Goal: Task Accomplishment & Management: Complete application form

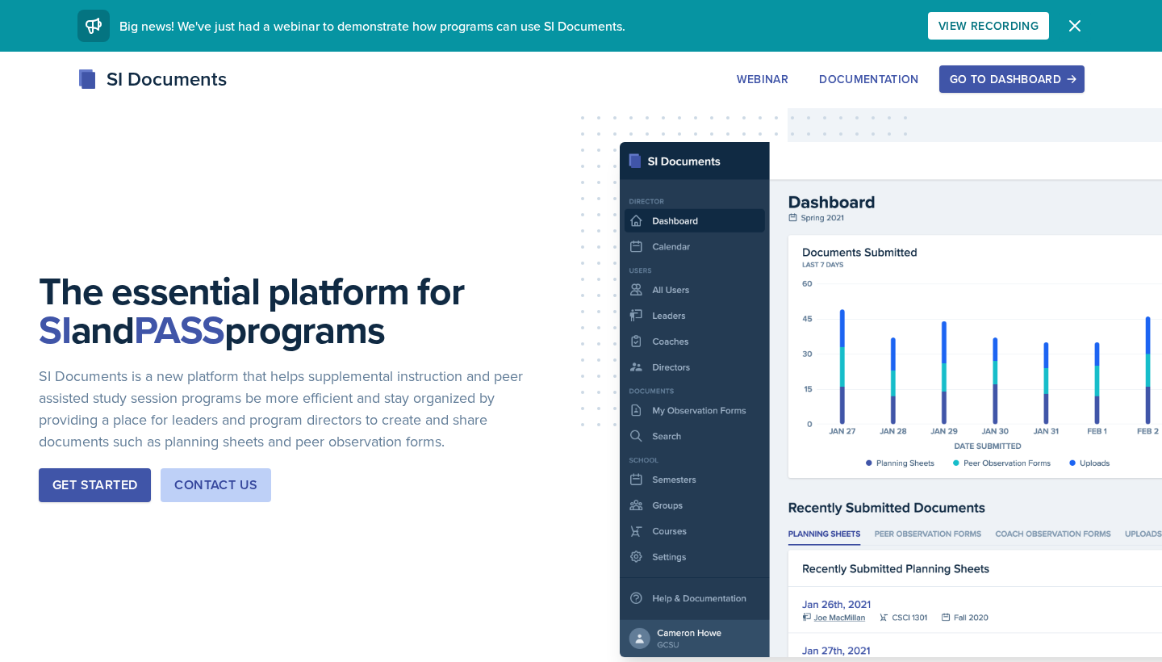
click at [1078, 24] on icon "button" at bounding box center [1074, 25] width 19 height 19
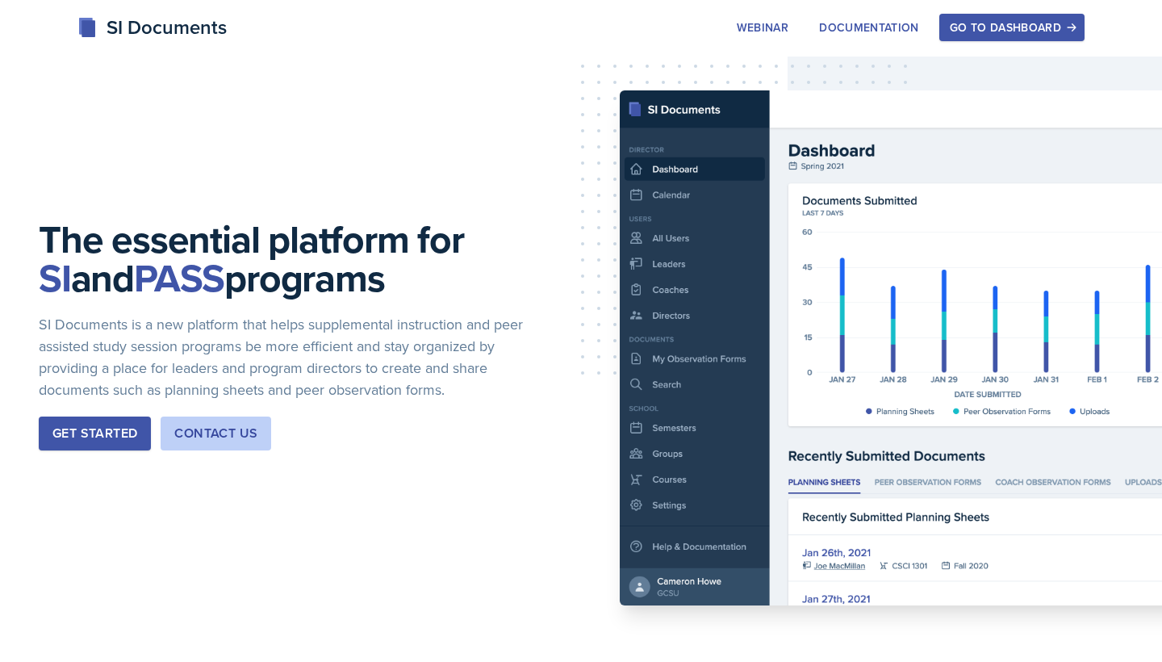
click at [116, 445] on button "Get Started" at bounding box center [95, 433] width 112 height 34
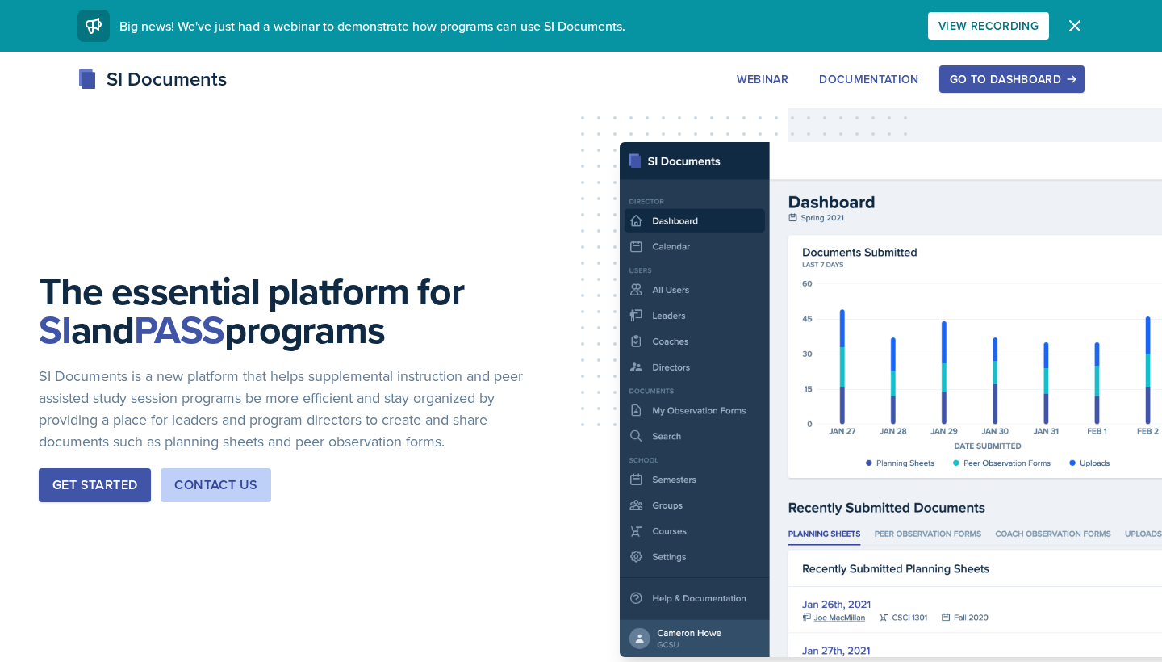
click at [1022, 69] on button "Go to Dashboard" at bounding box center [1011, 78] width 145 height 27
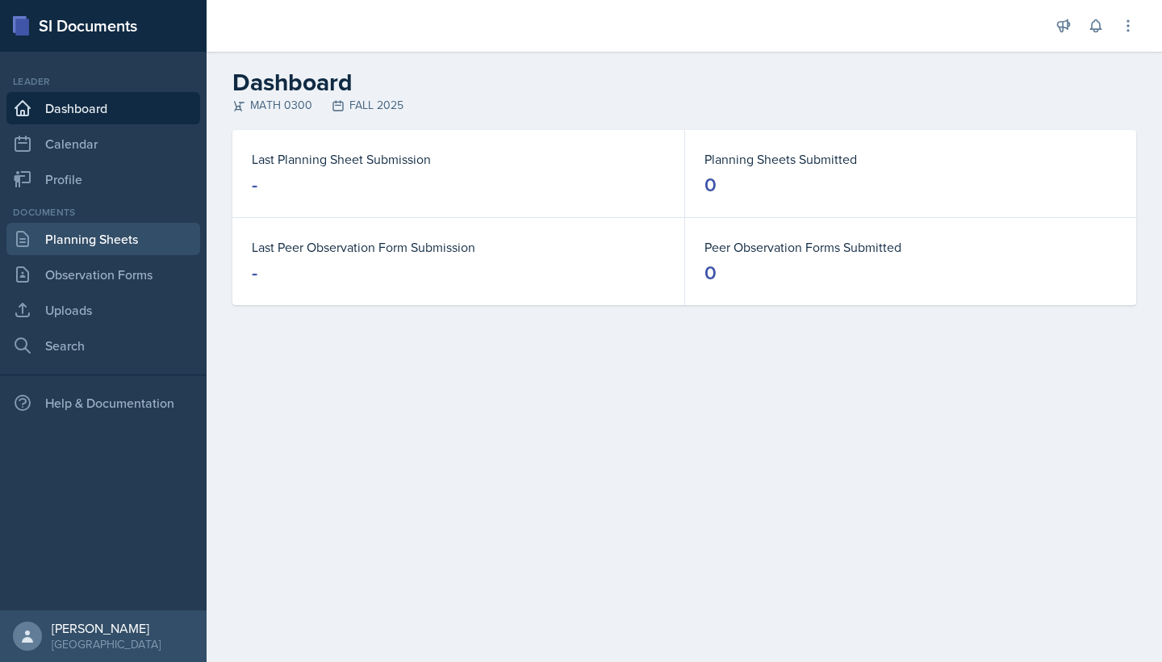
click at [126, 239] on link "Planning Sheets" at bounding box center [103, 239] width 194 height 32
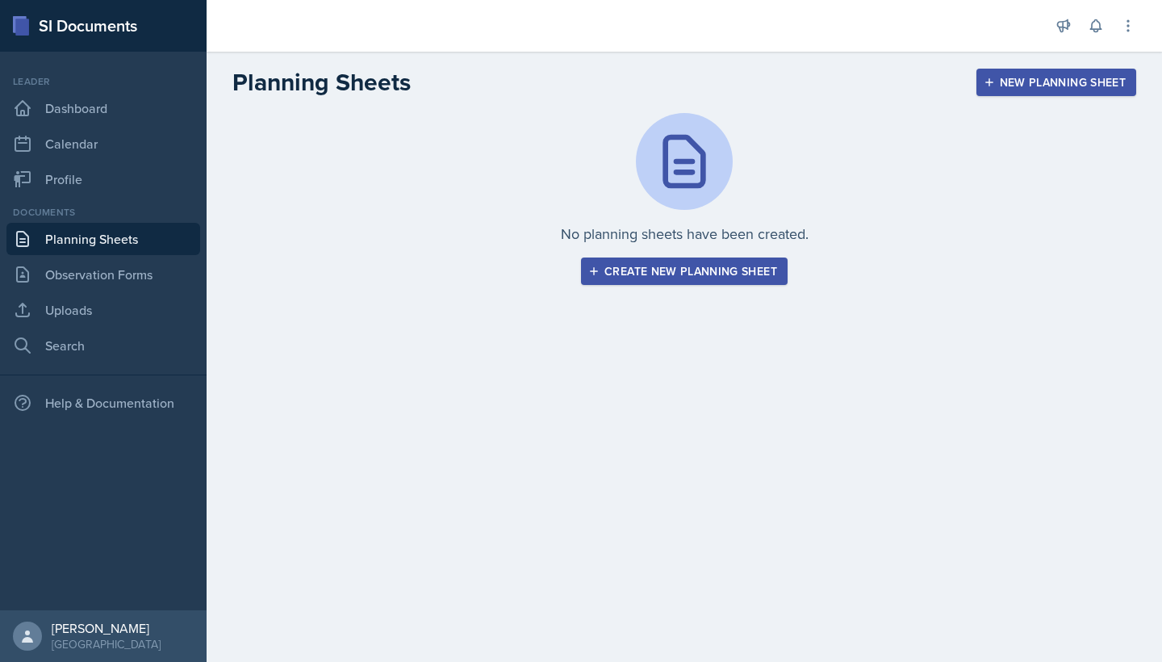
click at [659, 266] on div "Create new planning sheet" at bounding box center [685, 271] width 186 height 13
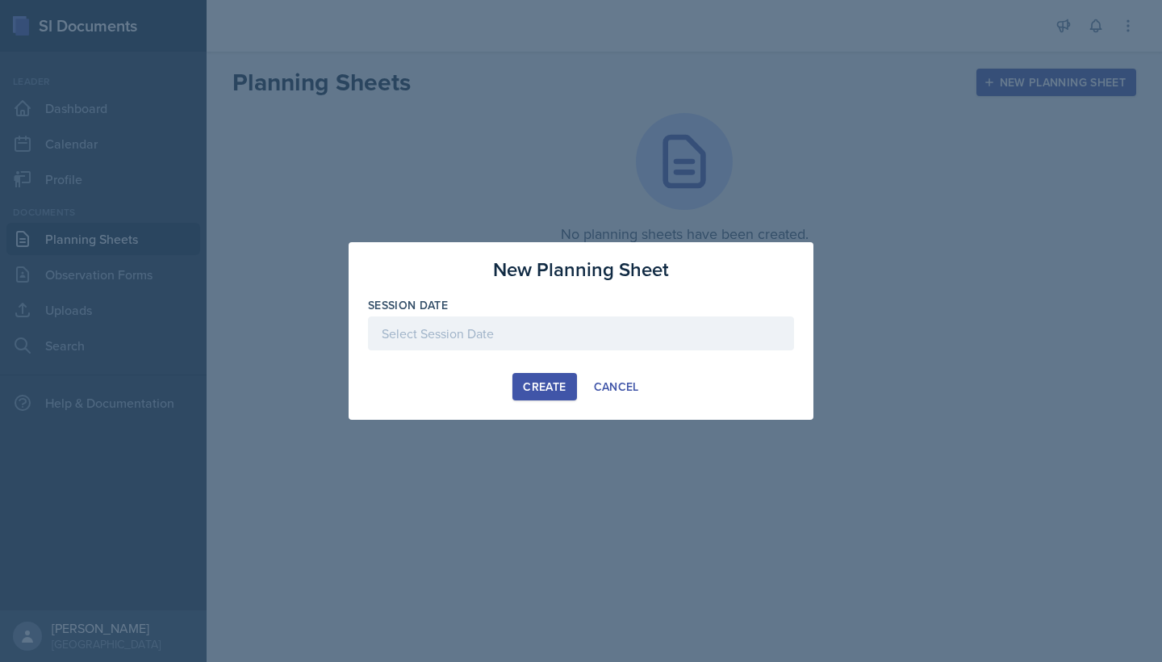
click at [579, 339] on div at bounding box center [581, 333] width 426 height 34
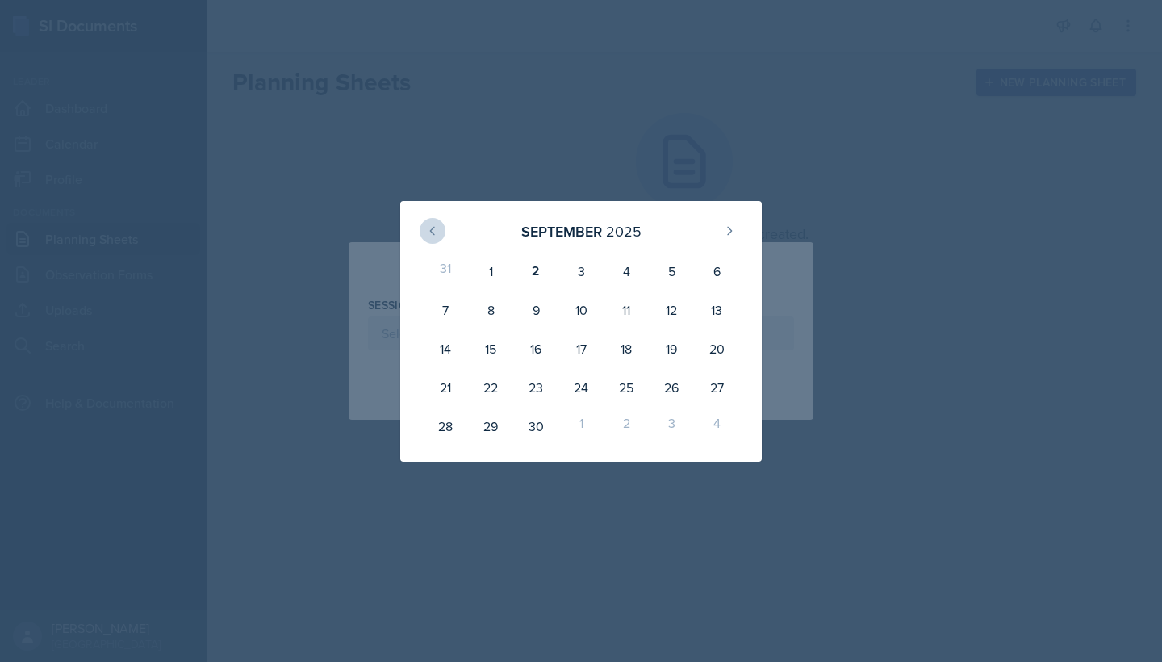
click at [437, 229] on icon at bounding box center [432, 230] width 13 height 13
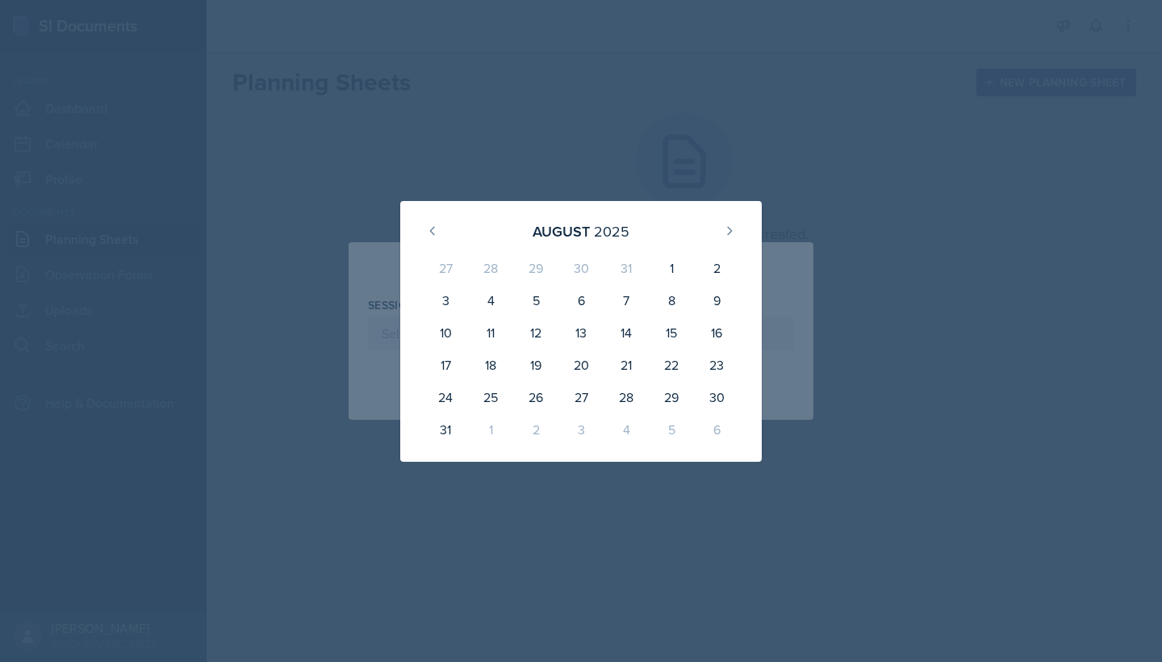
click at [709, 136] on div at bounding box center [581, 331] width 1162 height 662
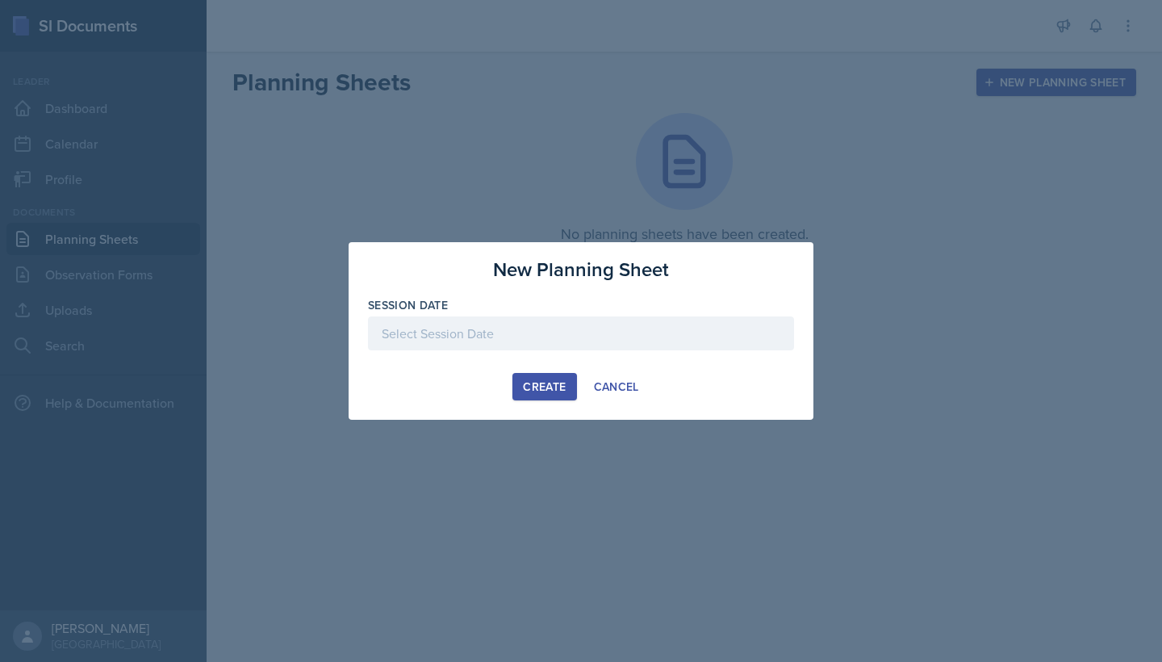
click at [510, 326] on div at bounding box center [581, 333] width 426 height 34
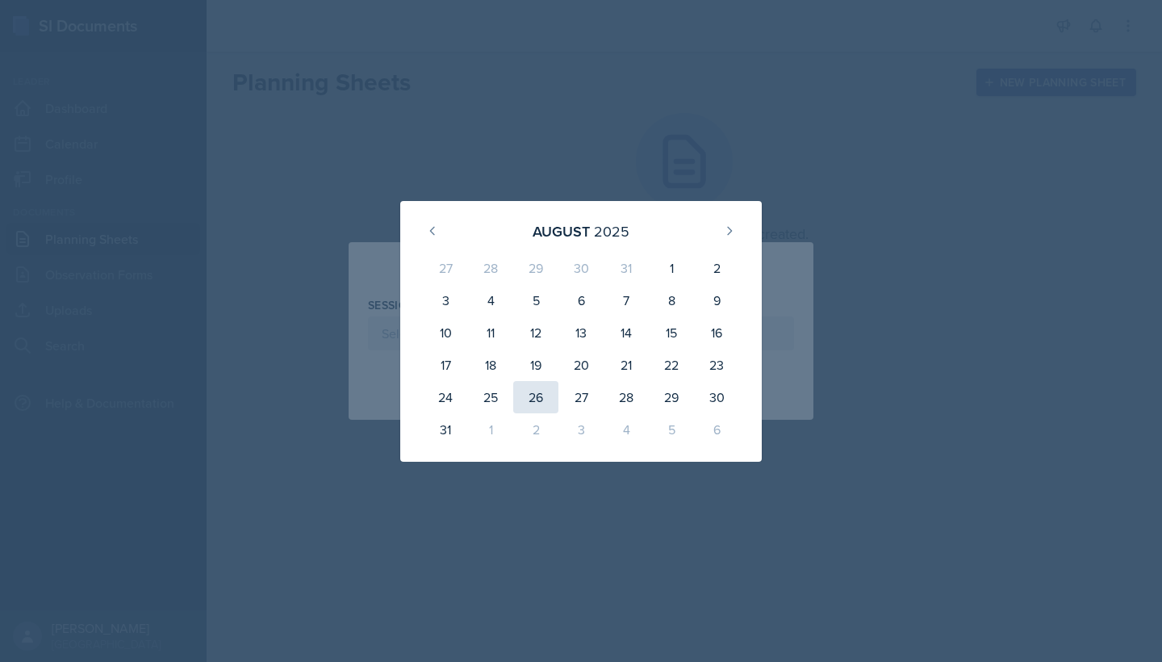
click at [546, 391] on div "26" at bounding box center [535, 397] width 45 height 32
type input "August 26th, 2025"
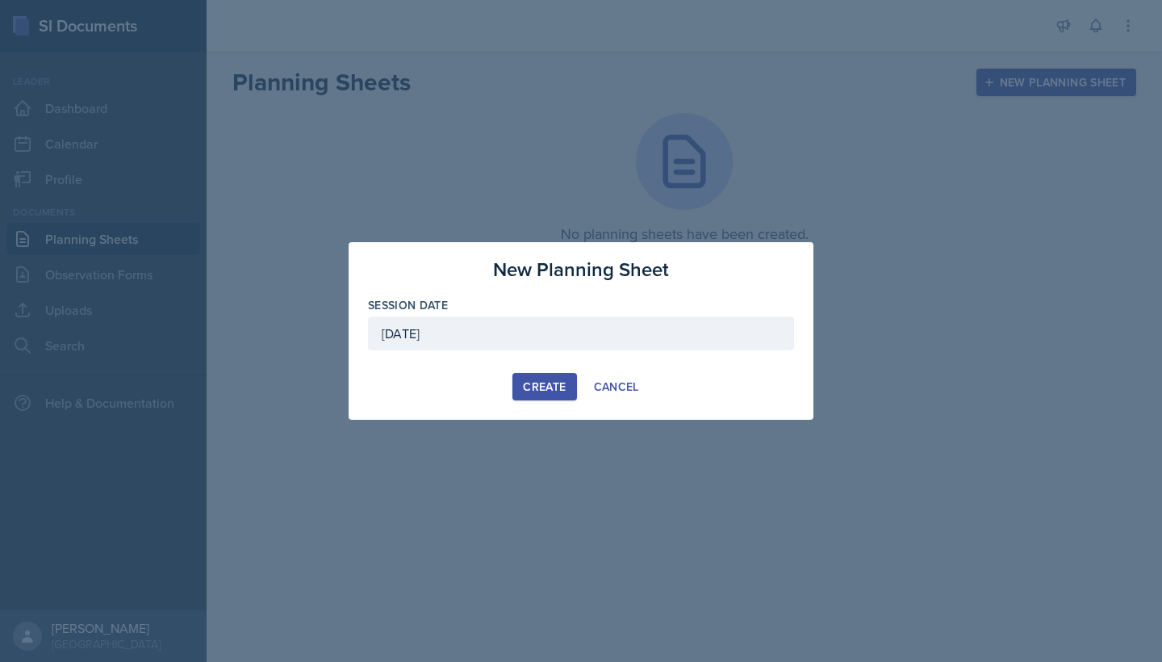
click at [556, 388] on div "Create" at bounding box center [544, 386] width 43 height 13
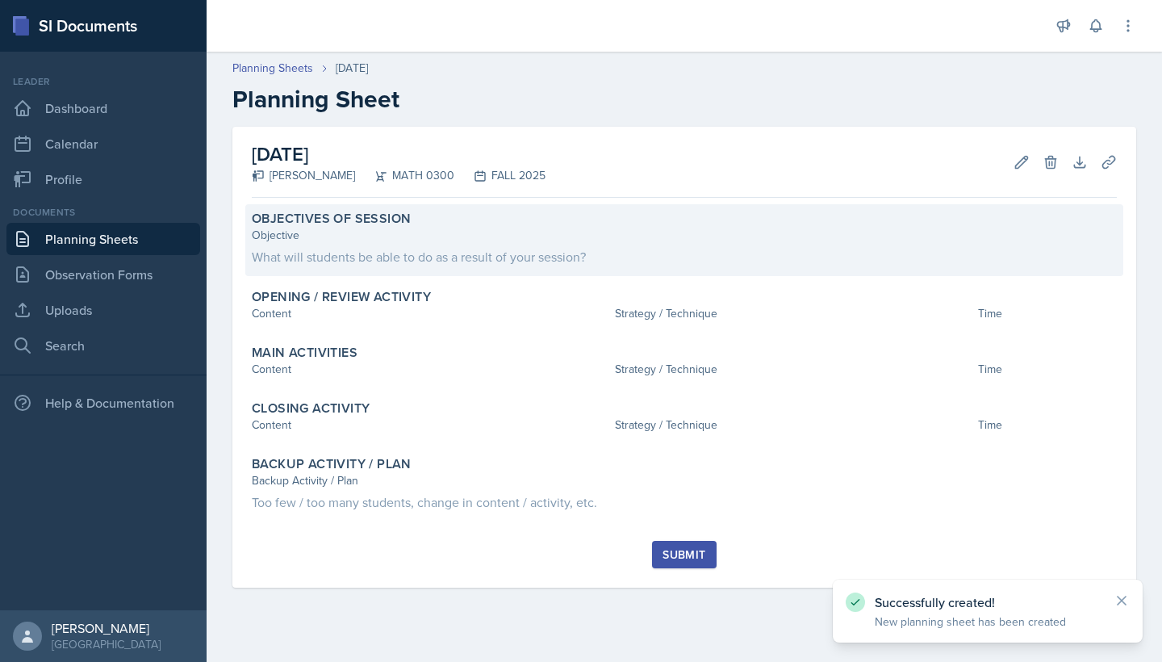
click at [361, 247] on div "What will students be able to do as a result of your session?" at bounding box center [684, 256] width 865 height 19
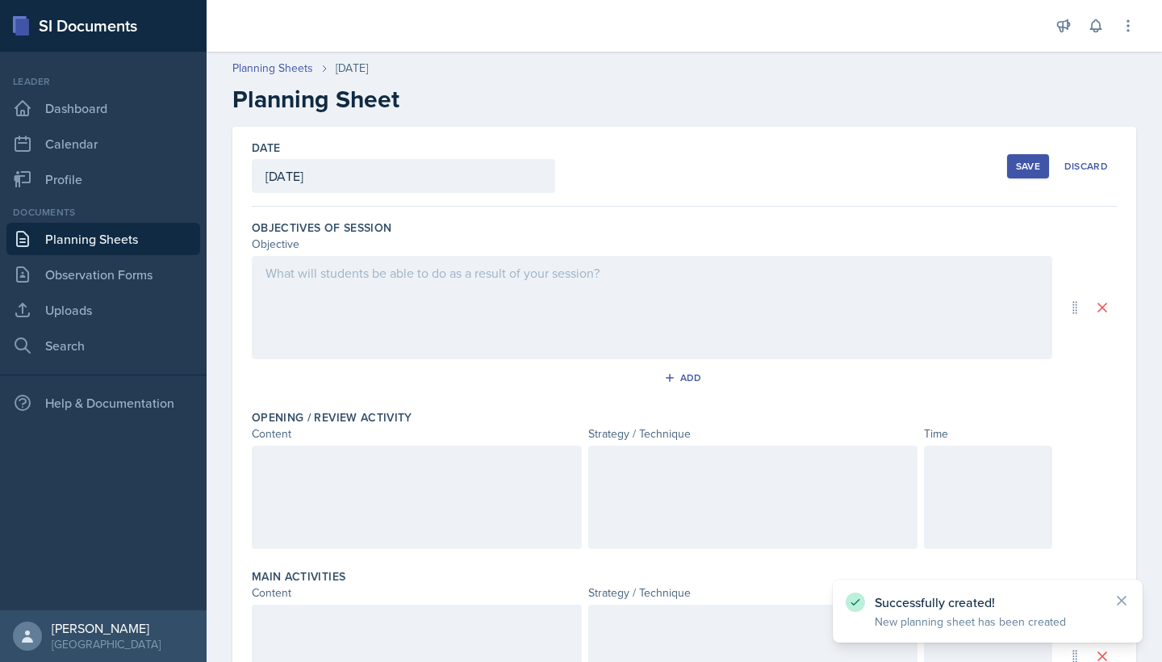
click at [299, 171] on div "August 26th, 2025" at bounding box center [403, 176] width 303 height 34
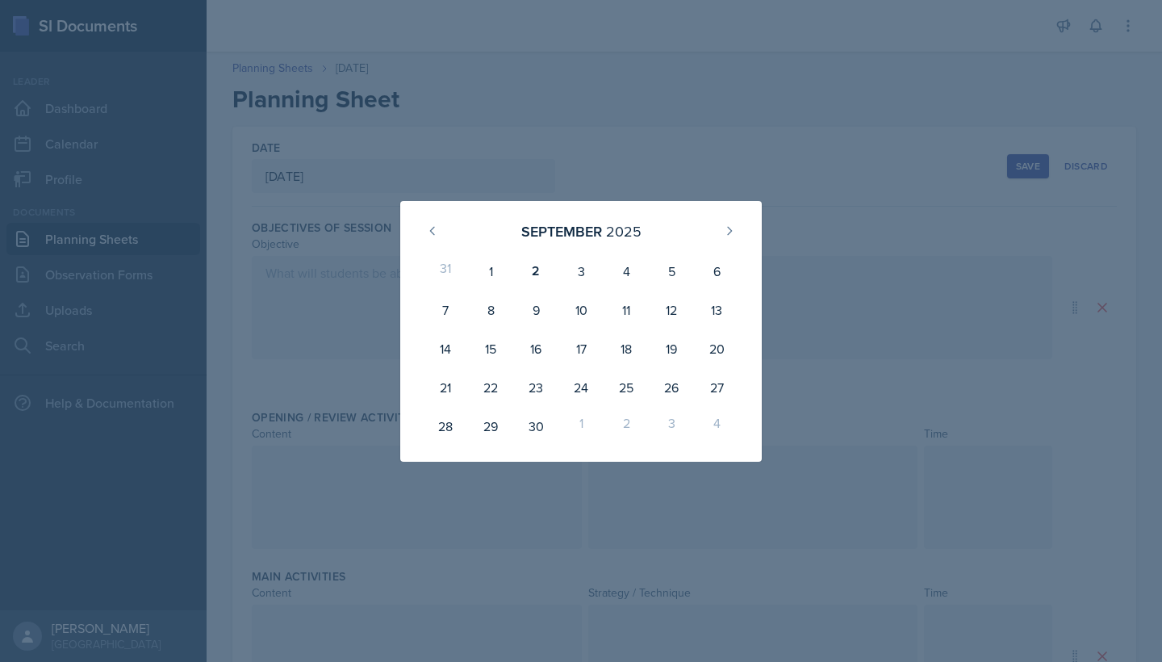
click at [388, 165] on div at bounding box center [581, 331] width 1162 height 662
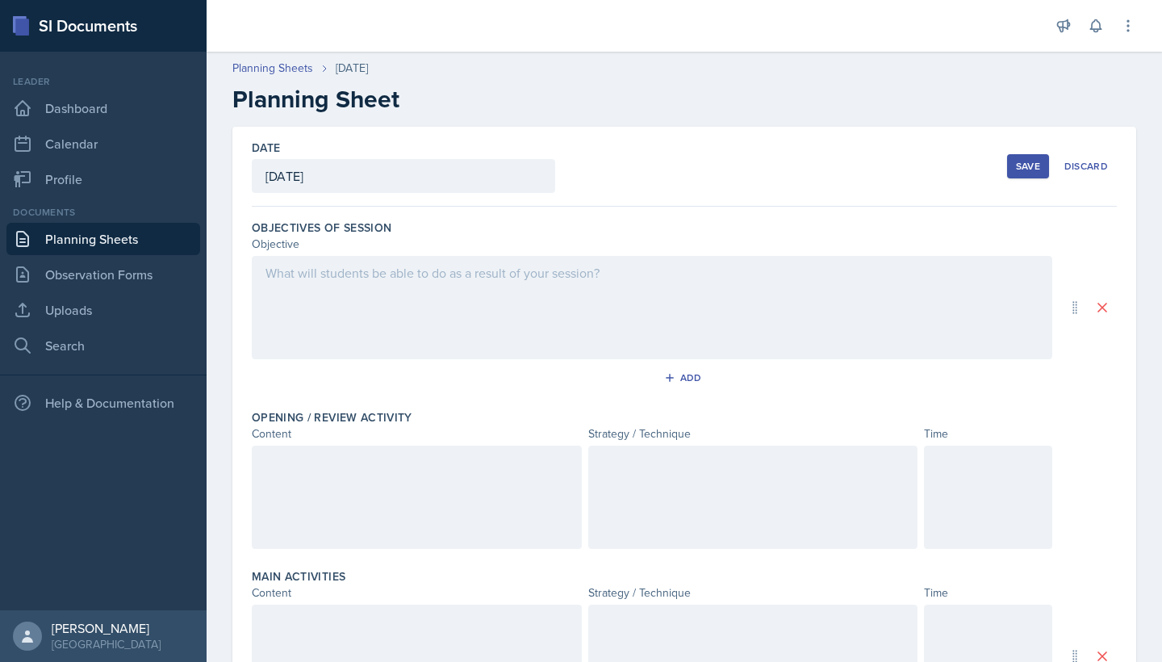
click at [472, 286] on div at bounding box center [652, 307] width 801 height 103
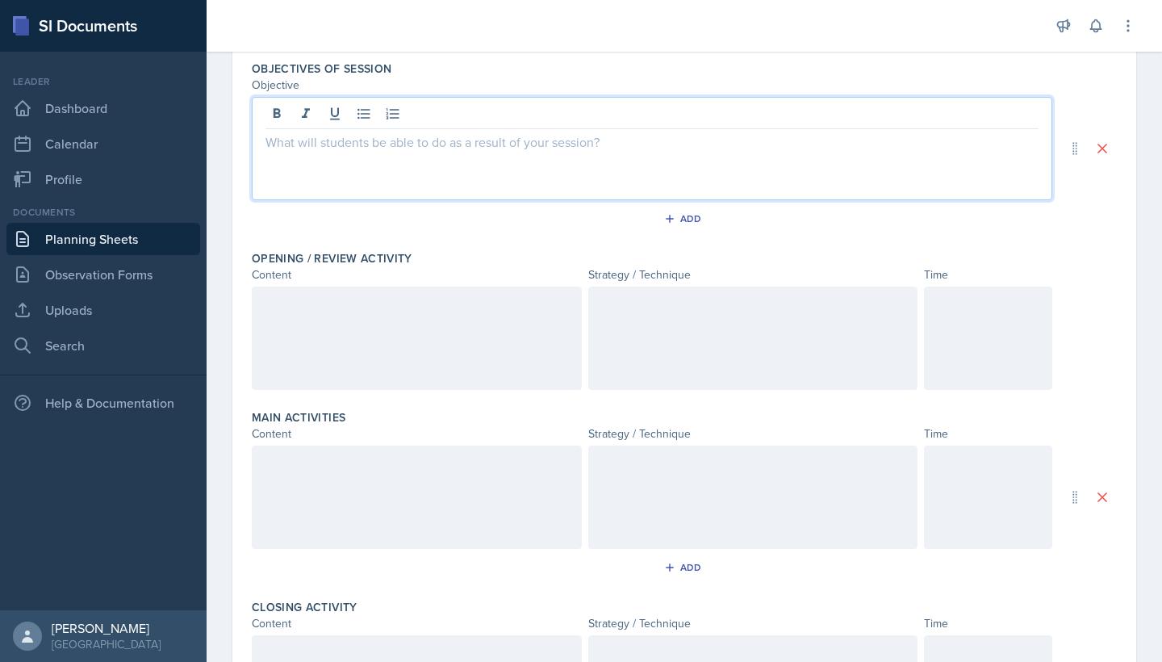
scroll to position [162, 0]
click at [399, 153] on div at bounding box center [652, 145] width 801 height 103
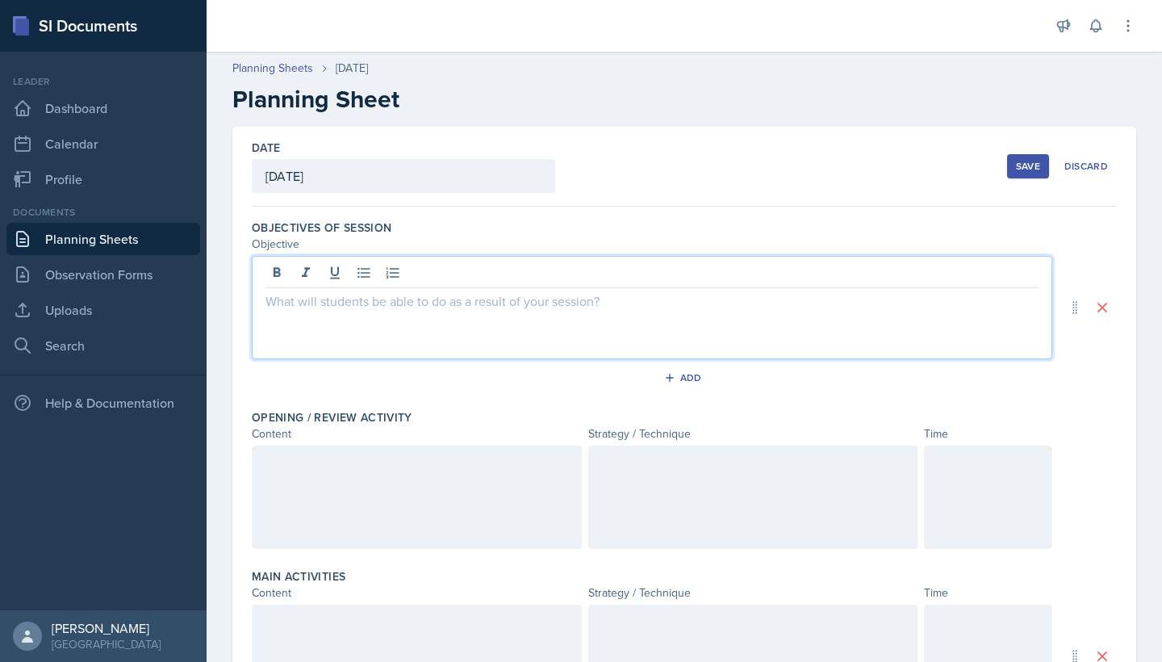
scroll to position [0, 0]
click at [412, 326] on div at bounding box center [652, 307] width 801 height 103
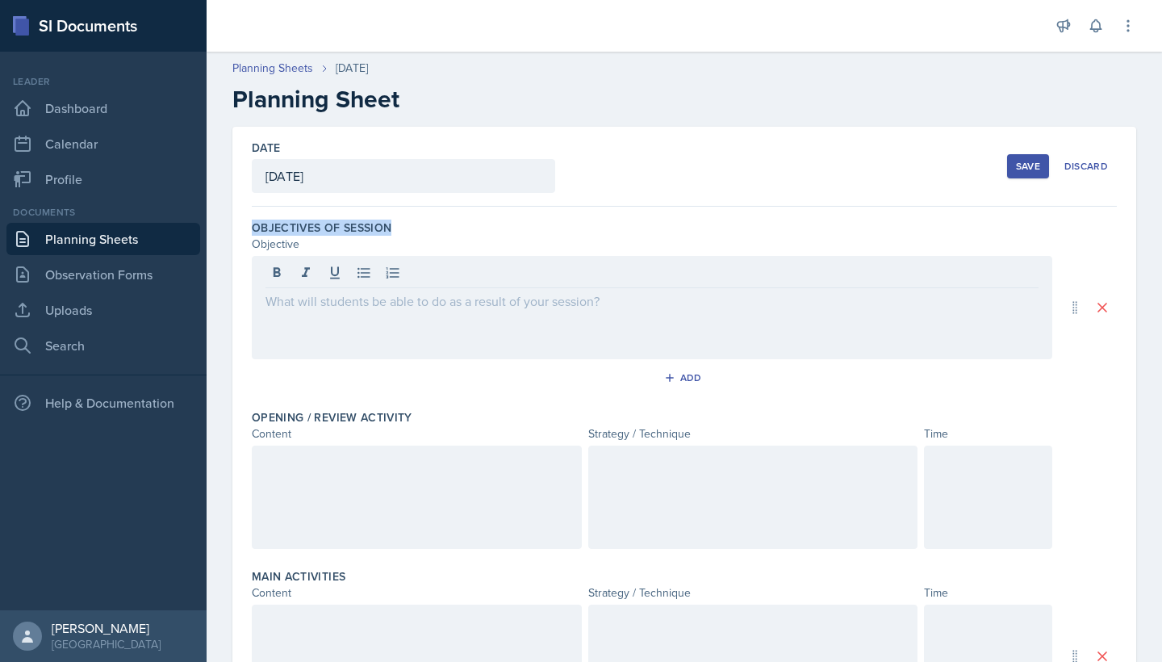
drag, startPoint x: 393, startPoint y: 228, endPoint x: 246, endPoint y: 229, distance: 146.9
click at [246, 229] on div "Date August 26th, 2025 September 2025 31 1 2 3 4 5 6 7 8 9 10 11 12 13 14 15 16…" at bounding box center [684, 604] width 904 height 955
copy label "Objectives of Session"
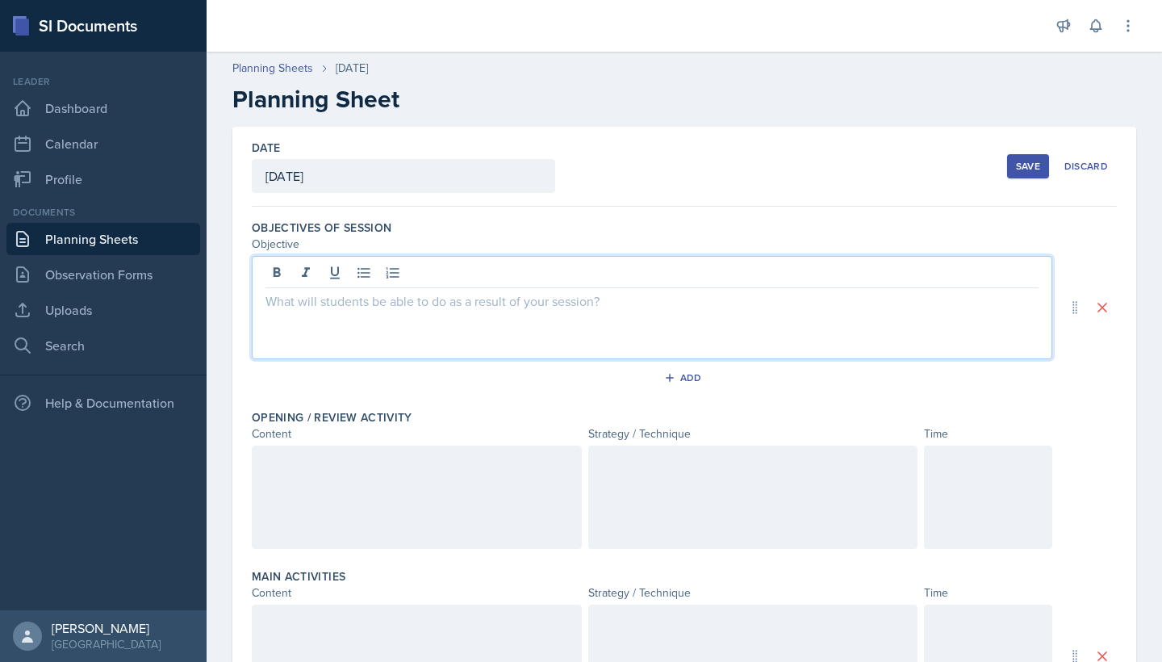
click at [317, 275] on div at bounding box center [652, 307] width 801 height 103
click at [549, 302] on p at bounding box center [652, 300] width 773 height 19
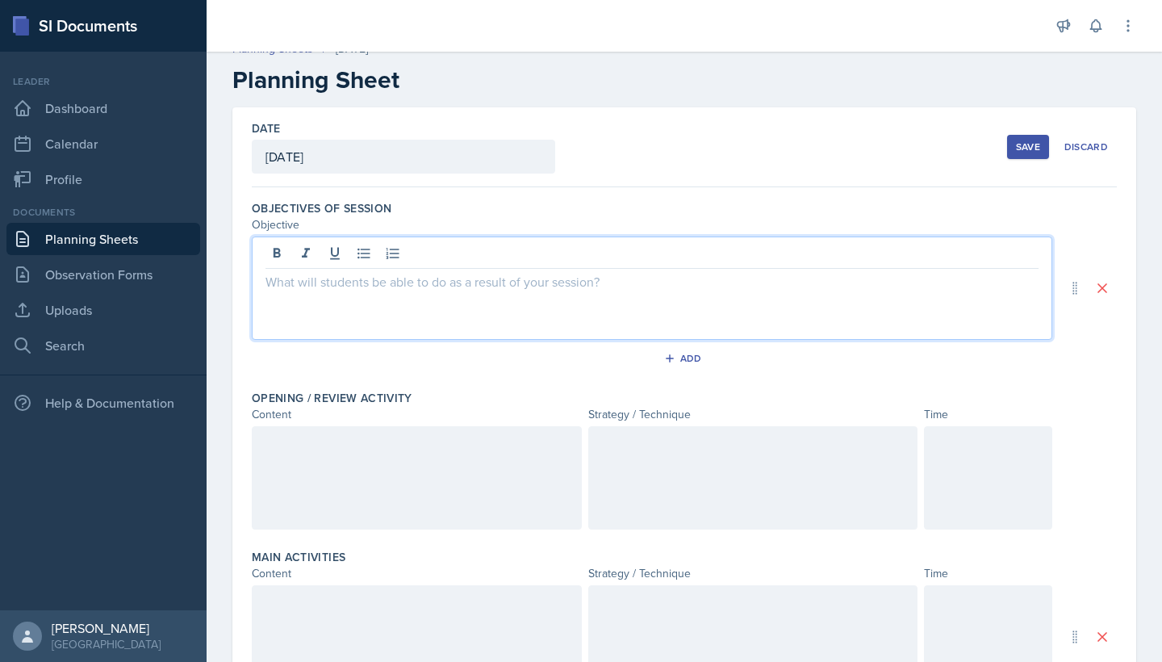
click at [667, 288] on p at bounding box center [652, 281] width 773 height 19
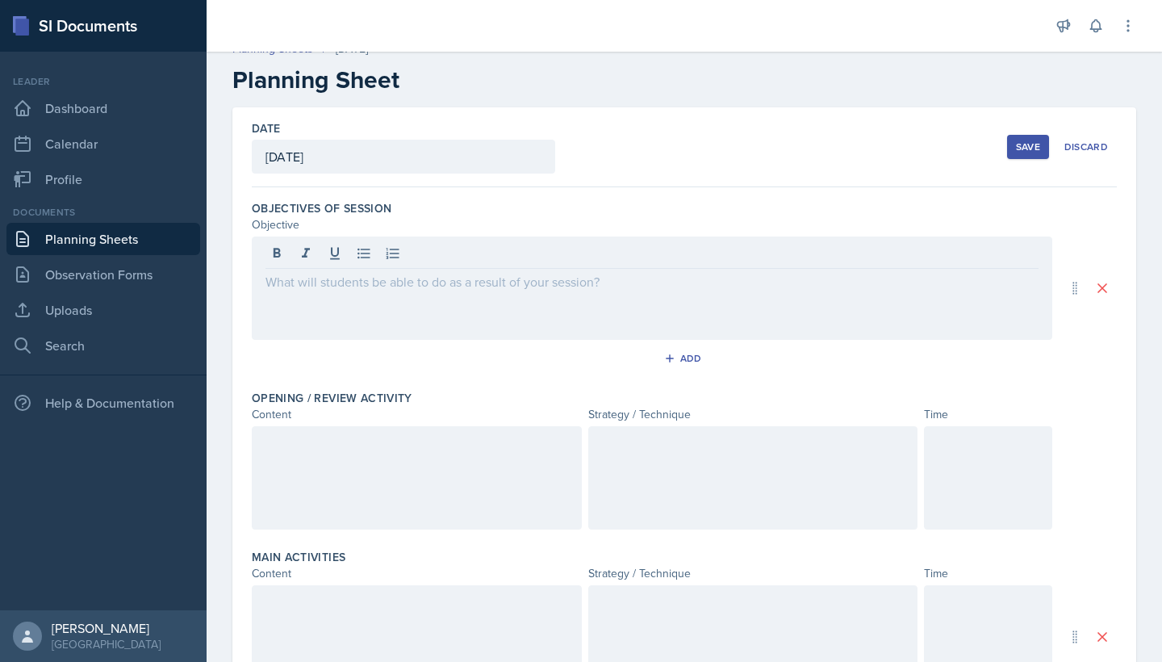
click at [440, 299] on div at bounding box center [652, 287] width 801 height 103
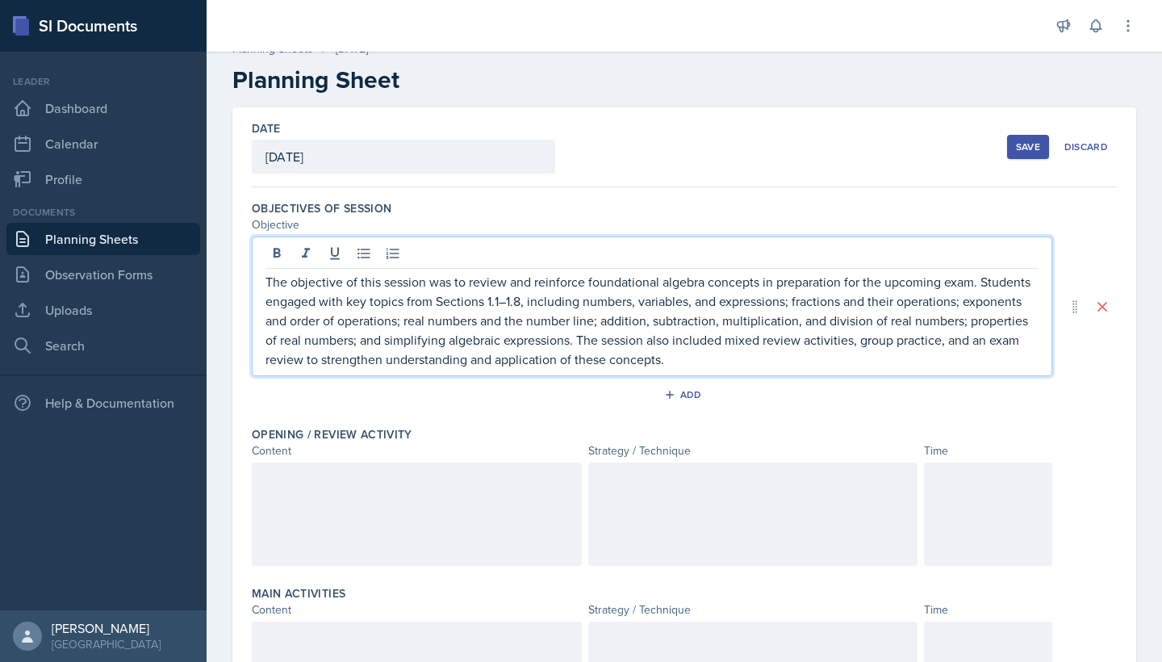
scroll to position [55, 0]
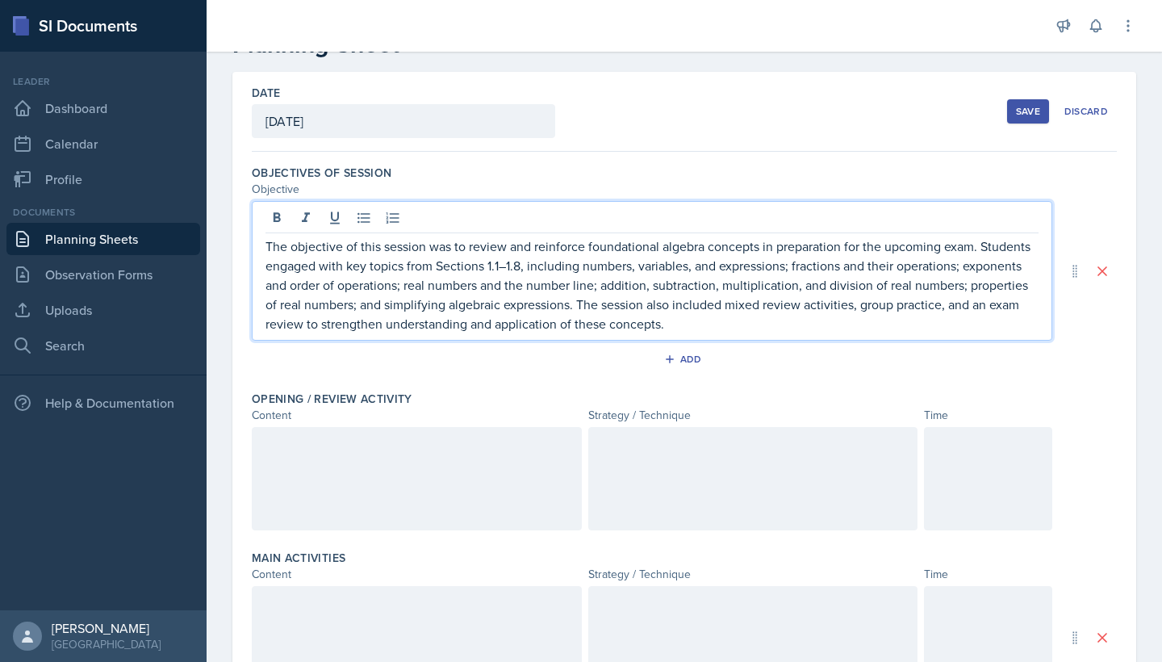
click at [573, 340] on div "The objective of this session was to review and reinforce foundational algebra …" at bounding box center [652, 271] width 801 height 140
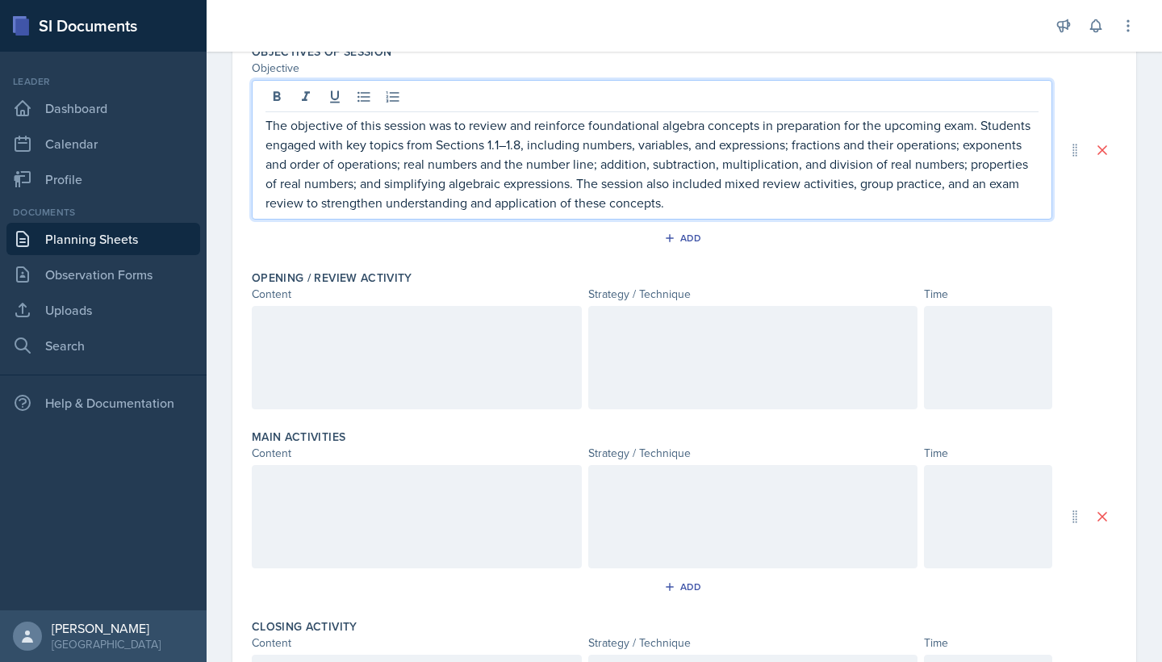
scroll to position [182, 0]
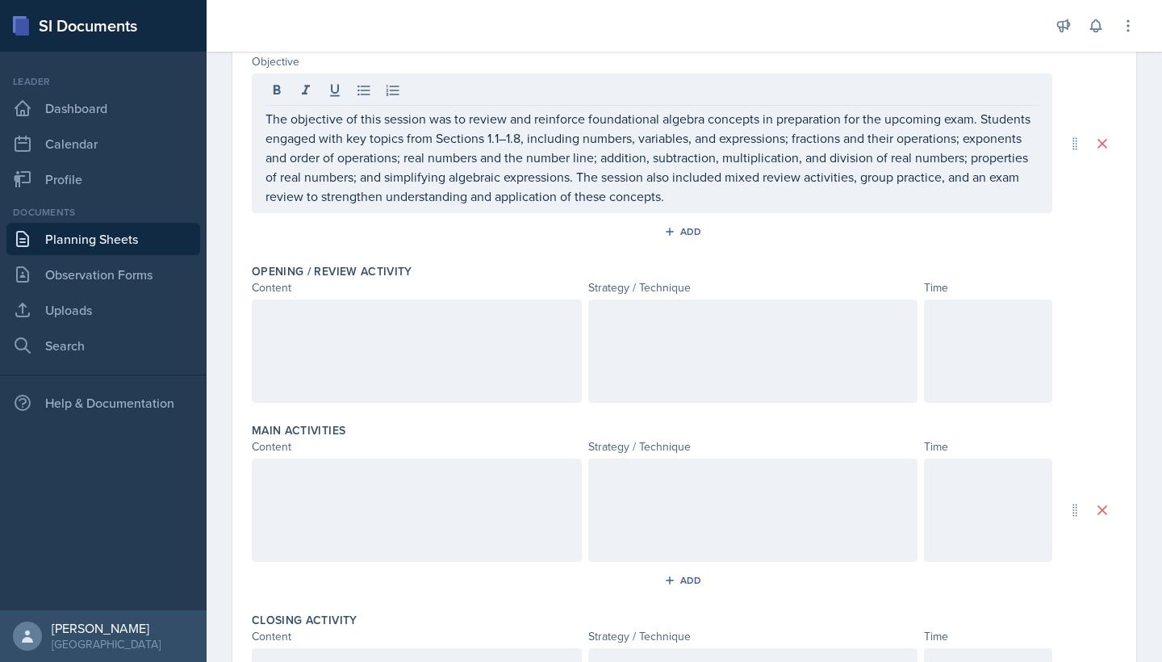
click at [431, 335] on div at bounding box center [417, 350] width 330 height 103
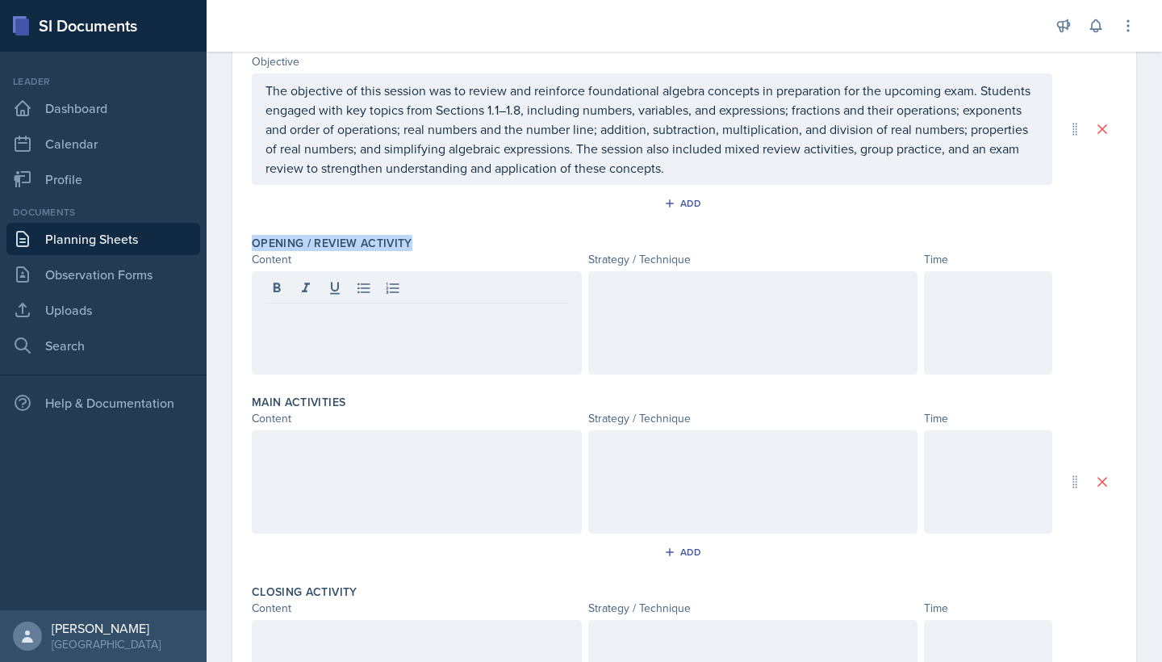
drag, startPoint x: 416, startPoint y: 245, endPoint x: 230, endPoint y: 248, distance: 185.6
click at [230, 248] on div "Date August 26th, 2025 September 2025 31 1 2 3 4 5 6 7 8 9 10 11 12 13 14 15 16…" at bounding box center [684, 445] width 955 height 1002
copy label "Opening / Review Activity"
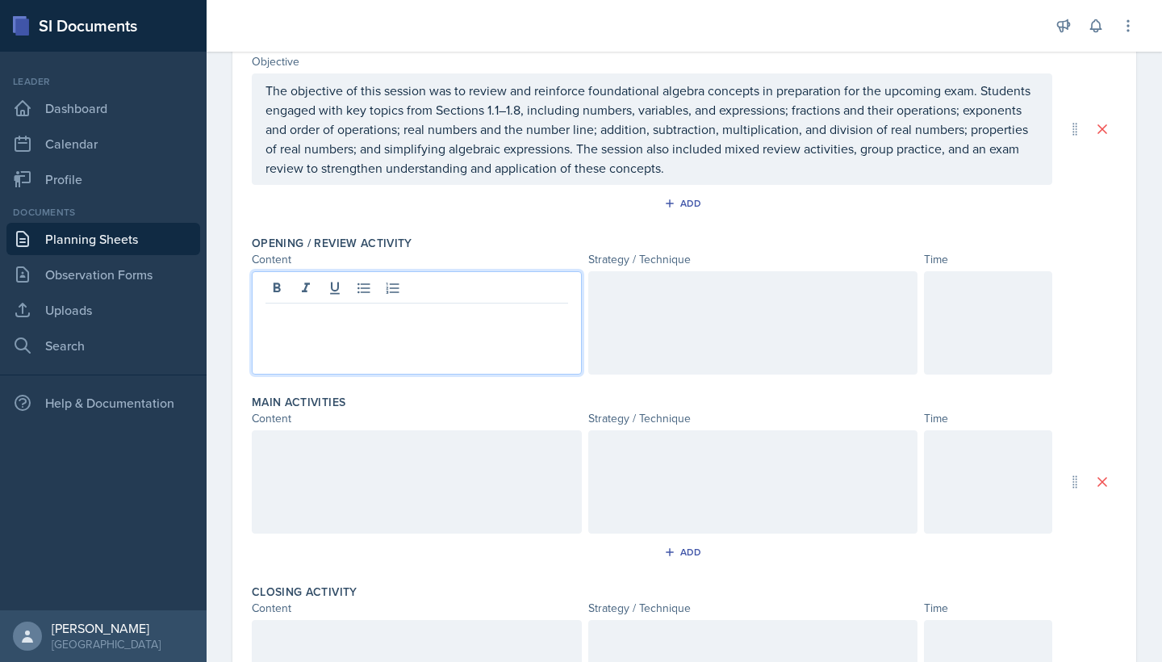
click at [436, 281] on div at bounding box center [417, 322] width 330 height 103
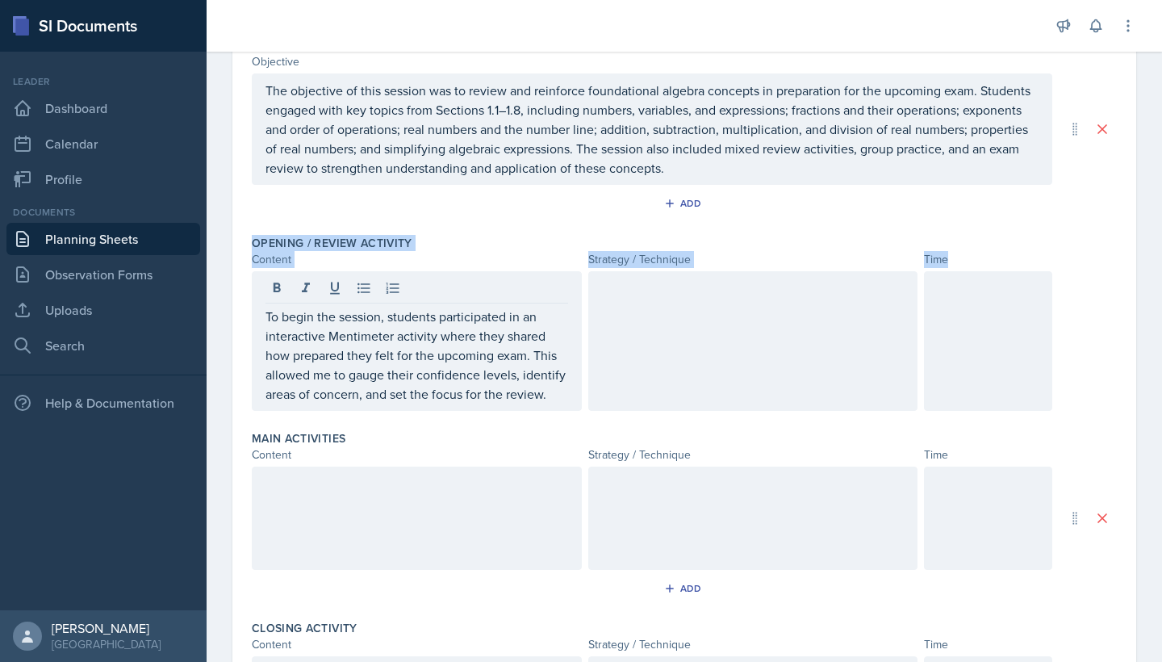
drag, startPoint x: 951, startPoint y: 256, endPoint x: 377, endPoint y: 231, distance: 574.3
click at [377, 231] on div "Opening / Review Activity Content Strategy / Technique Time To begin the sessio…" at bounding box center [684, 325] width 865 height 195
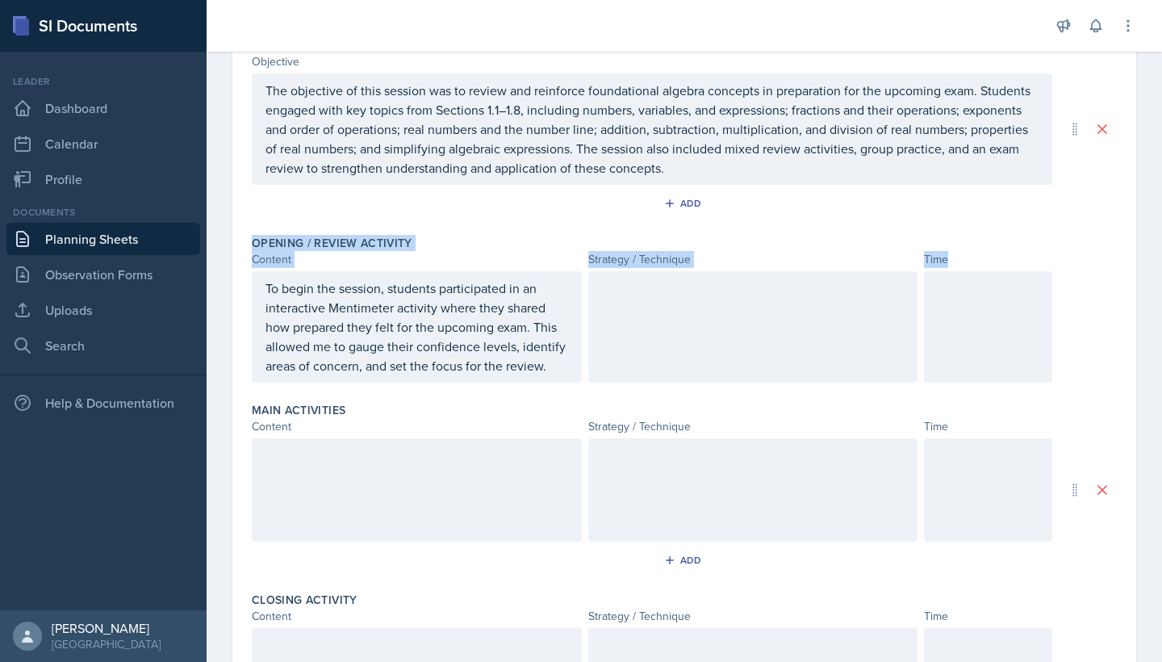
click at [377, 231] on div "Opening / Review Activity Content Strategy / Technique Time To begin the sessio…" at bounding box center [684, 311] width 865 height 167
drag, startPoint x: 250, startPoint y: 260, endPoint x: 1000, endPoint y: 261, distance: 749.7
click at [1000, 261] on div "Date August 26th, 2025 September 2025 31 1 2 3 4 5 6 7 8 9 10 11 12 13 14 15 16…" at bounding box center [684, 430] width 904 height 972
copy div "Content Strategy / Technique Time"
click at [311, 239] on label "Opening / Review Activity" at bounding box center [332, 243] width 161 height 16
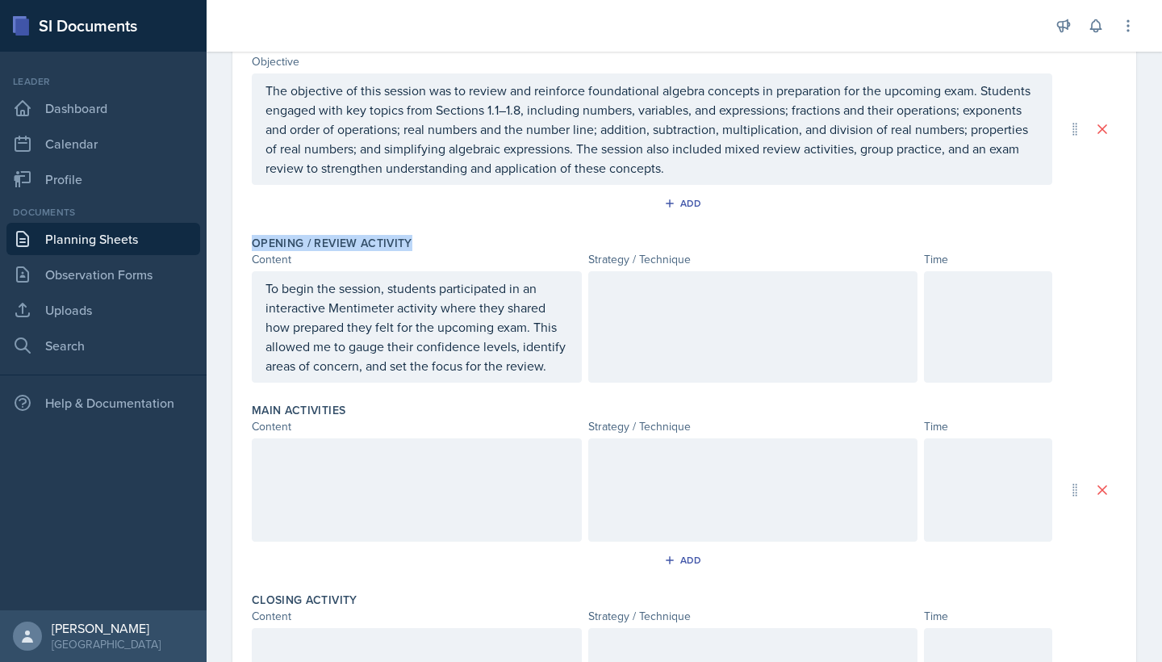
drag, startPoint x: 413, startPoint y: 240, endPoint x: 240, endPoint y: 239, distance: 173.5
click at [240, 239] on div "Date August 26th, 2025 September 2025 31 1 2 3 4 5 6 7 8 9 10 11 12 13 14 15 16…" at bounding box center [684, 430] width 904 height 972
copy label "Opening / Review Activity"
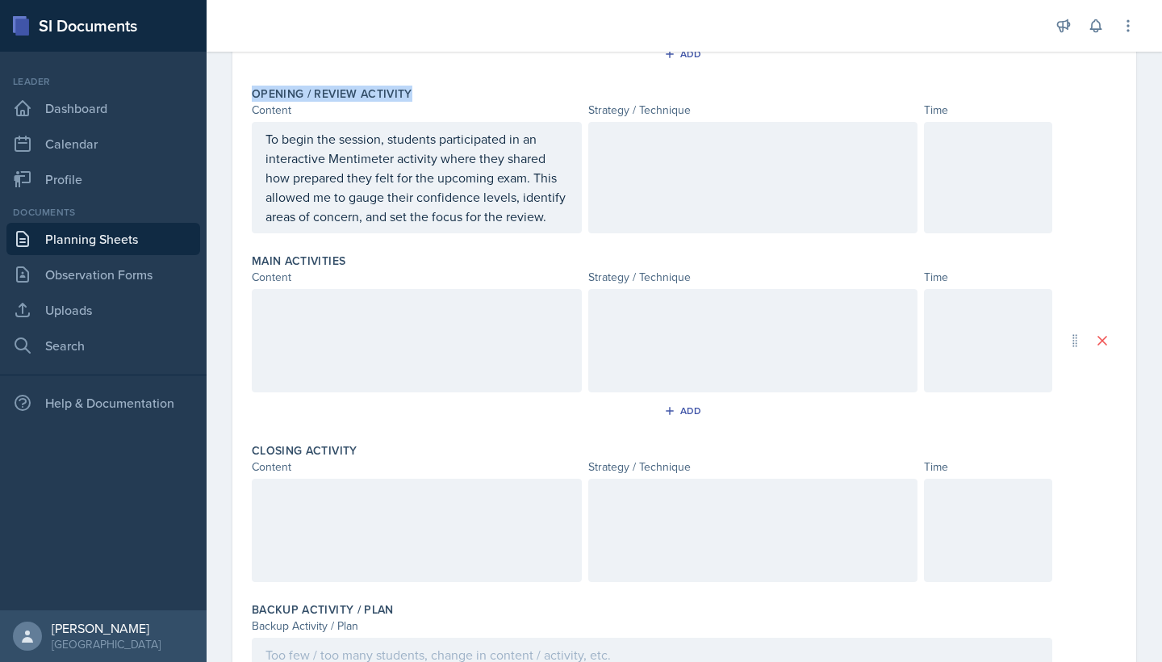
scroll to position [358, 0]
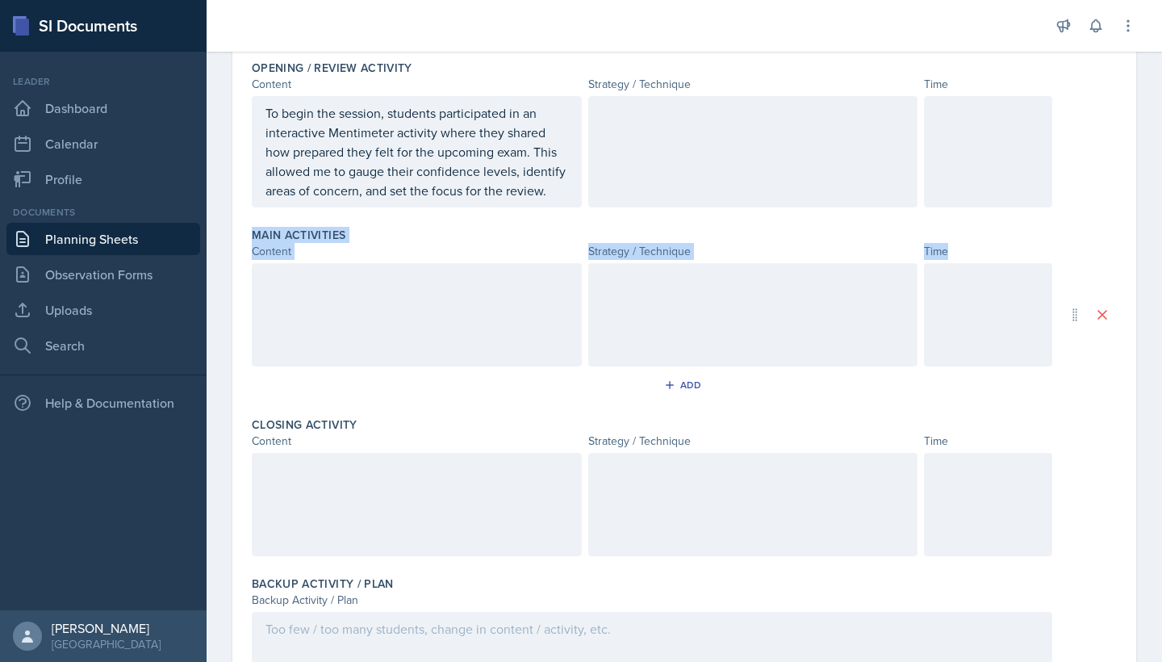
drag, startPoint x: 249, startPoint y: 227, endPoint x: 986, endPoint y: 281, distance: 739.6
click at [986, 281] on div "Date August 26th, 2025 September 2025 31 1 2 3 4 5 6 7 8 9 10 11 12 13 14 15 16…" at bounding box center [684, 255] width 904 height 972
click at [295, 236] on label "Main Activities" at bounding box center [299, 235] width 94 height 16
click at [378, 221] on div "Main Activities Content Strategy / Technique Time Add" at bounding box center [684, 315] width 865 height 190
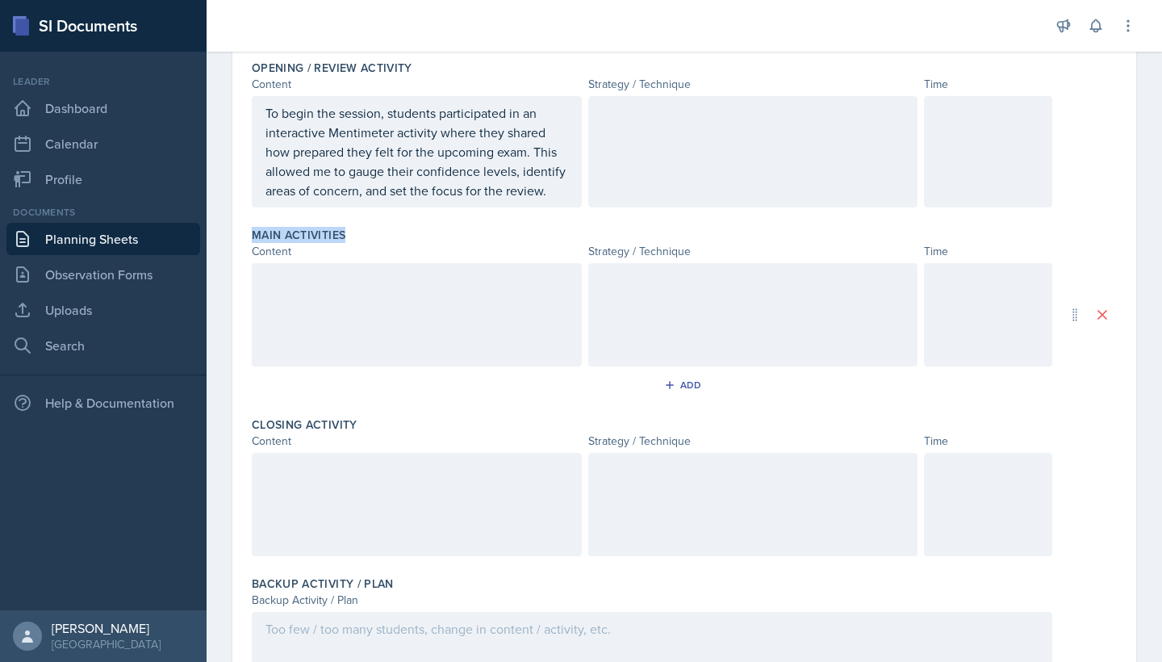
drag, startPoint x: 353, startPoint y: 231, endPoint x: 240, endPoint y: 228, distance: 113.0
click at [240, 228] on div "Date August 26th, 2025 September 2025 31 1 2 3 4 5 6 7 8 9 10 11 12 13 14 15 16…" at bounding box center [684, 255] width 904 height 972
copy label "Main Activities"
click at [358, 417] on div "Closing Activity" at bounding box center [684, 424] width 865 height 16
drag, startPoint x: 367, startPoint y: 420, endPoint x: 240, endPoint y: 416, distance: 126.8
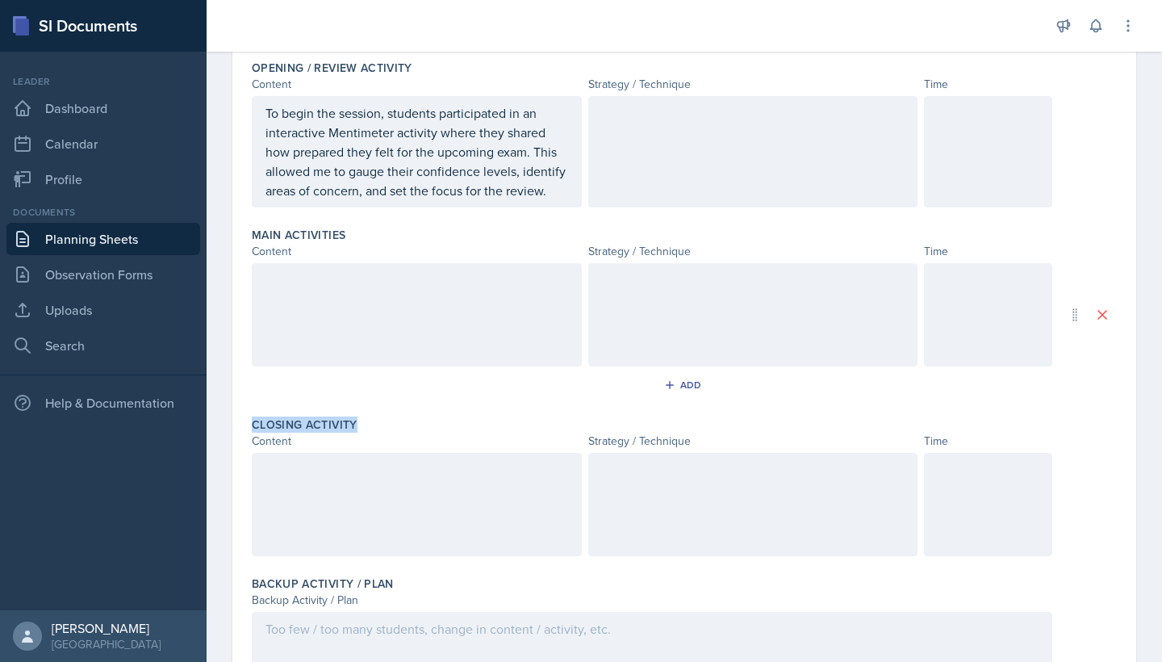
click at [240, 416] on div "Date August 26th, 2025 September 2025 31 1 2 3 4 5 6 7 8 9 10 11 12 13 14 15 16…" at bounding box center [684, 255] width 904 height 972
copy label "Closing Activity"
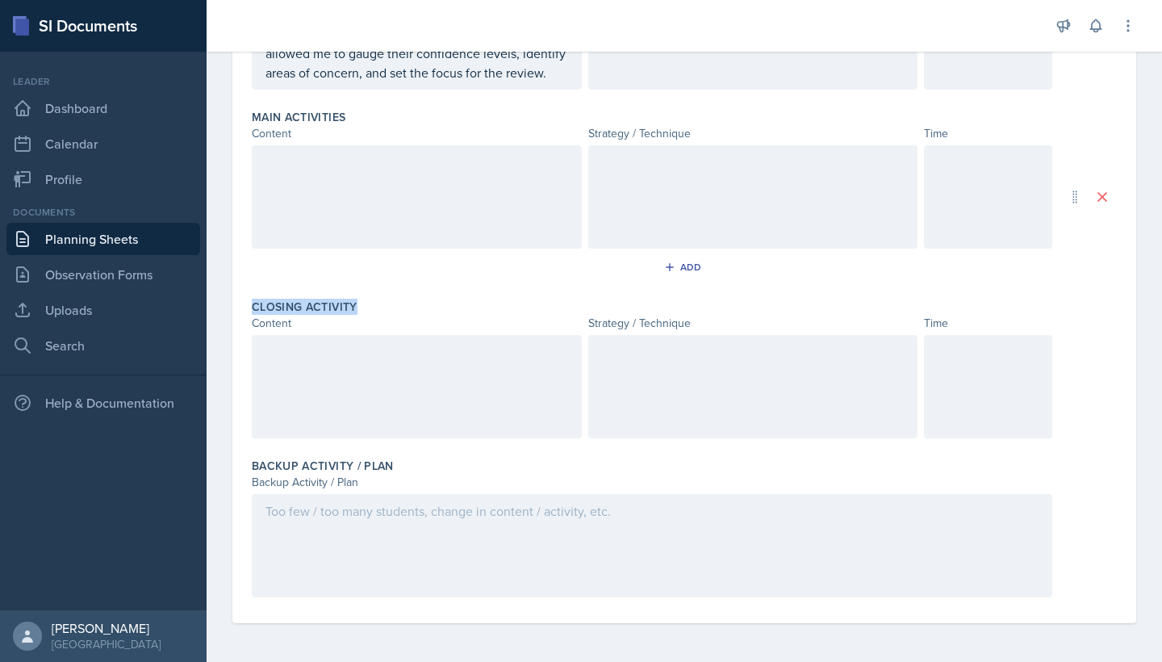
scroll to position [0, 0]
click at [275, 459] on label "Backup Activity / Plan" at bounding box center [323, 466] width 142 height 16
drag, startPoint x: 253, startPoint y: 462, endPoint x: 377, endPoint y: 489, distance: 126.5
click at [377, 489] on div "Backup Activity / Plan Backup Activity / Plan" at bounding box center [684, 530] width 865 height 159
copy div "Backup Activity / Plan Backup Activity / Plan"
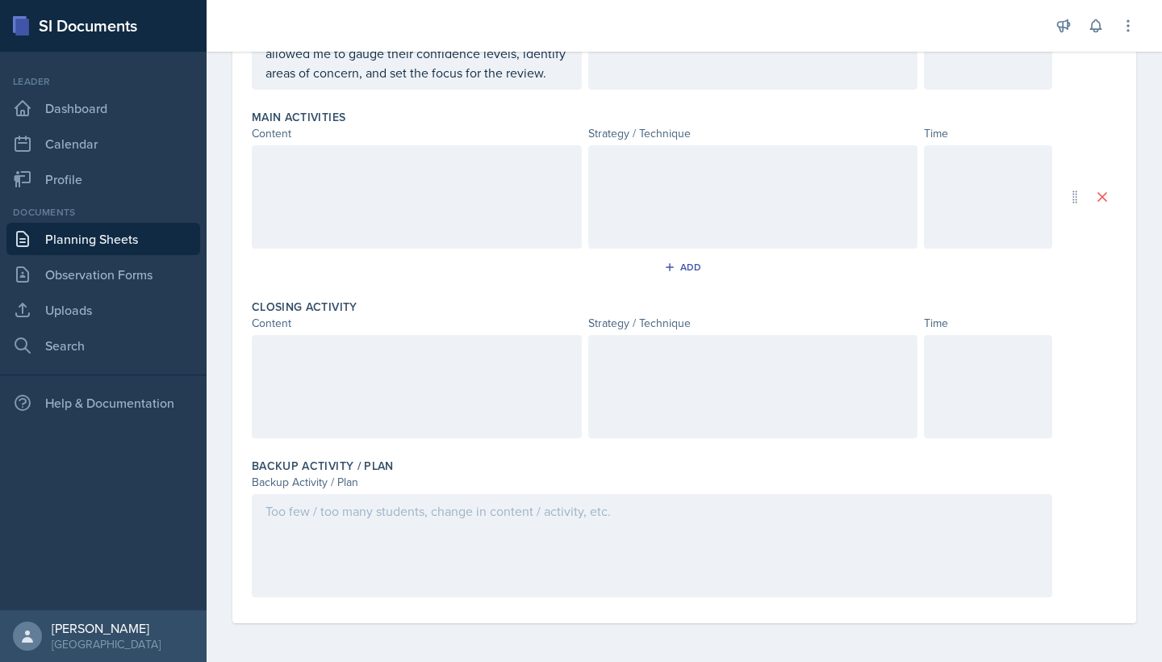
click at [809, 10] on div at bounding box center [628, 26] width 817 height 52
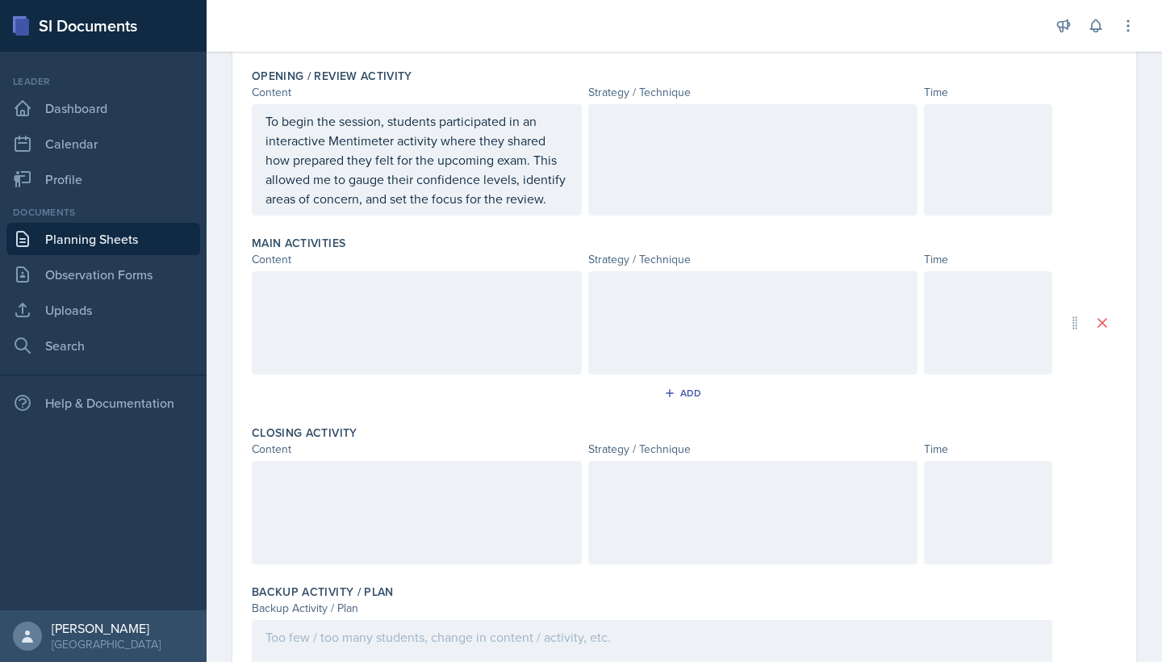
scroll to position [327, 0]
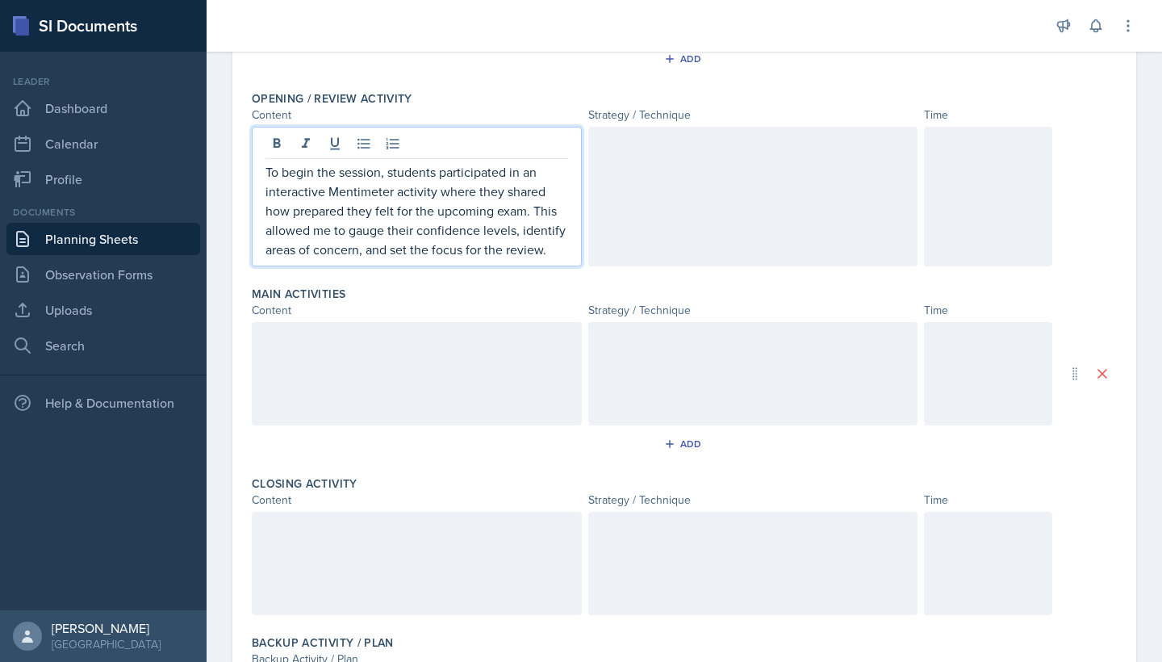
click at [420, 189] on p "To begin the session, students participated in an interactive Mentimeter activi…" at bounding box center [417, 210] width 303 height 97
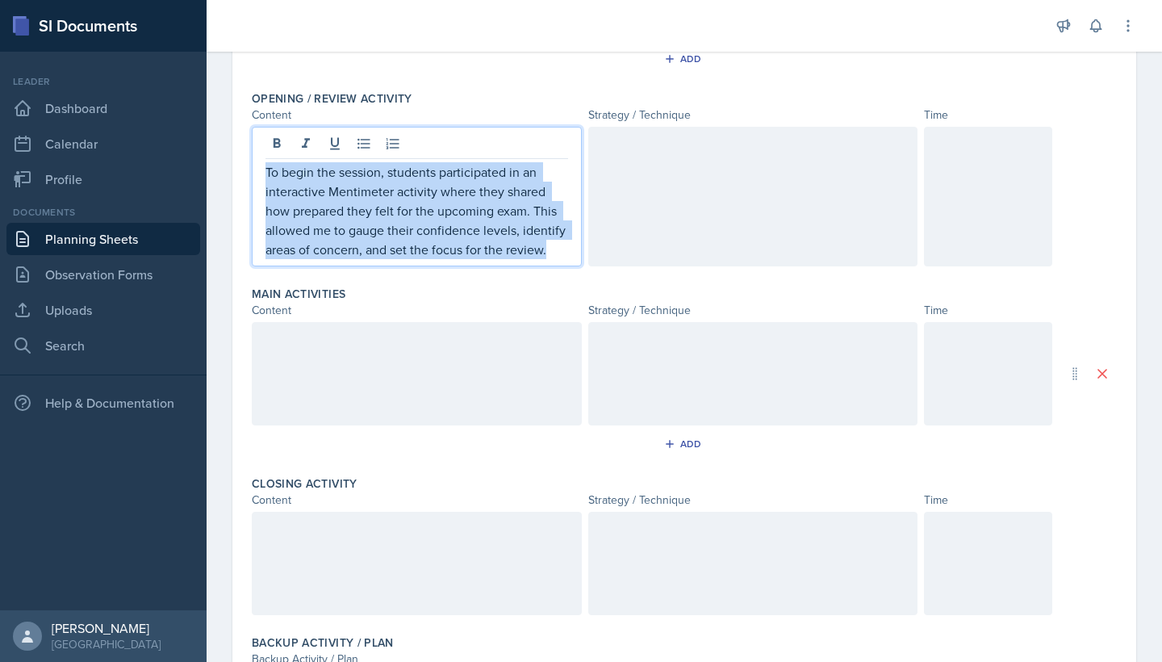
click at [420, 189] on p "To begin the session, students participated in an interactive Mentimeter activi…" at bounding box center [417, 210] width 303 height 97
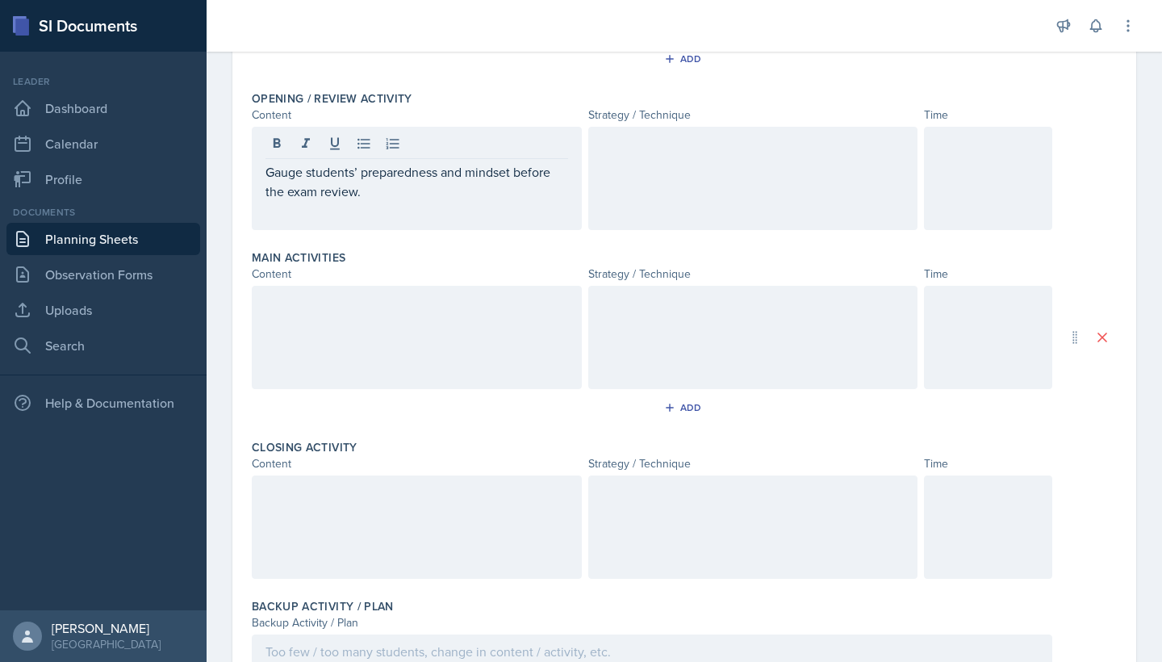
click at [956, 169] on div at bounding box center [988, 178] width 128 height 103
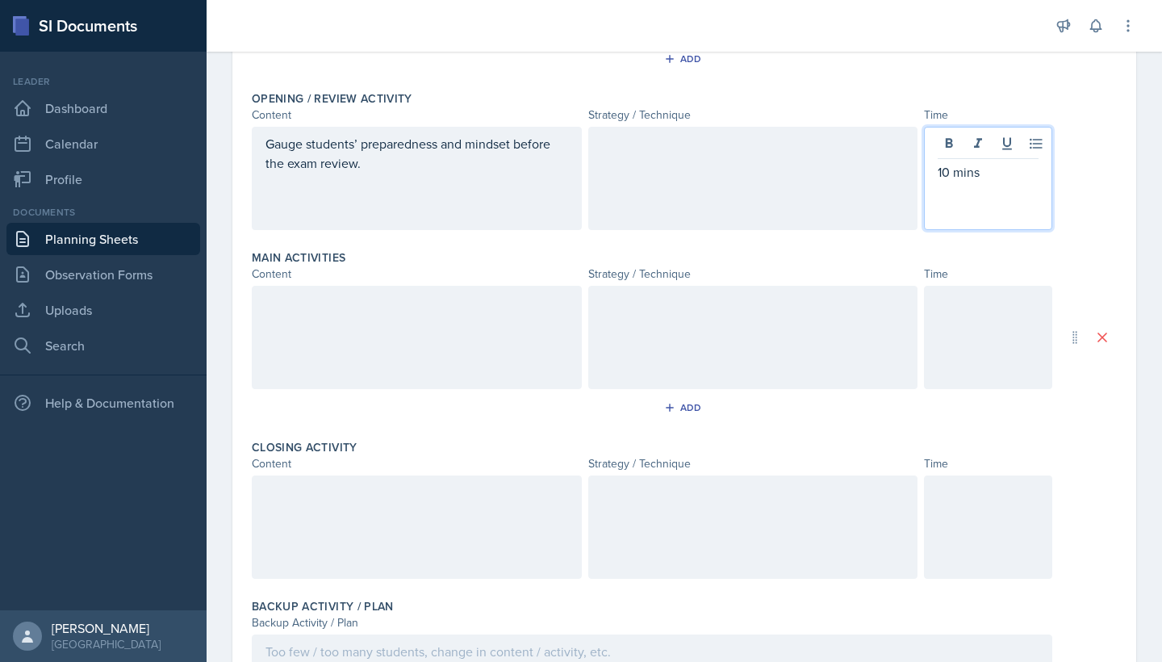
click at [742, 158] on div at bounding box center [753, 178] width 330 height 103
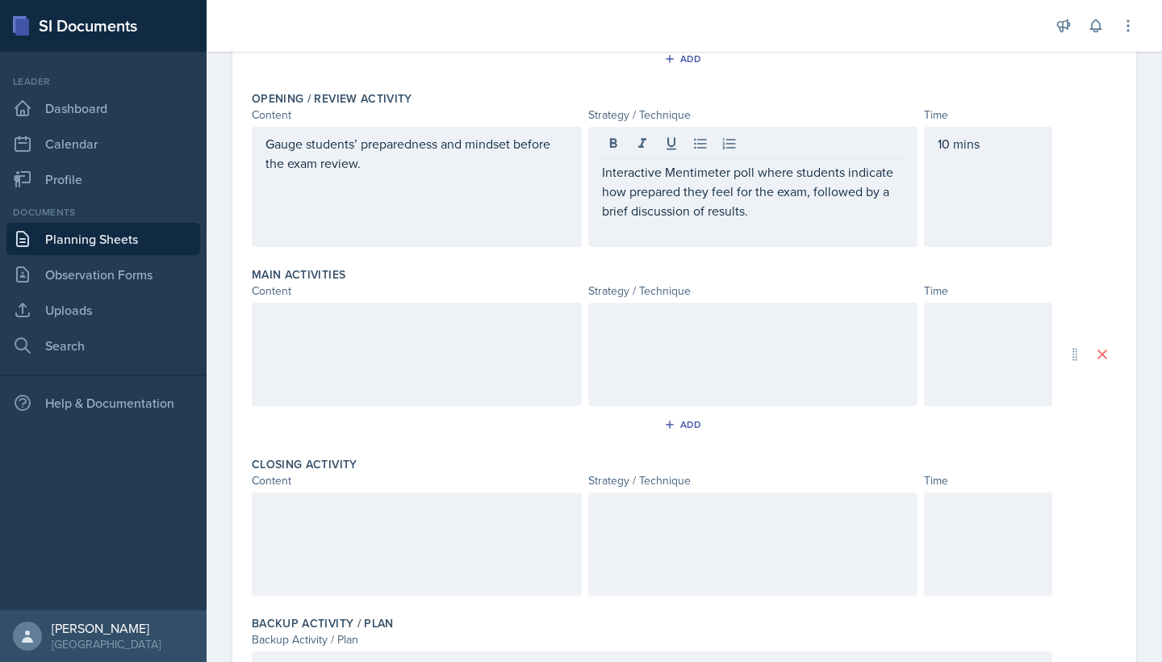
click at [365, 341] on div at bounding box center [417, 354] width 330 height 103
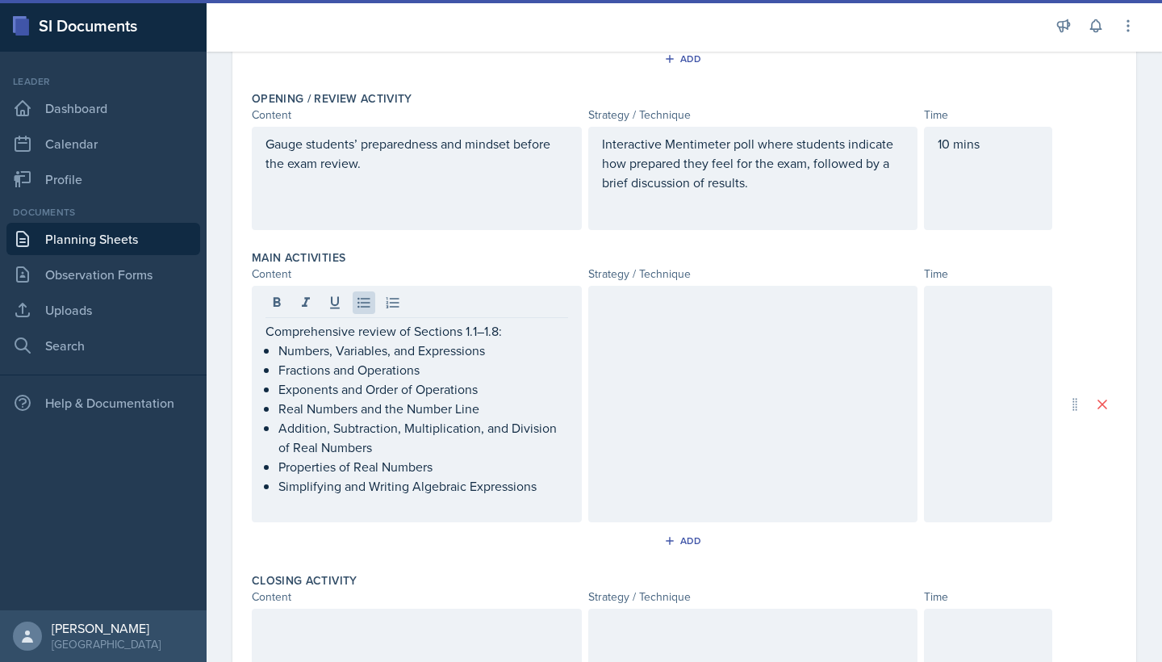
click at [659, 375] on div at bounding box center [753, 404] width 330 height 236
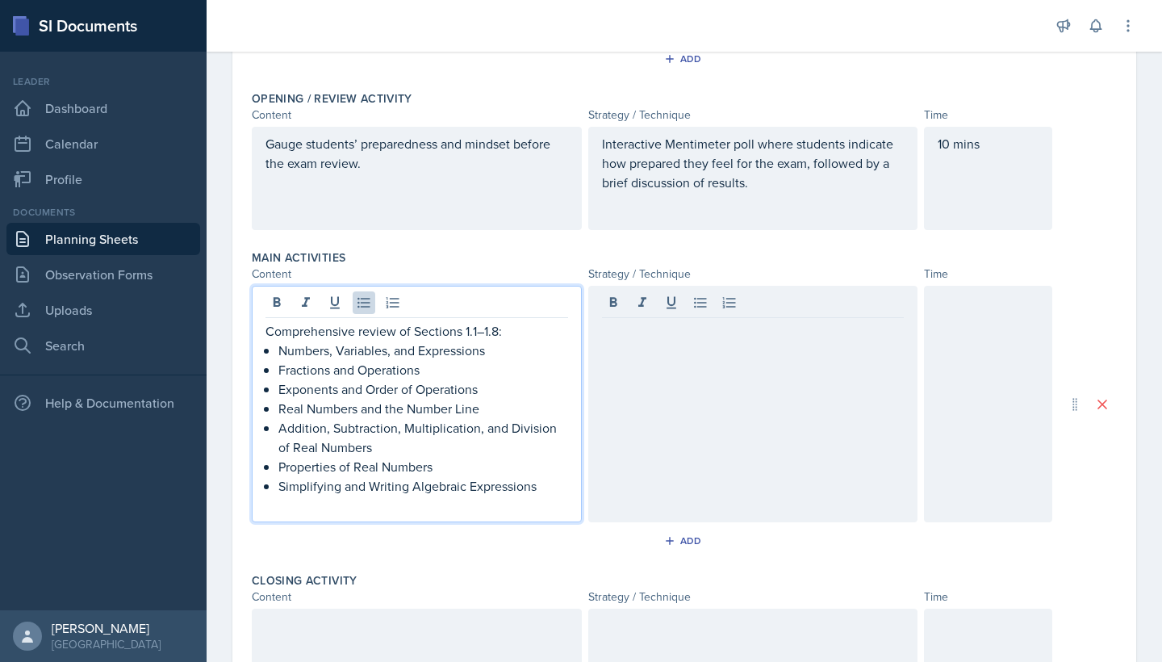
click at [402, 460] on ul "Numbers, Variables, and Expressions Fractions and Operations Exponents and Orde…" at bounding box center [423, 418] width 290 height 155
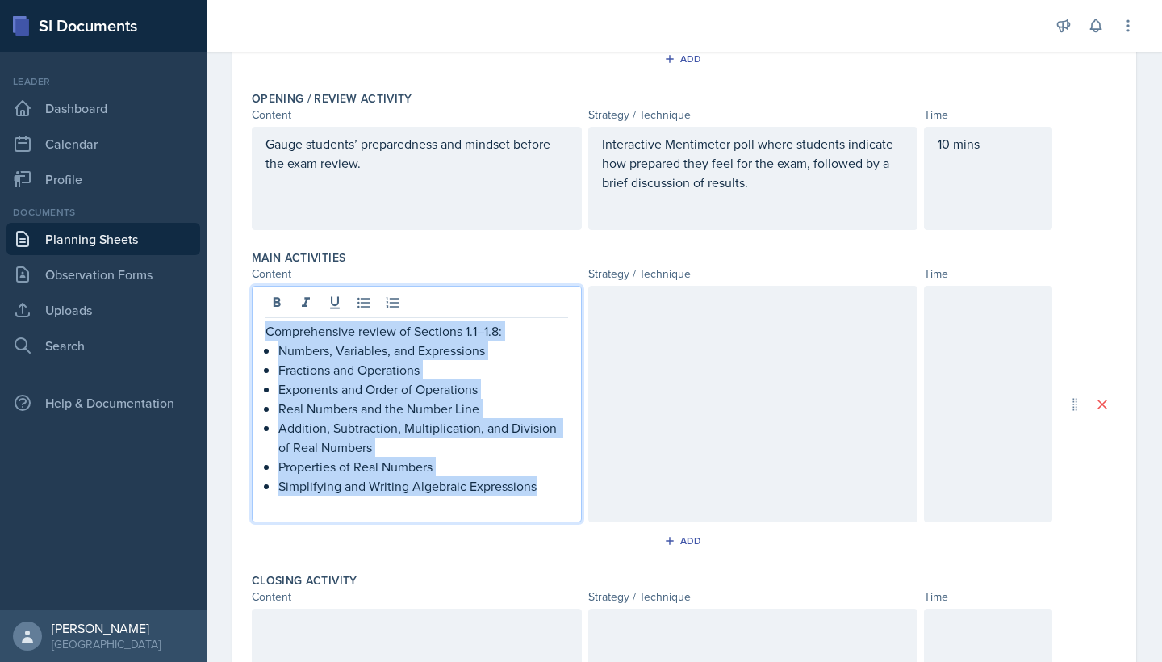
drag, startPoint x: 538, startPoint y: 483, endPoint x: 224, endPoint y: 324, distance: 352.6
click at [224, 324] on div "Date August 26th, 2025 September 2025 31 1 2 3 4 5 6 7 8 9 10 11 12 13 14 15 16…" at bounding box center [684, 367] width 955 height 1135
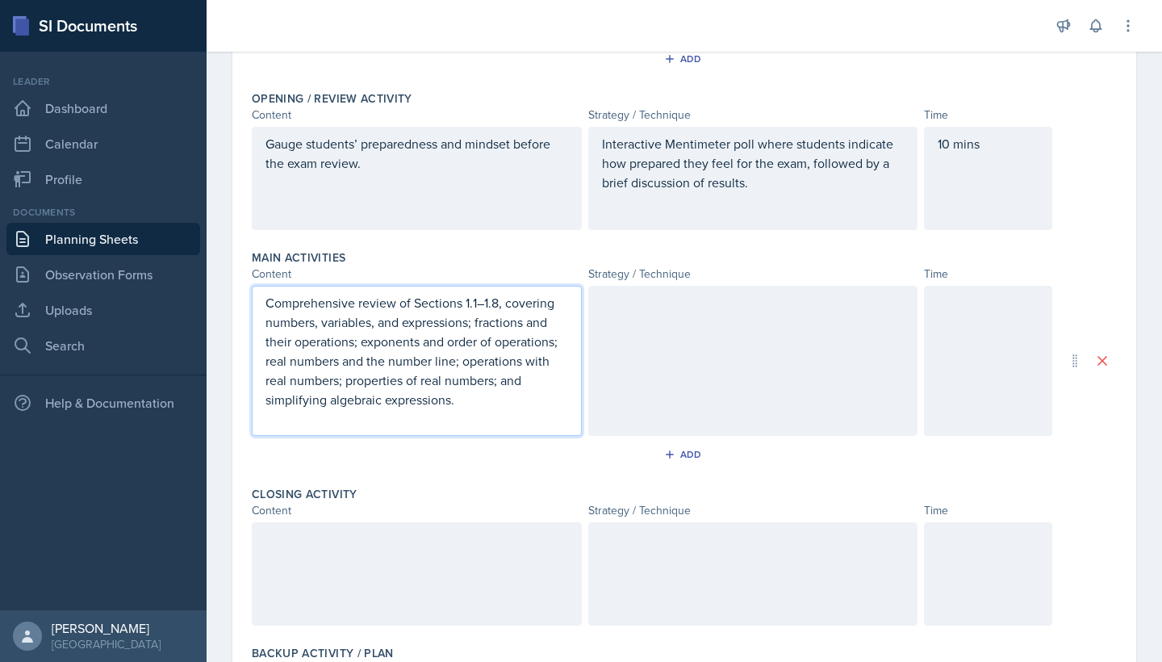
click at [703, 303] on div at bounding box center [753, 361] width 330 height 150
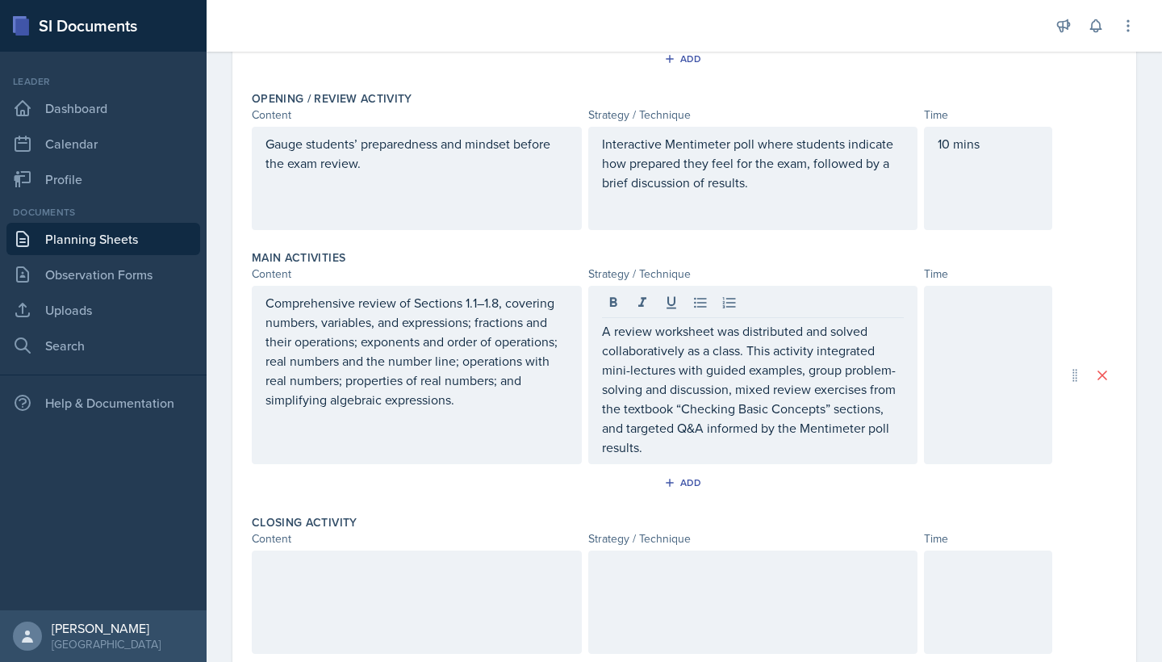
click at [998, 321] on div at bounding box center [988, 375] width 128 height 178
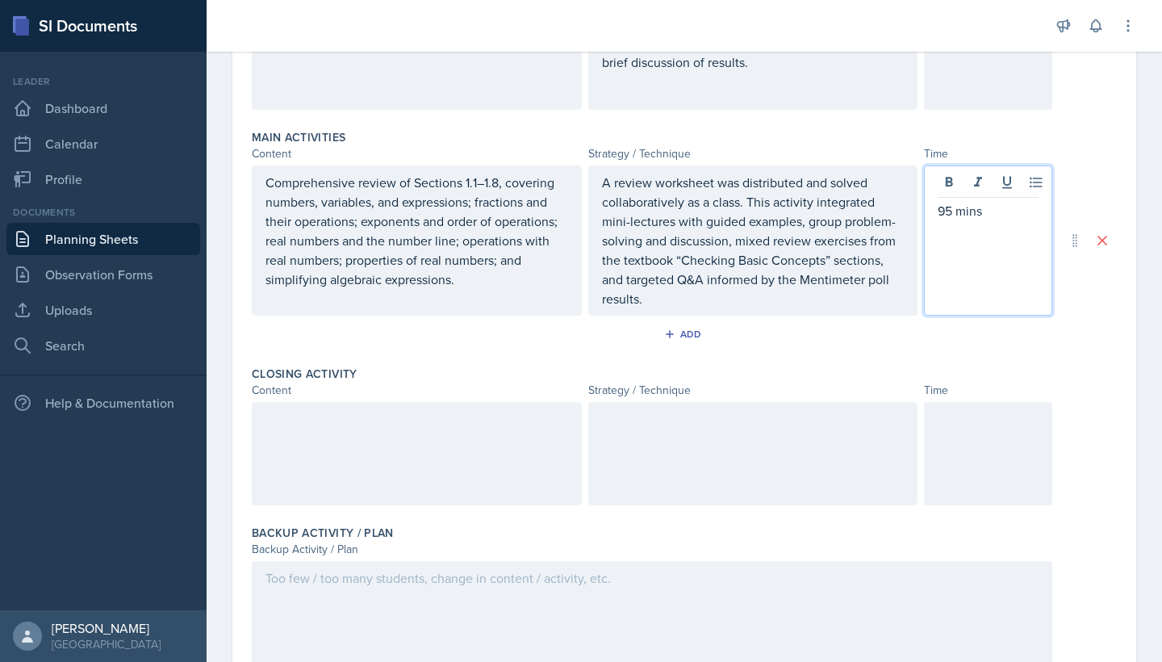
scroll to position [476, 0]
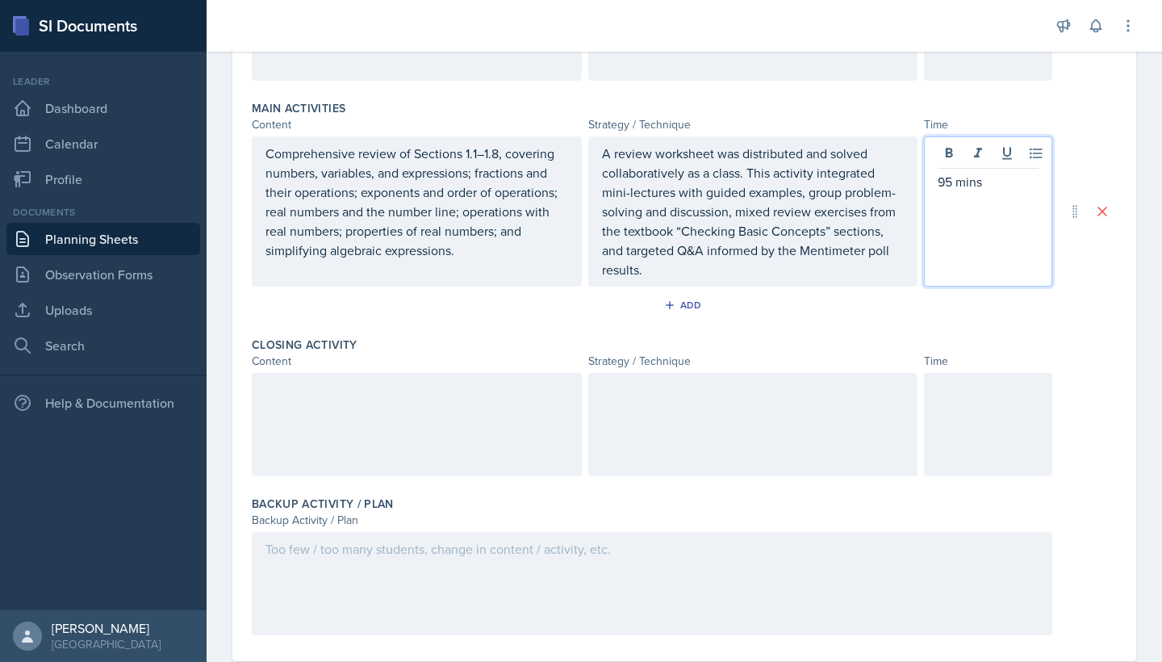
click at [433, 430] on div at bounding box center [417, 424] width 330 height 103
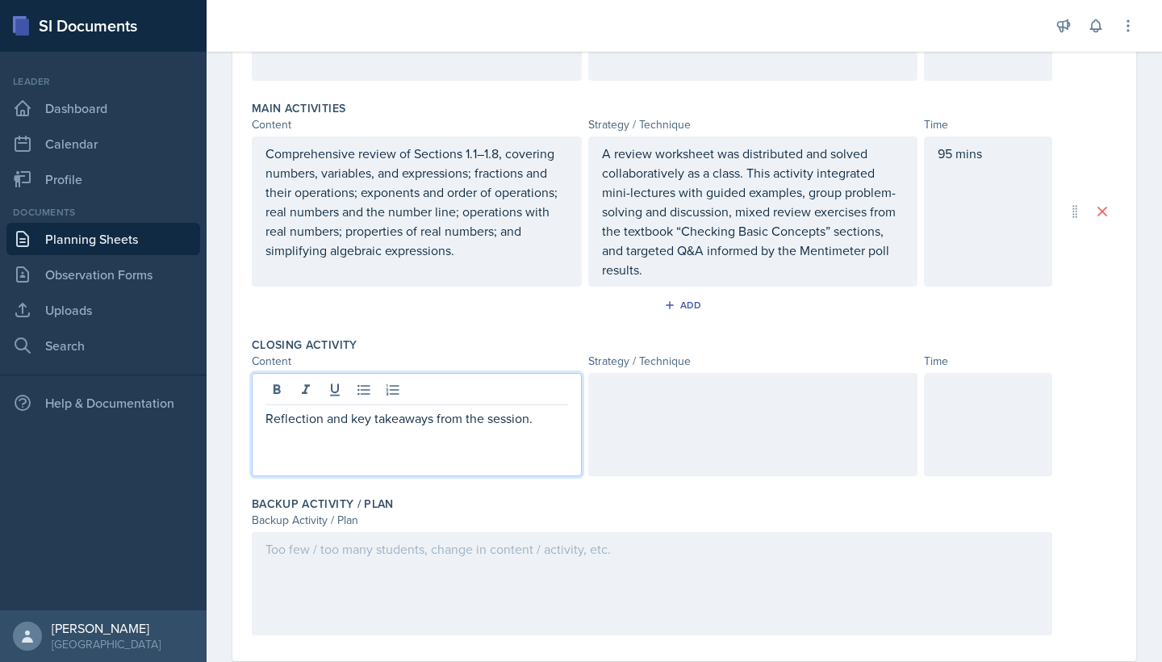
click at [663, 430] on div at bounding box center [753, 424] width 330 height 103
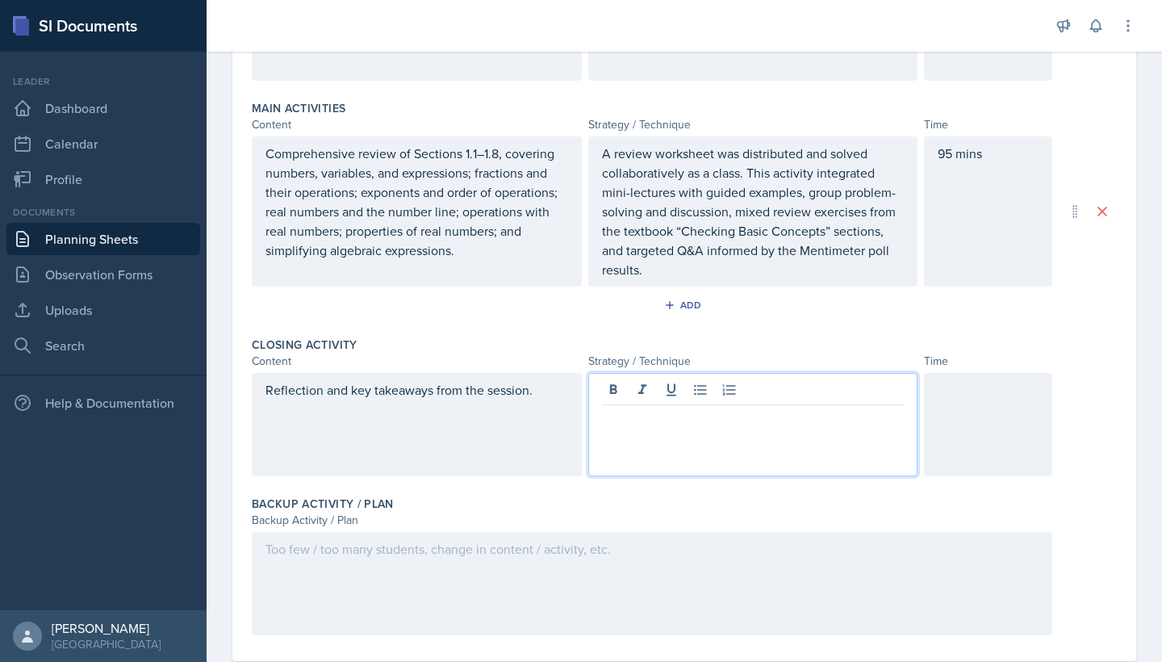
paste div
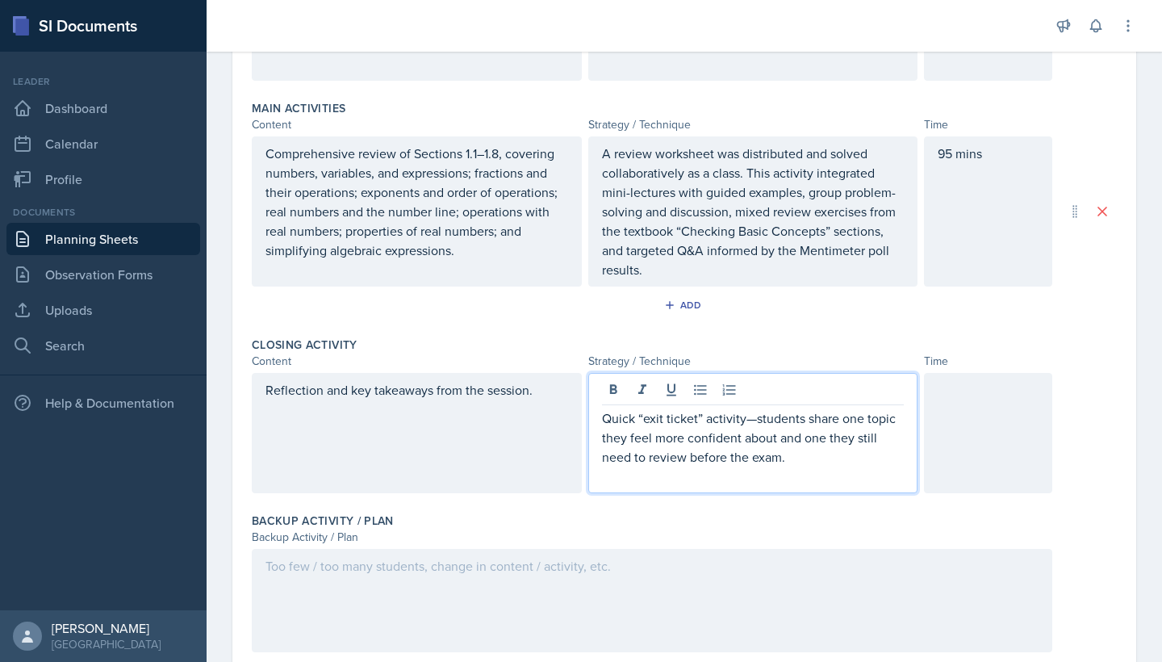
click at [759, 423] on p "Quick “exit ticket” activity—students share one topic they feel more confident …" at bounding box center [753, 437] width 303 height 58
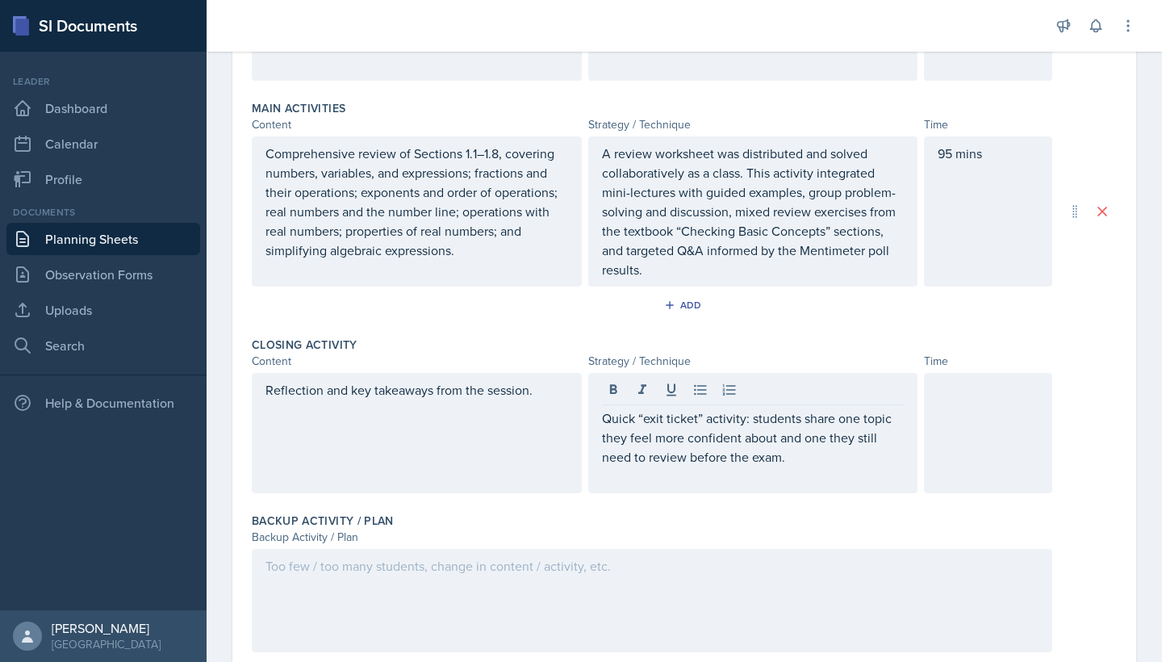
click at [1014, 439] on div at bounding box center [988, 433] width 128 height 120
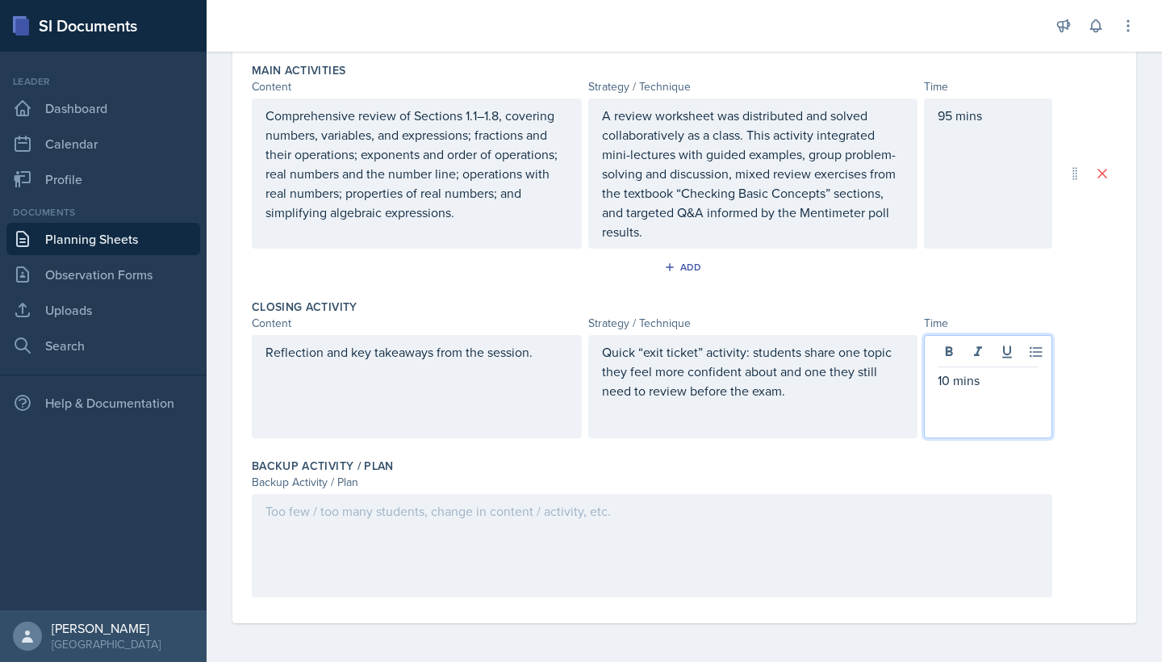
scroll to position [514, 0]
click at [613, 551] on div at bounding box center [652, 545] width 801 height 103
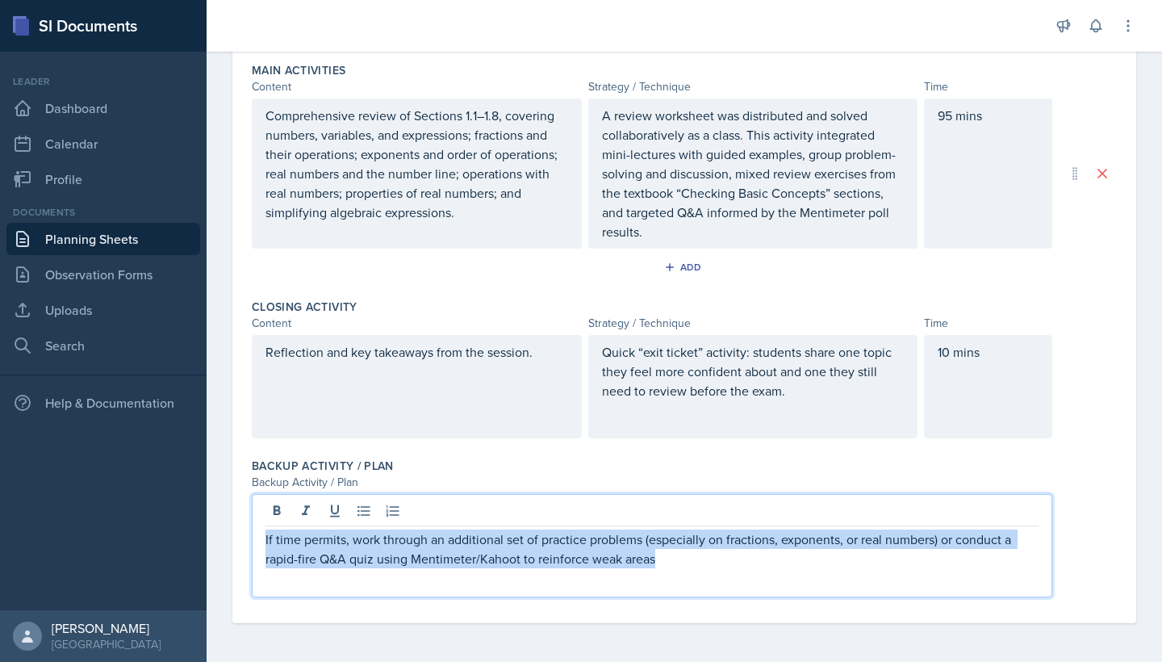
drag, startPoint x: 675, startPoint y: 565, endPoint x: 60, endPoint y: 546, distance: 615.2
click at [60, 546] on div "SI Documents Leader Dashboard Calendar Profile Documents Planning Sheets Observ…" at bounding box center [581, 331] width 1162 height 662
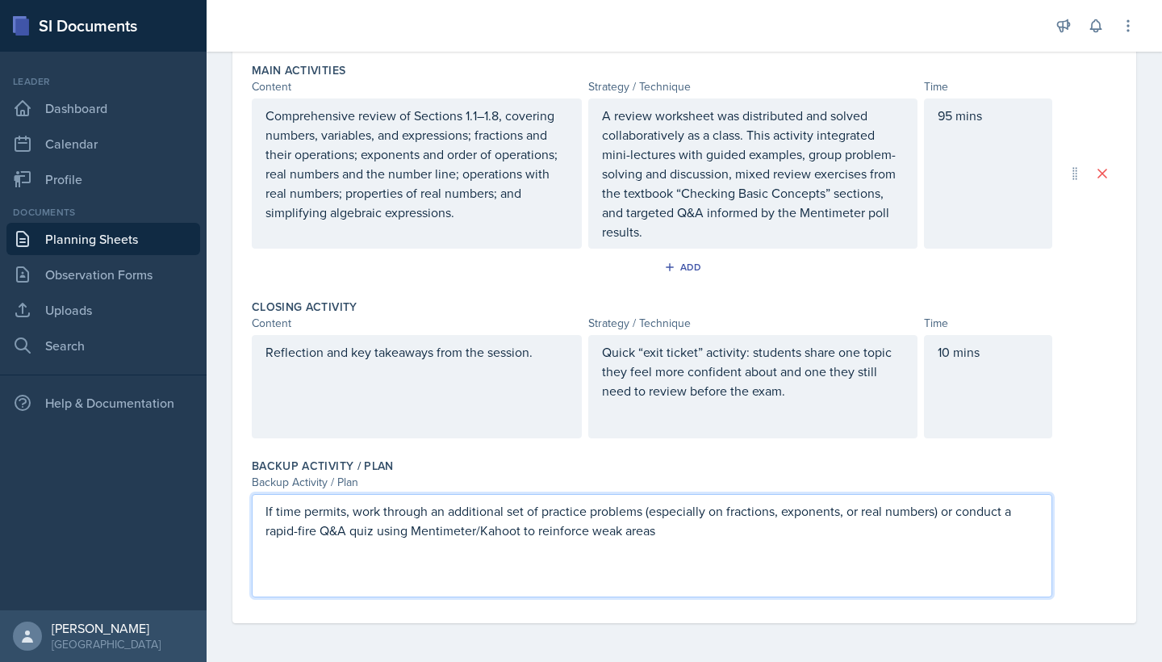
click at [425, 562] on div "If time permits, work through an additional set of practice problems (especiall…" at bounding box center [652, 545] width 801 height 103
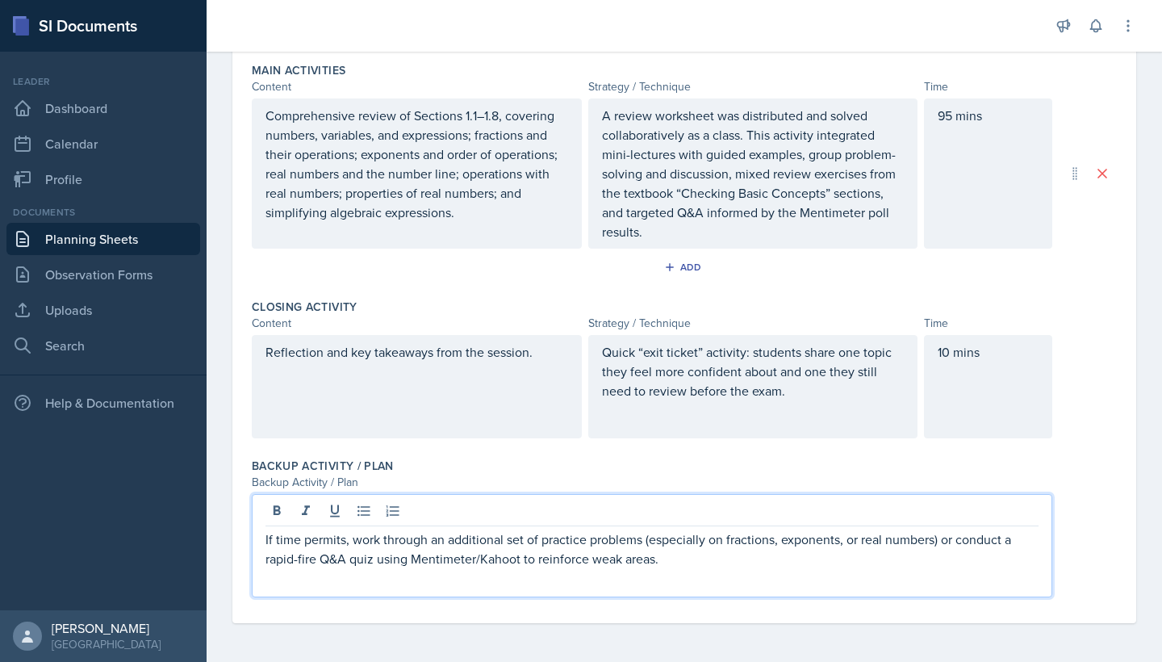
scroll to position [0, 0]
click at [634, 483] on div "Backup Activity / Plan" at bounding box center [652, 482] width 801 height 17
click at [489, 521] on div "If time permits, work through an additional set of practice problems (especiall…" at bounding box center [652, 545] width 801 height 103
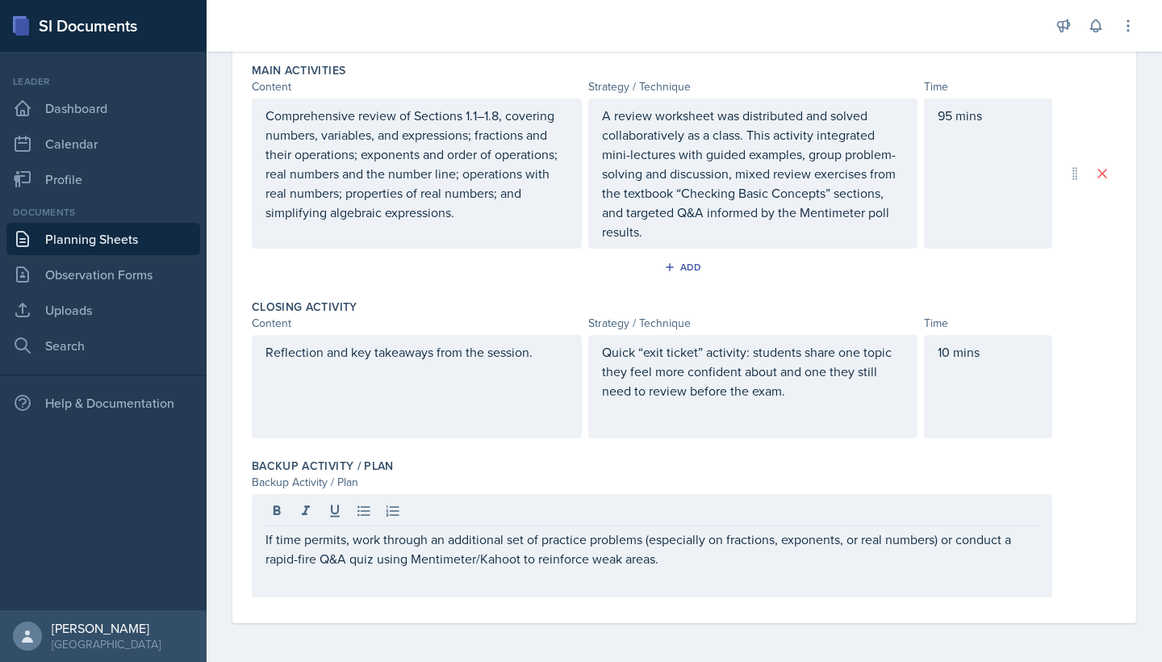
click at [569, 474] on div "Backup Activity / Plan" at bounding box center [652, 482] width 801 height 17
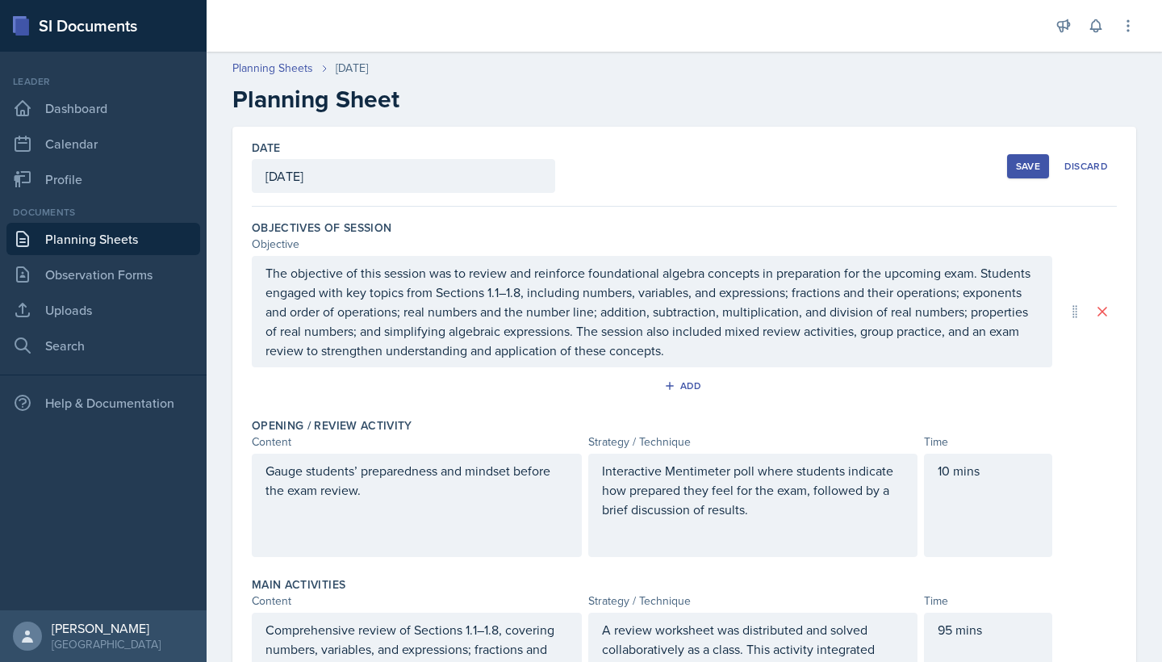
scroll to position [31, 0]
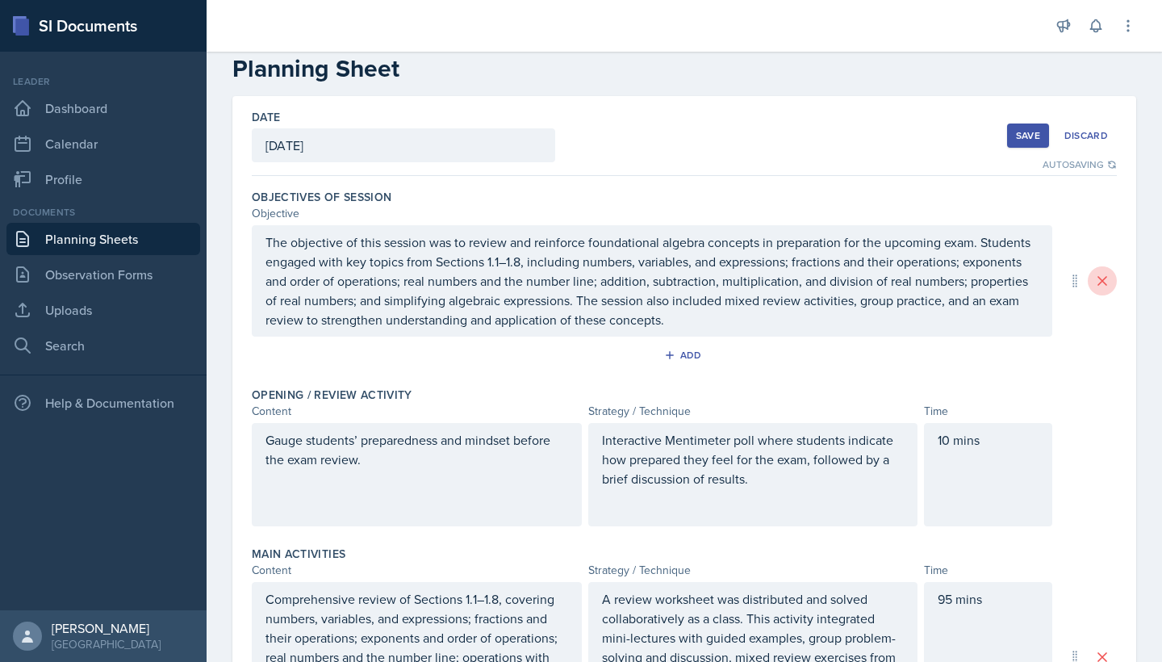
click at [1103, 279] on icon at bounding box center [1102, 281] width 8 height 8
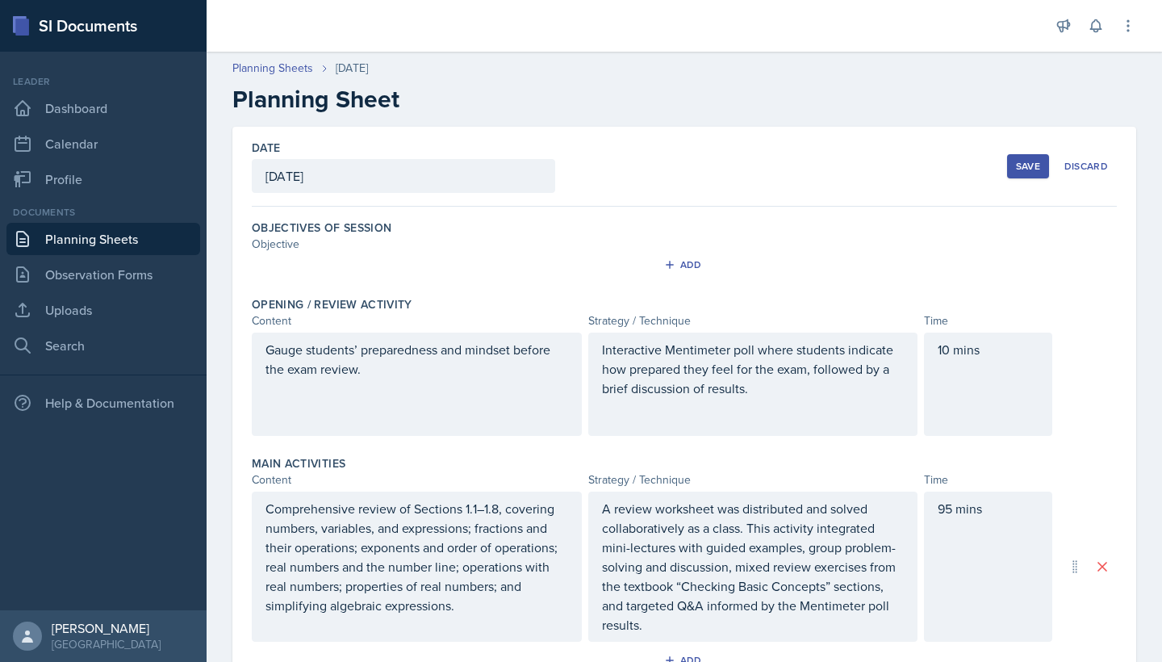
scroll to position [0, 0]
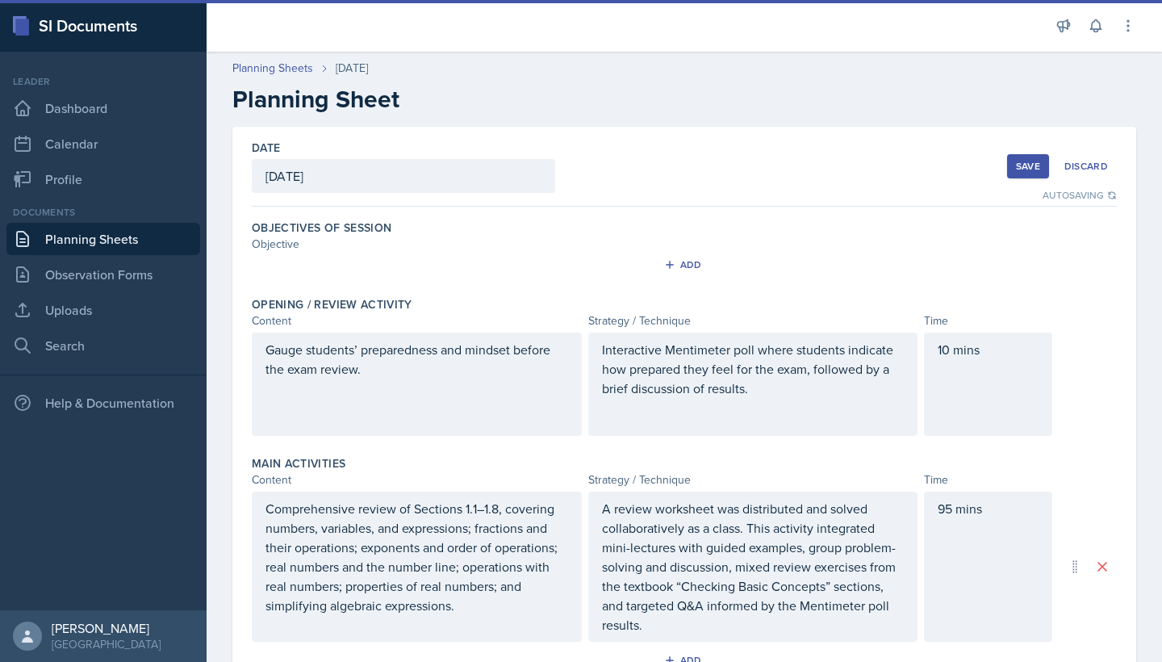
click at [274, 243] on div "Objective" at bounding box center [652, 244] width 801 height 17
click at [690, 268] on div "Add" at bounding box center [684, 264] width 35 height 13
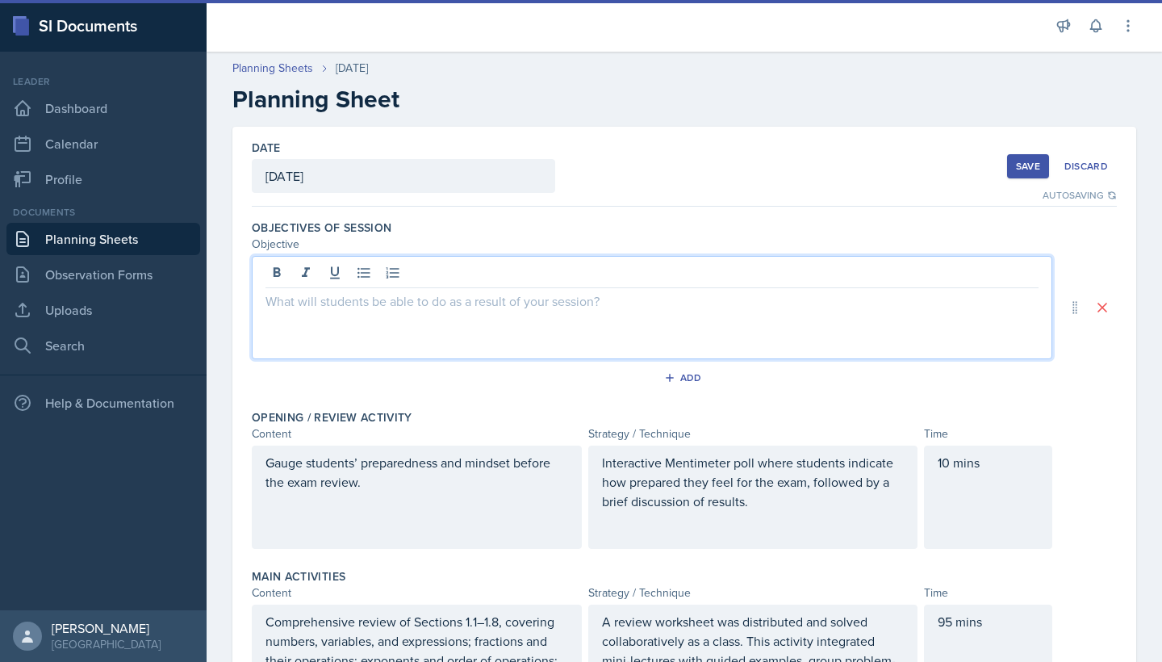
click at [734, 281] on div at bounding box center [652, 307] width 801 height 103
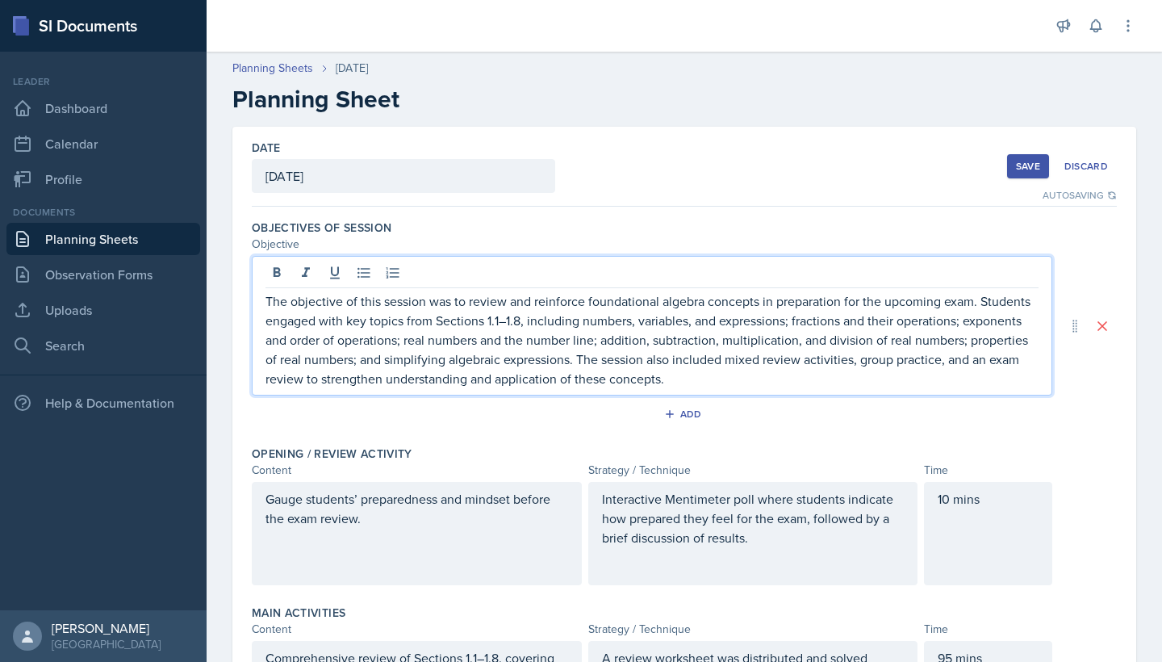
click at [1023, 172] on div "Save" at bounding box center [1028, 166] width 24 height 13
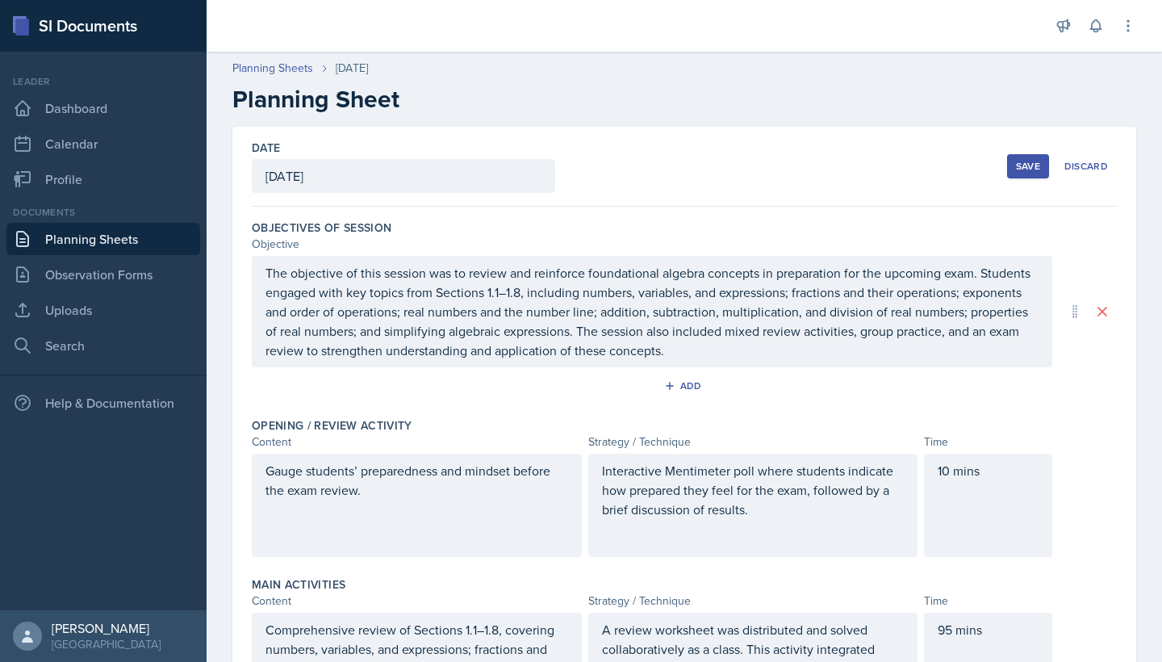
click at [1032, 172] on div "Save" at bounding box center [1028, 166] width 24 height 13
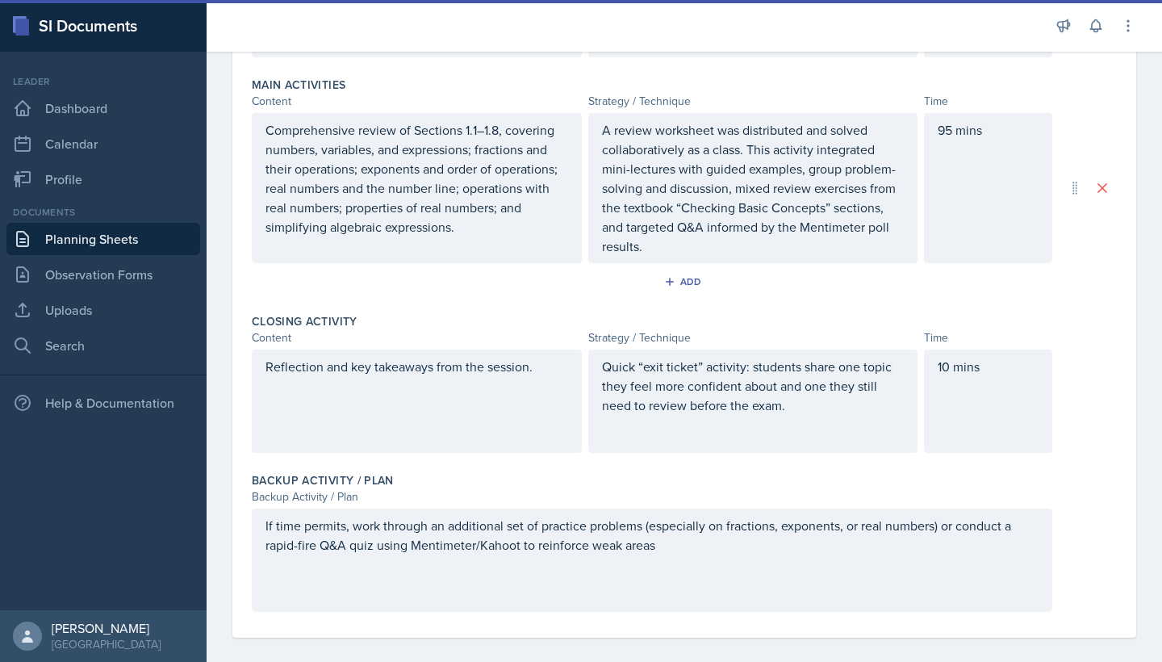
scroll to position [336, 0]
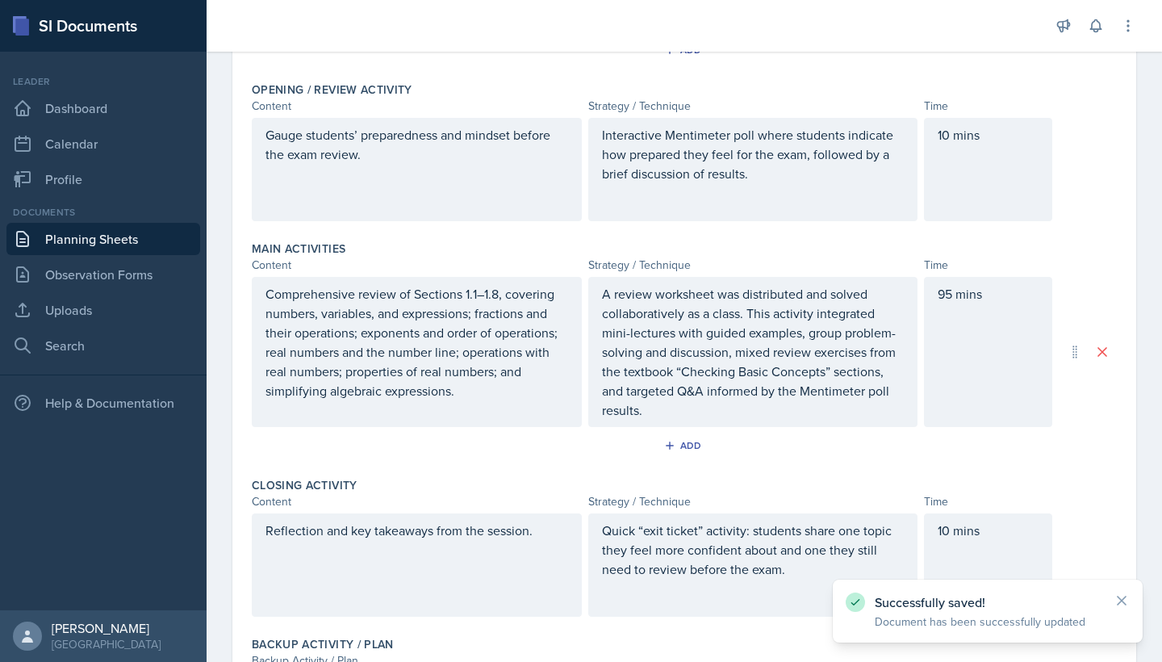
click at [716, 478] on div "Closing Activity" at bounding box center [684, 485] width 865 height 16
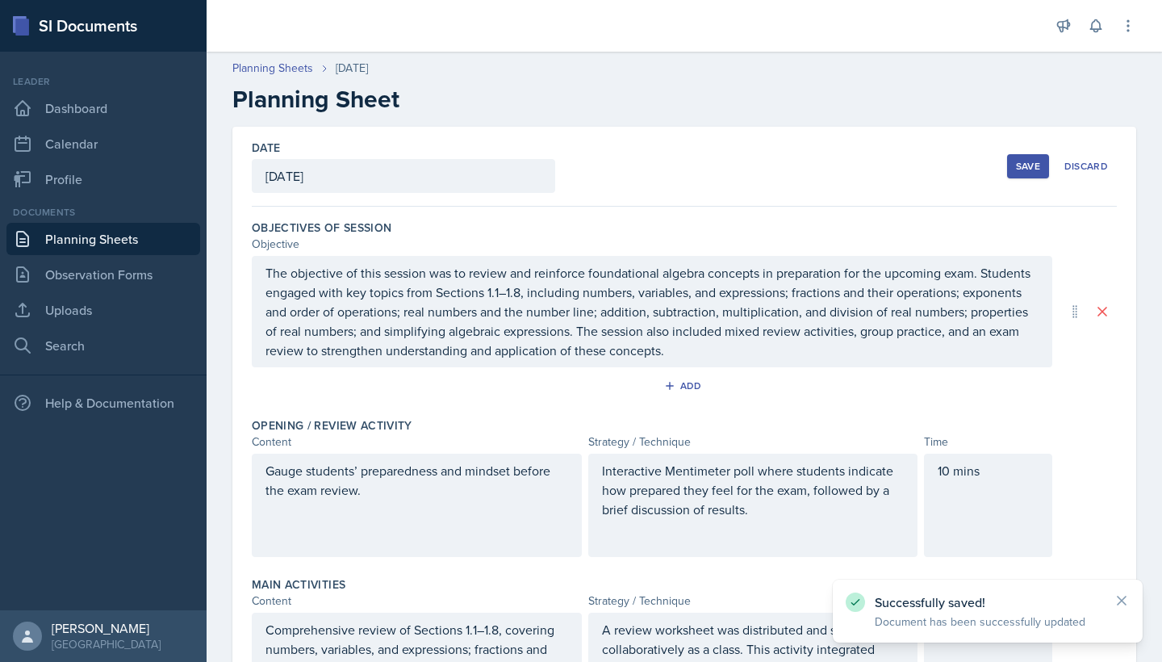
scroll to position [0, 0]
click at [140, 241] on link "Planning Sheets" at bounding box center [103, 239] width 194 height 32
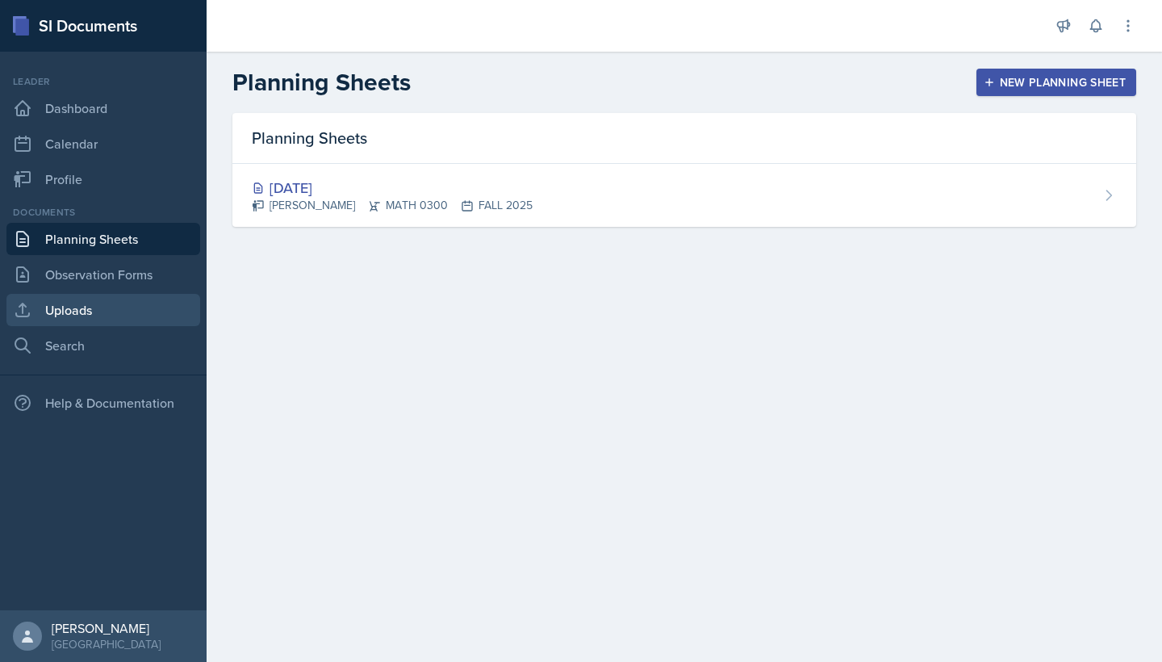
click at [134, 320] on link "Uploads" at bounding box center [103, 310] width 194 height 32
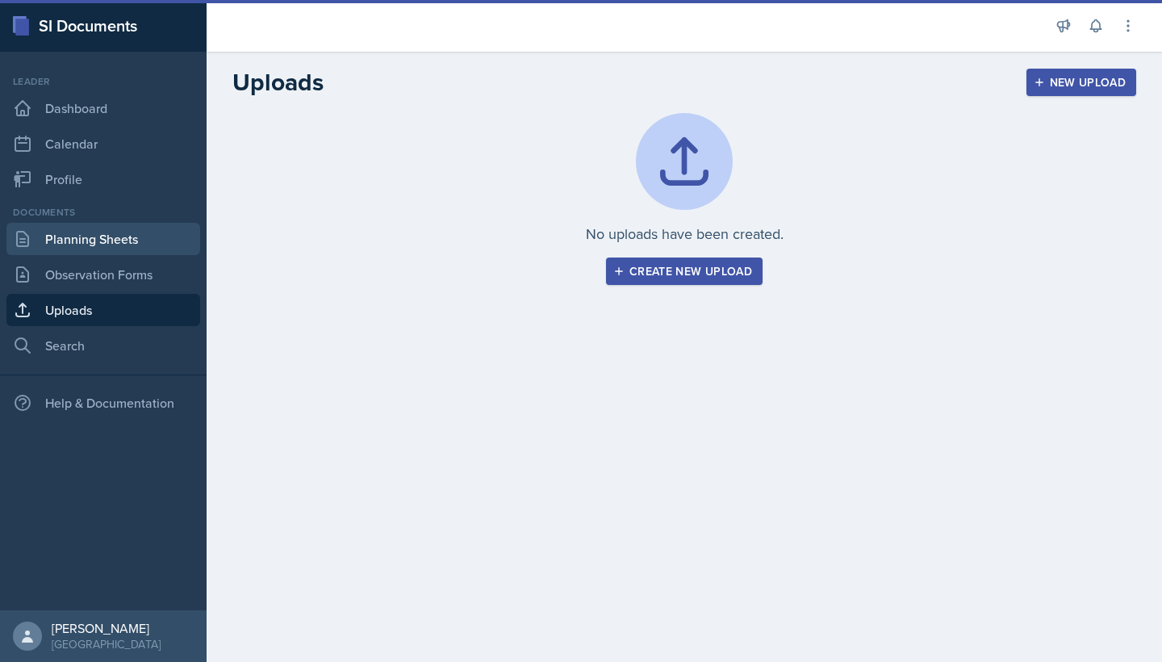
click at [135, 248] on link "Planning Sheets" at bounding box center [103, 239] width 194 height 32
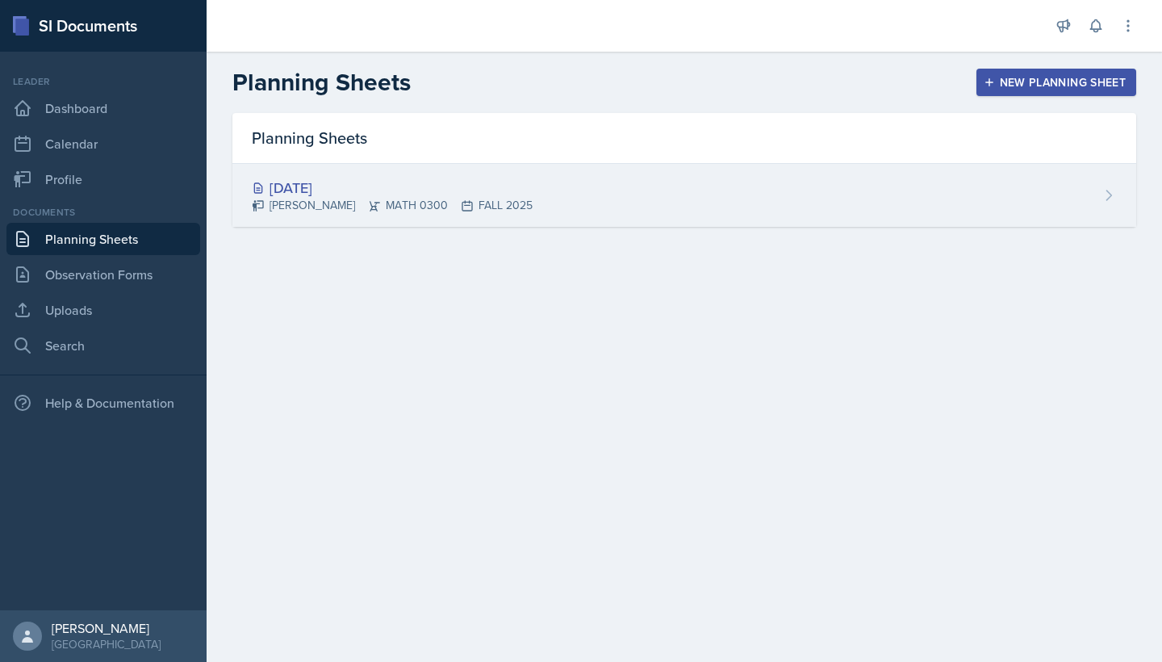
click at [488, 191] on div "Aug 26th, 2025" at bounding box center [392, 188] width 281 height 22
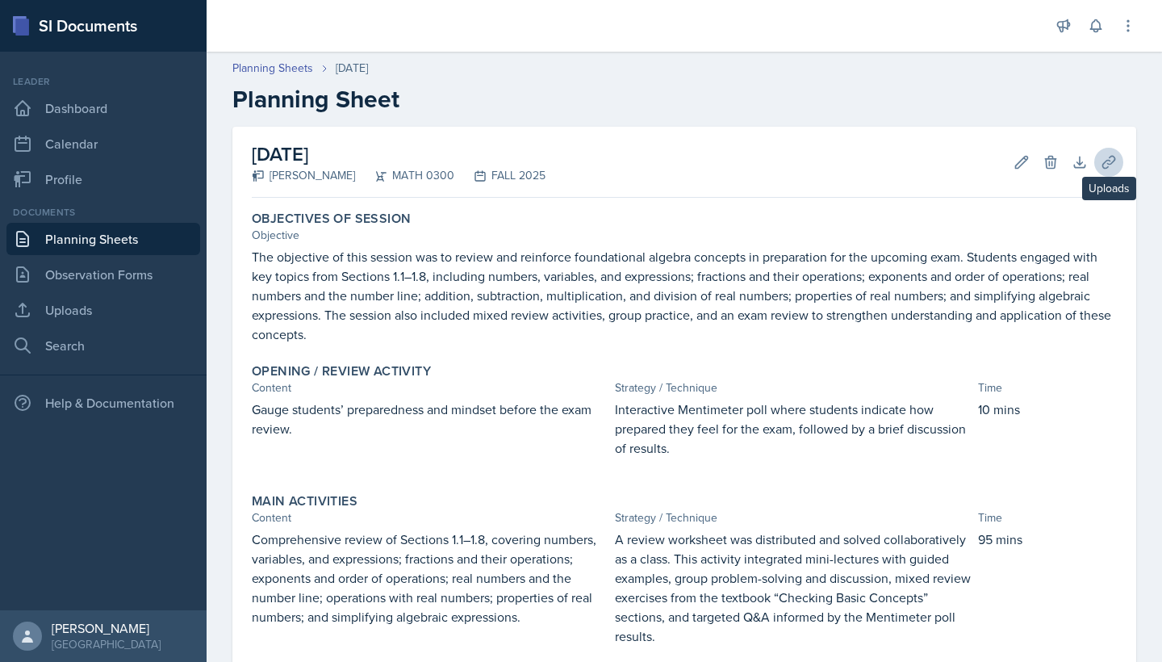
click at [1113, 163] on icon at bounding box center [1109, 162] width 16 height 16
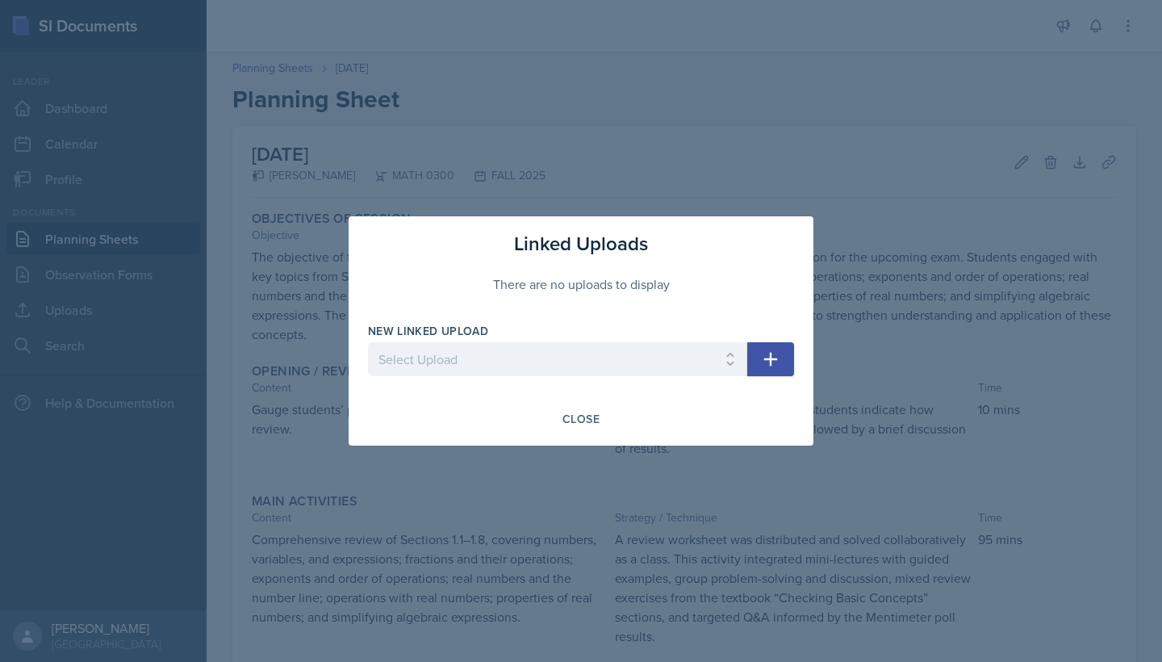
click at [475, 102] on div at bounding box center [581, 331] width 1162 height 662
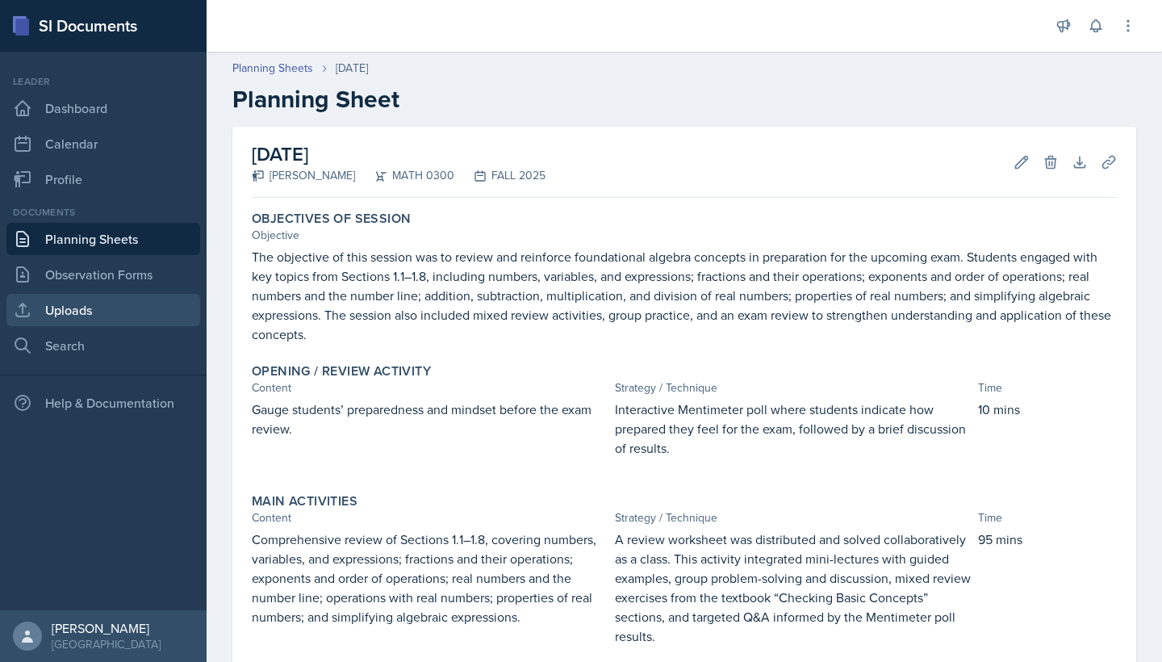
click at [116, 316] on link "Uploads" at bounding box center [103, 310] width 194 height 32
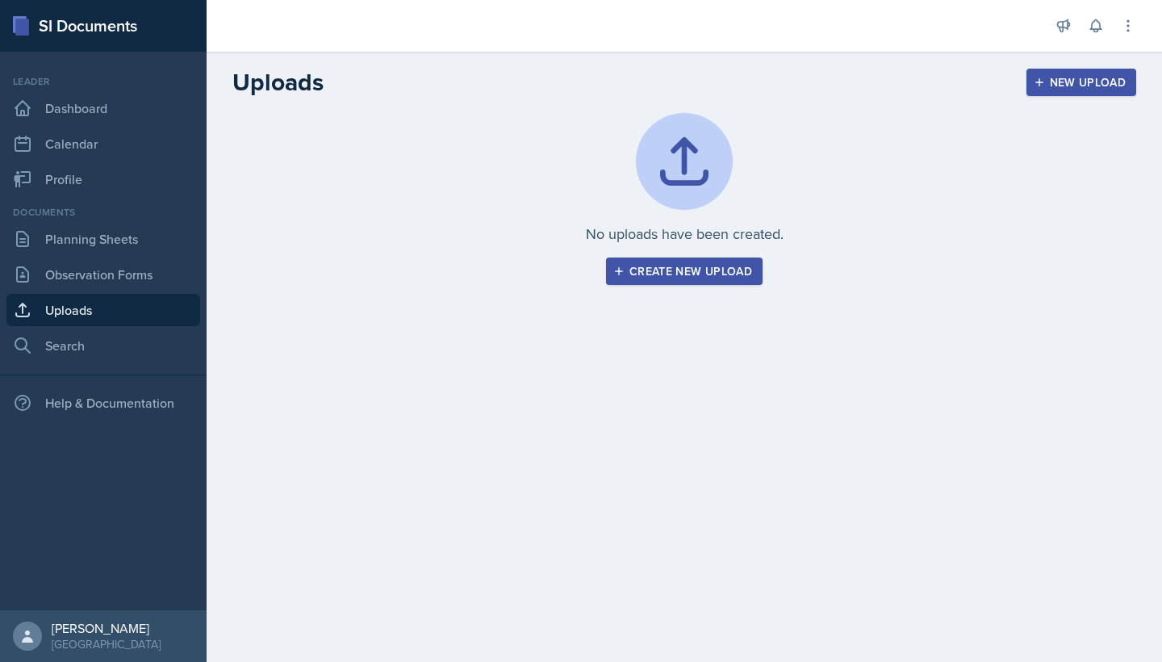
click at [674, 268] on div "Create new upload" at bounding box center [685, 271] width 136 height 13
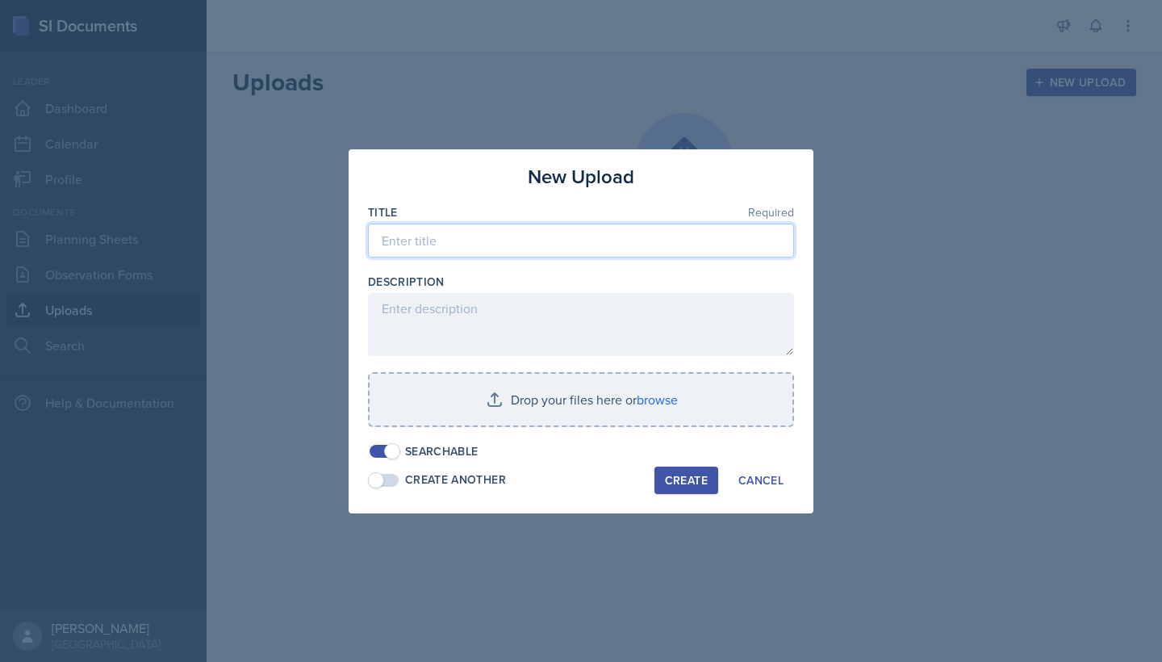
click at [558, 248] on input at bounding box center [581, 241] width 426 height 34
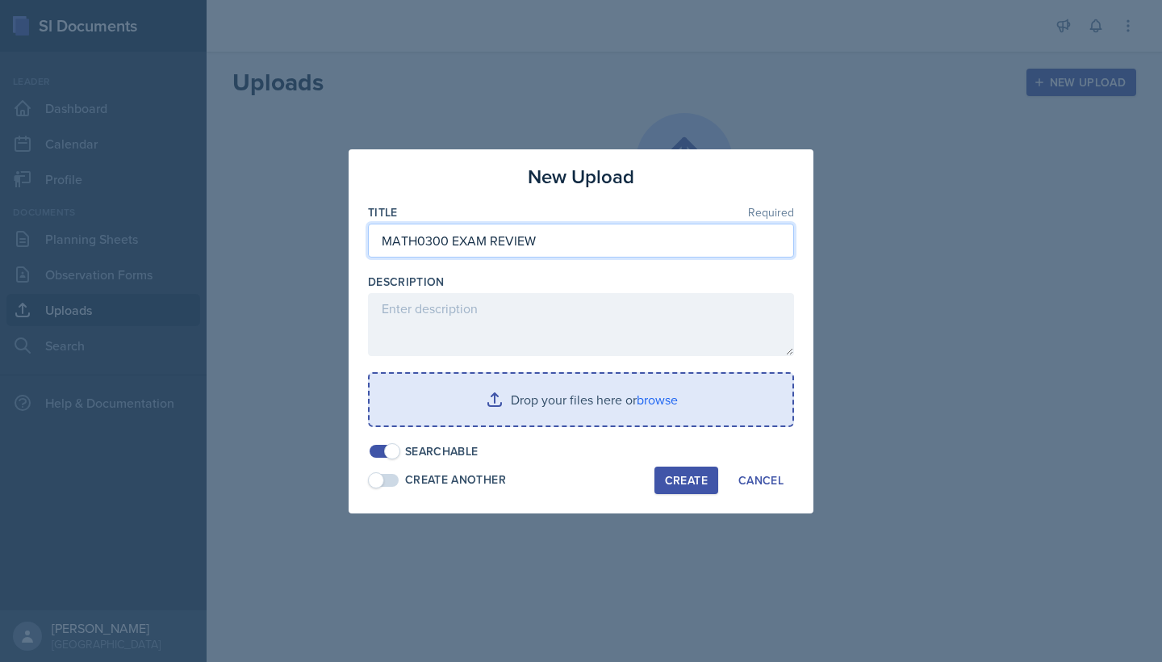
type input "MATH0300 EXAM REVIEW"
click at [597, 399] on input "file" at bounding box center [581, 400] width 423 height 52
click at [517, 403] on input "file" at bounding box center [581, 400] width 423 height 52
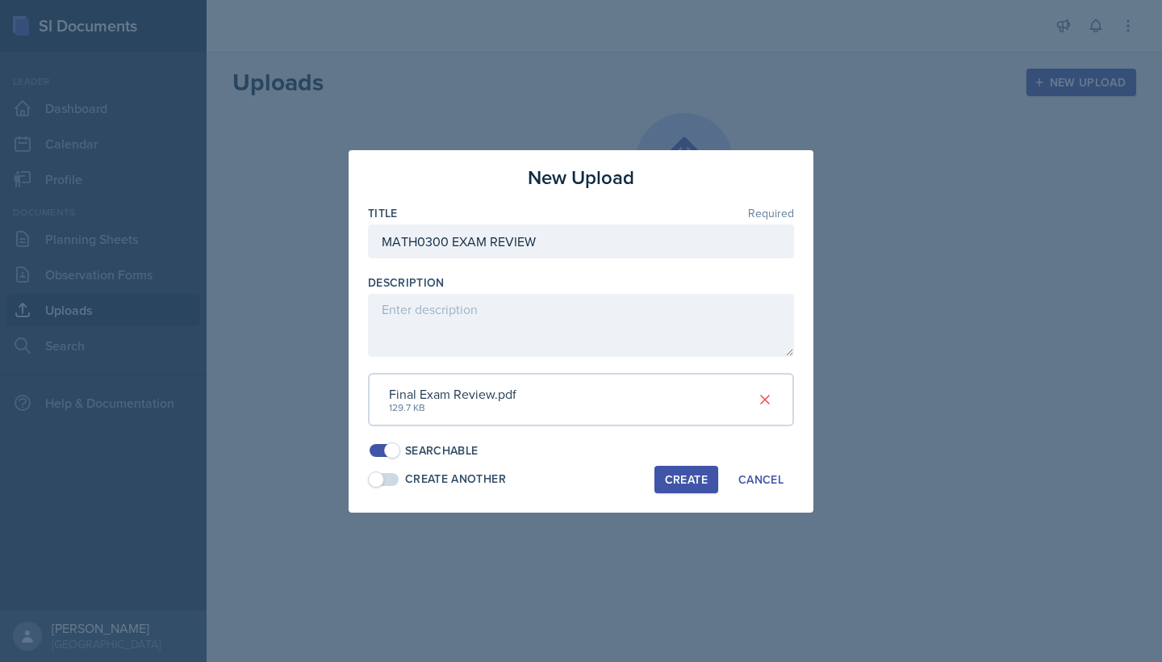
click at [688, 473] on div "Create" at bounding box center [686, 479] width 43 height 13
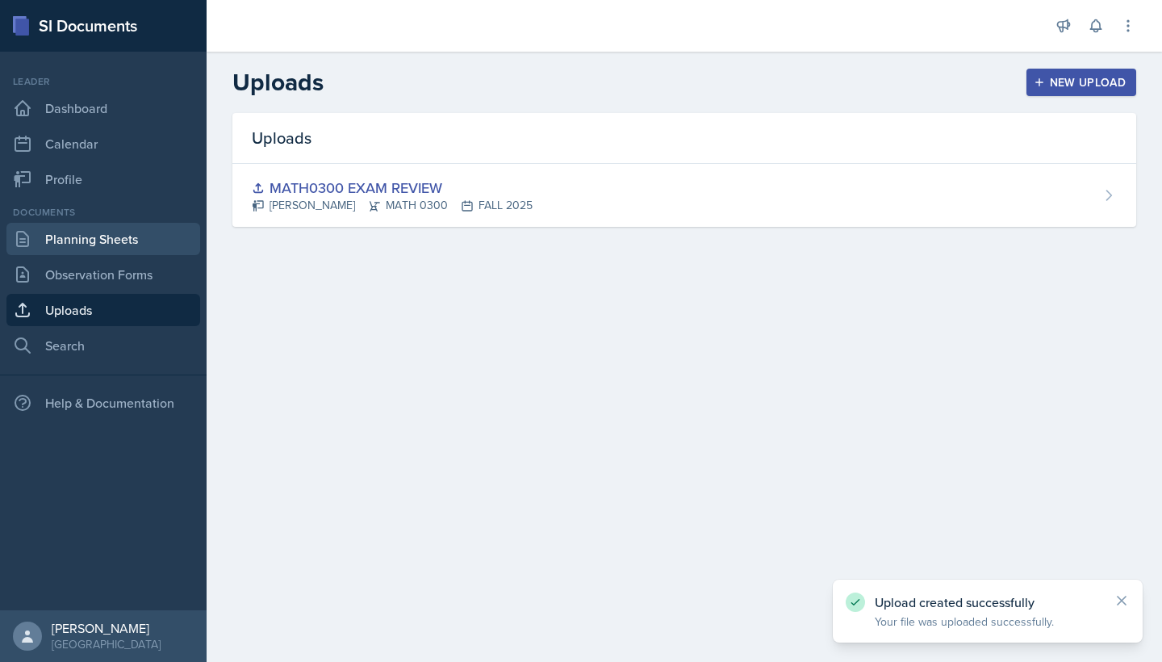
click at [91, 245] on link "Planning Sheets" at bounding box center [103, 239] width 194 height 32
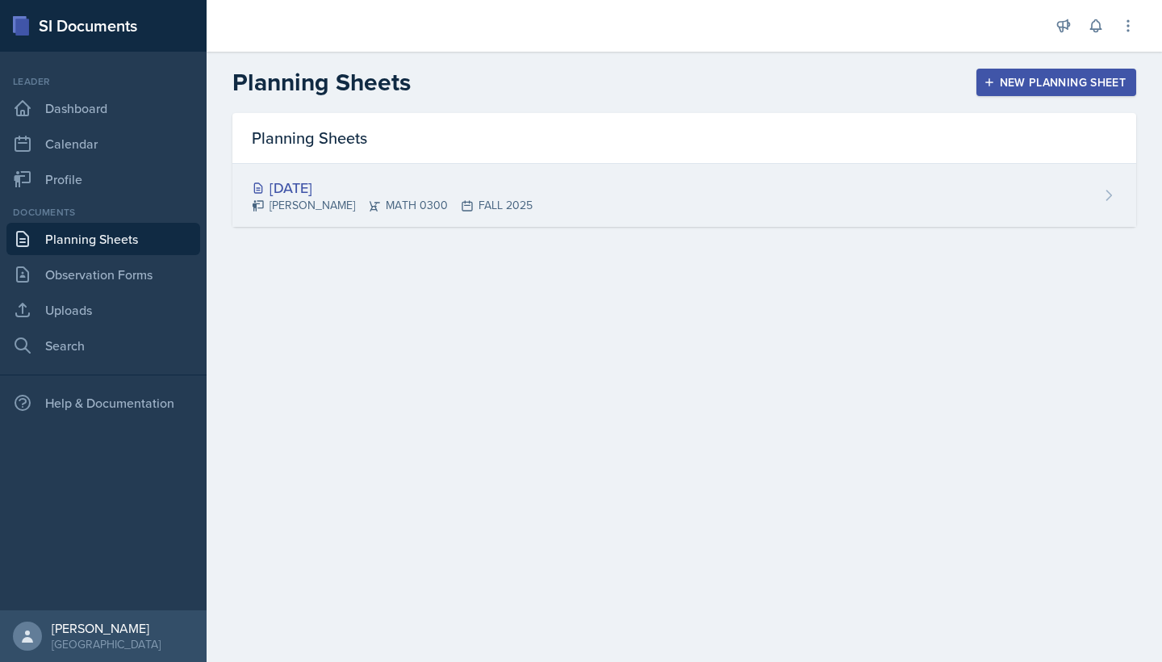
click at [513, 194] on div "Aug 26th, 2025" at bounding box center [392, 188] width 281 height 22
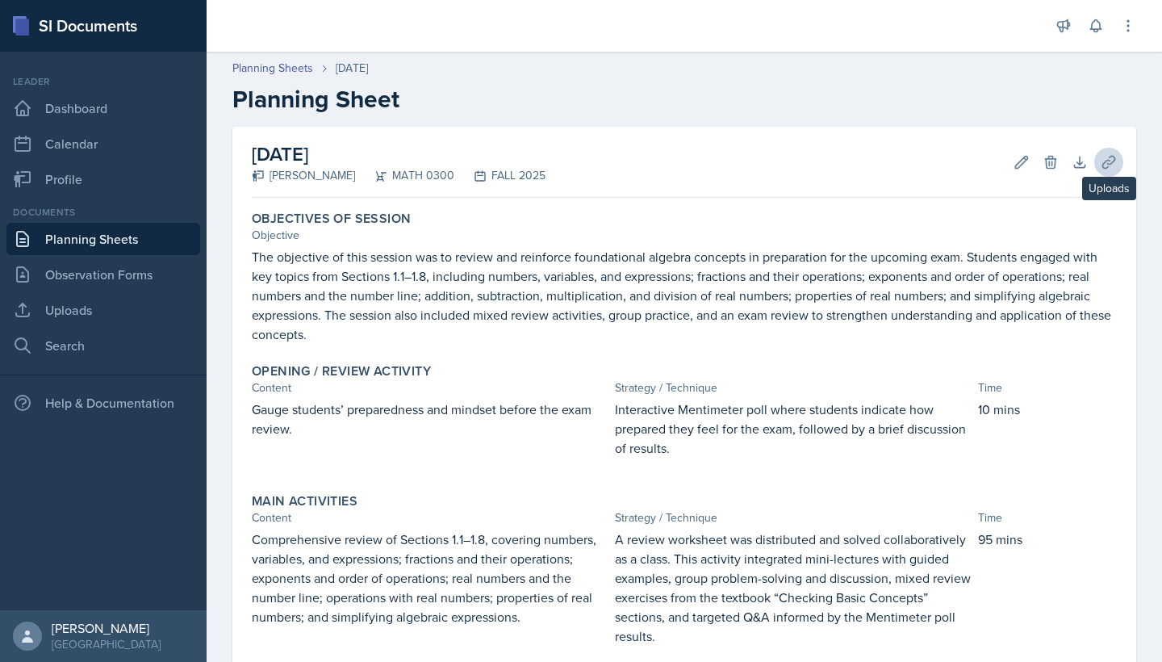
click at [1098, 159] on button "Uploads" at bounding box center [1108, 162] width 29 height 29
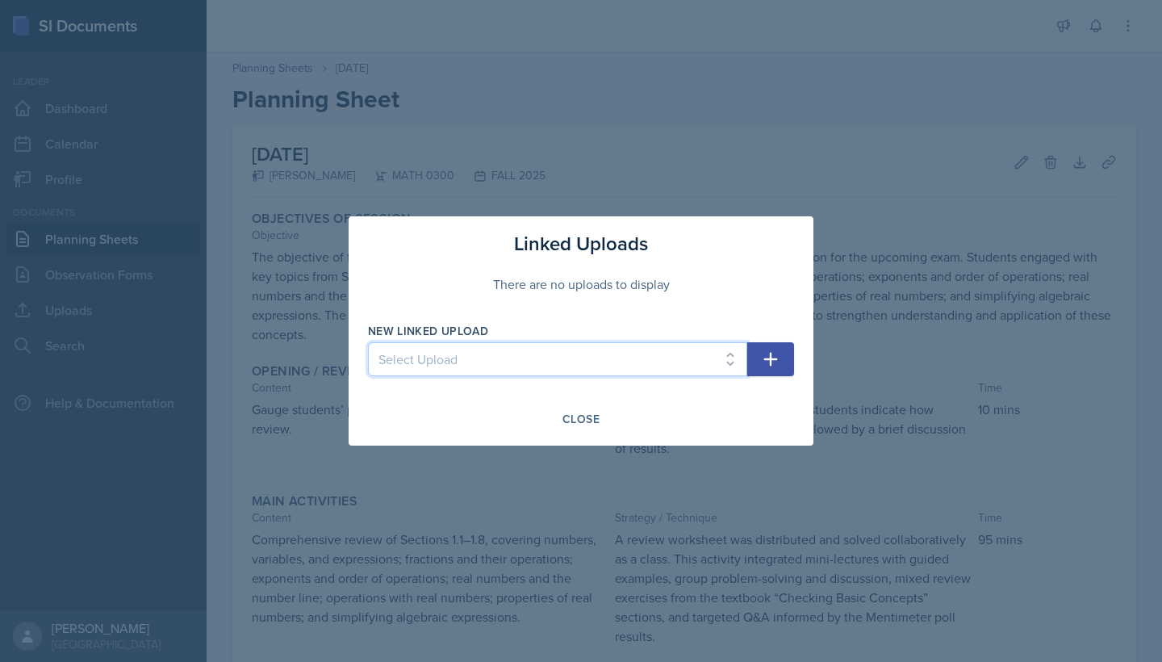
select select "c21b9940-6225-4346-a48f-c83d22beebc5"
click at [584, 425] on div "Close" at bounding box center [580, 418] width 37 height 13
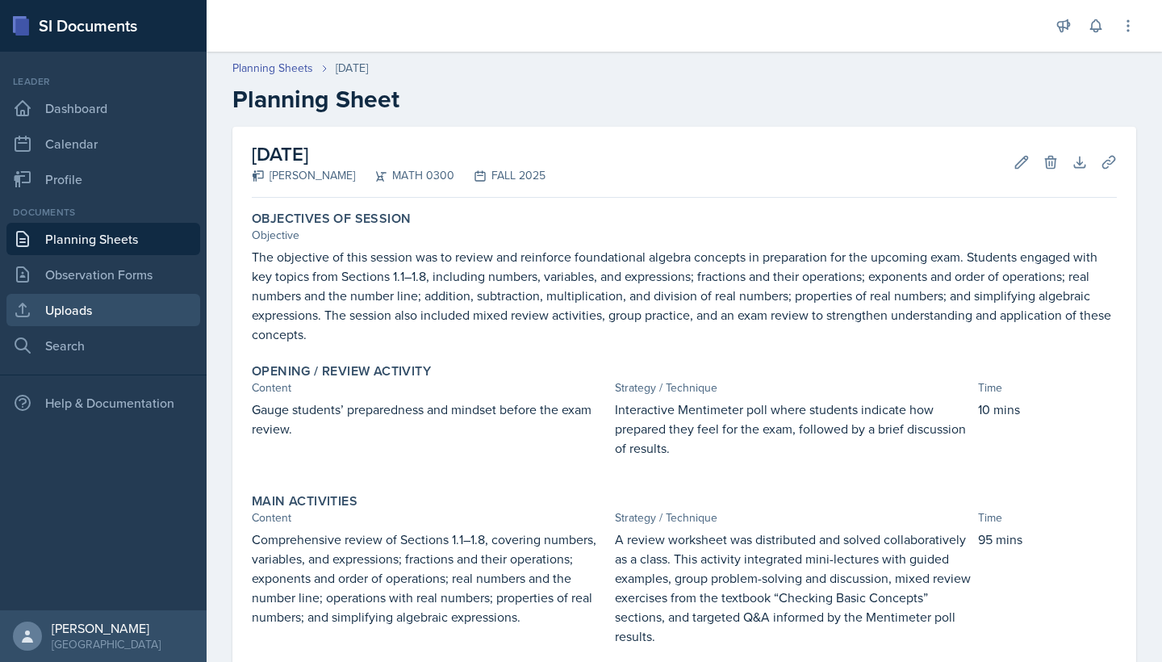
click at [92, 313] on link "Uploads" at bounding box center [103, 310] width 194 height 32
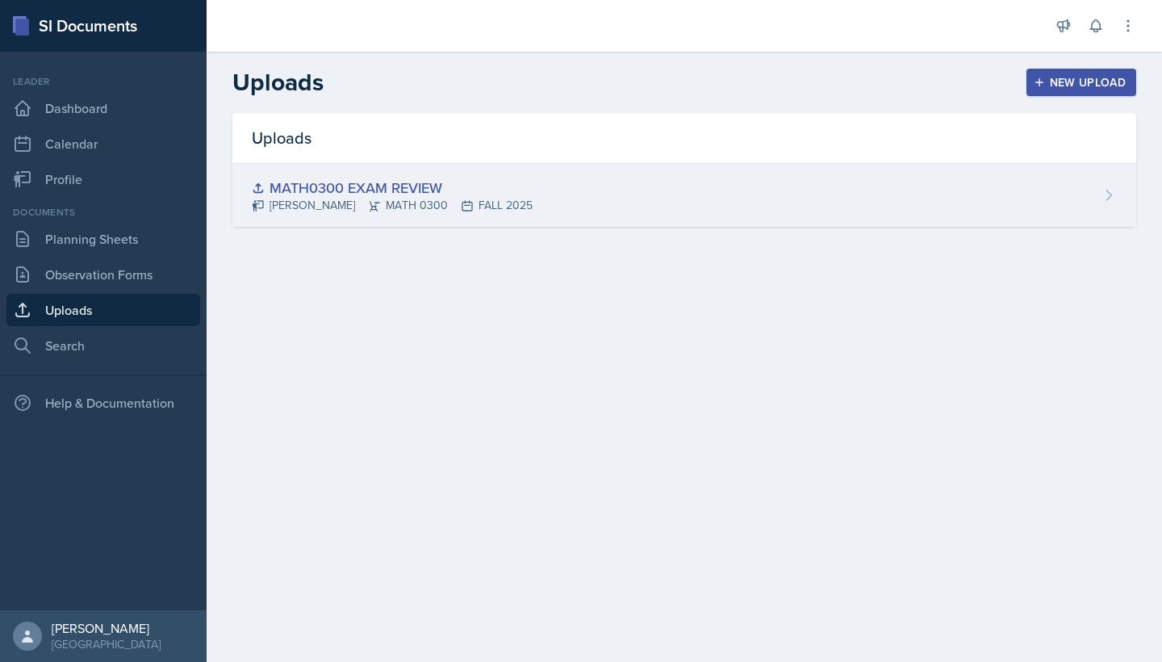
click at [930, 223] on div "MATH0300 EXAM REVIEW Shikyna William MATH 0300 FALL 2025" at bounding box center [684, 195] width 904 height 63
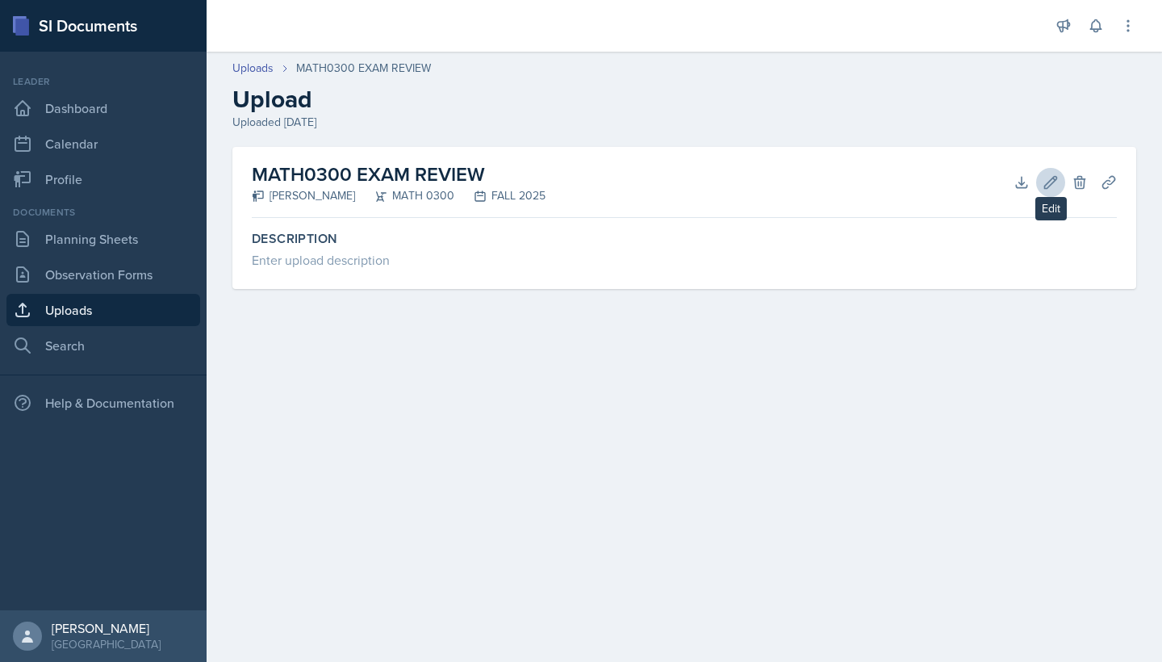
click at [1051, 179] on icon at bounding box center [1051, 182] width 12 height 12
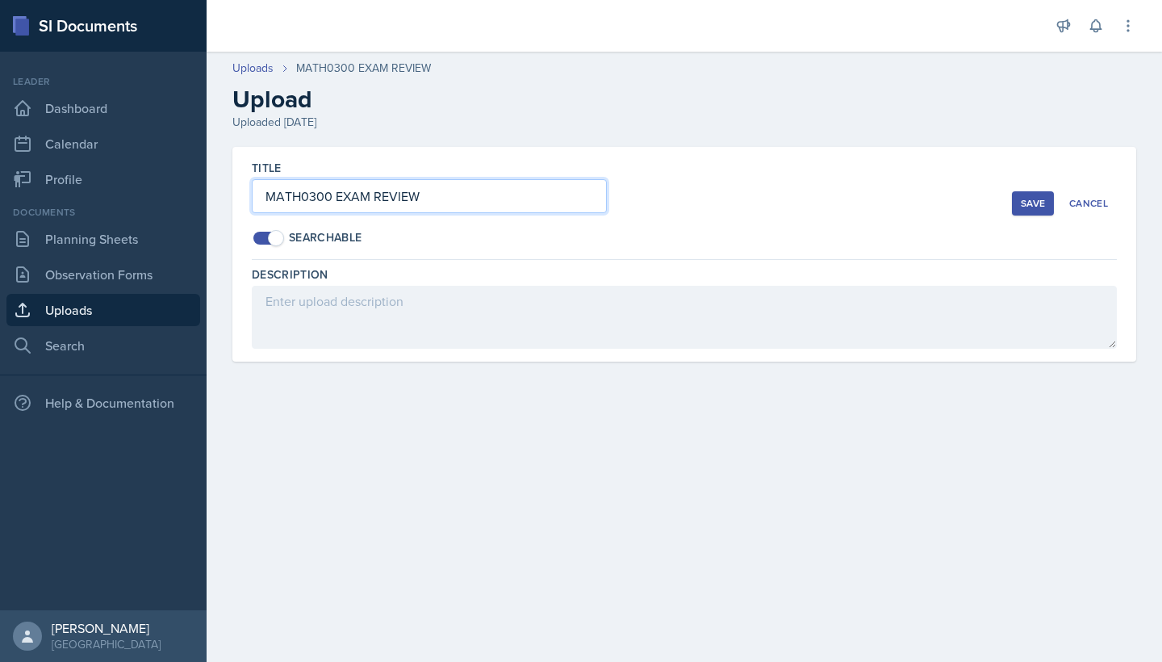
click at [374, 192] on input "MATH0300 EXAM REVIEW" at bounding box center [429, 196] width 355 height 34
click at [436, 189] on input "MATH0300 EXAM REVIEW" at bounding box center [429, 196] width 355 height 34
click at [363, 196] on input "MATH0300 EXAM REVIEW" at bounding box center [429, 196] width 355 height 34
click at [369, 195] on input "MATH0300 EXAM REVIEW" at bounding box center [429, 196] width 355 height 34
type input "MATH0300 EXAM #1 REVIEW"
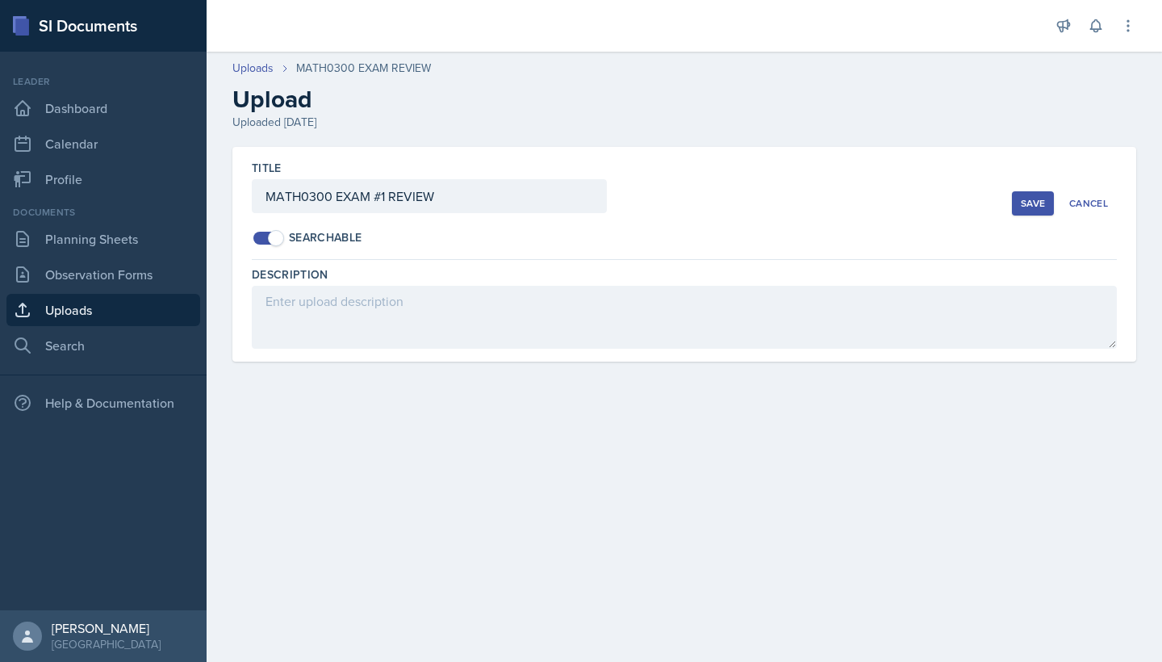
click at [1023, 197] on div "Save" at bounding box center [1033, 203] width 24 height 13
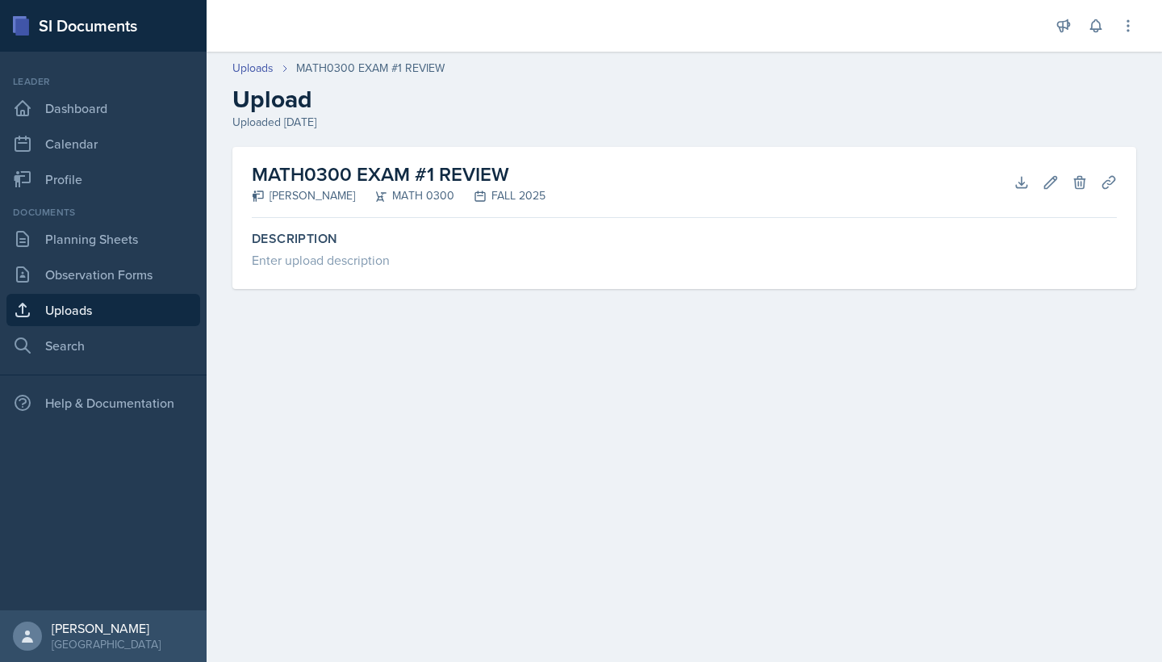
drag, startPoint x: 511, startPoint y: 168, endPoint x: 243, endPoint y: 165, distance: 267.9
click at [243, 165] on div "MATH0300 EXAM #1 REVIEW Shikyna William MATH 0300 FALL 2025 Download Edit Delet…" at bounding box center [684, 218] width 904 height 142
copy h2 "MATH0300 EXAM #1 REVIEW"
click at [107, 280] on link "Observation Forms" at bounding box center [103, 274] width 194 height 32
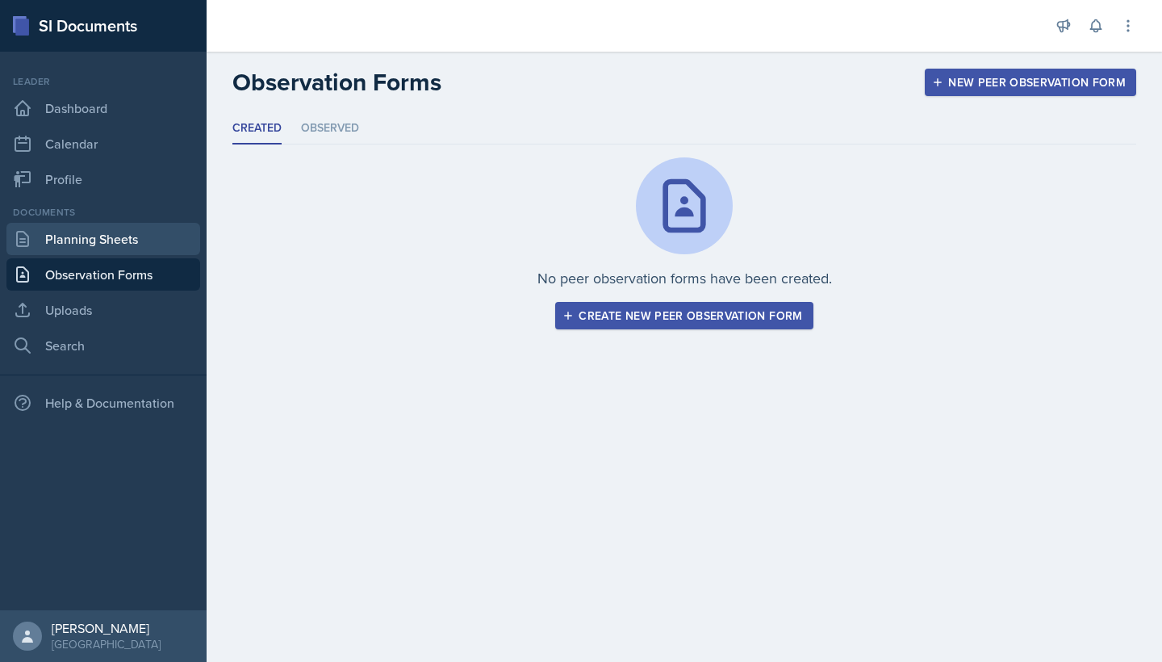
click at [118, 249] on link "Planning Sheets" at bounding box center [103, 239] width 194 height 32
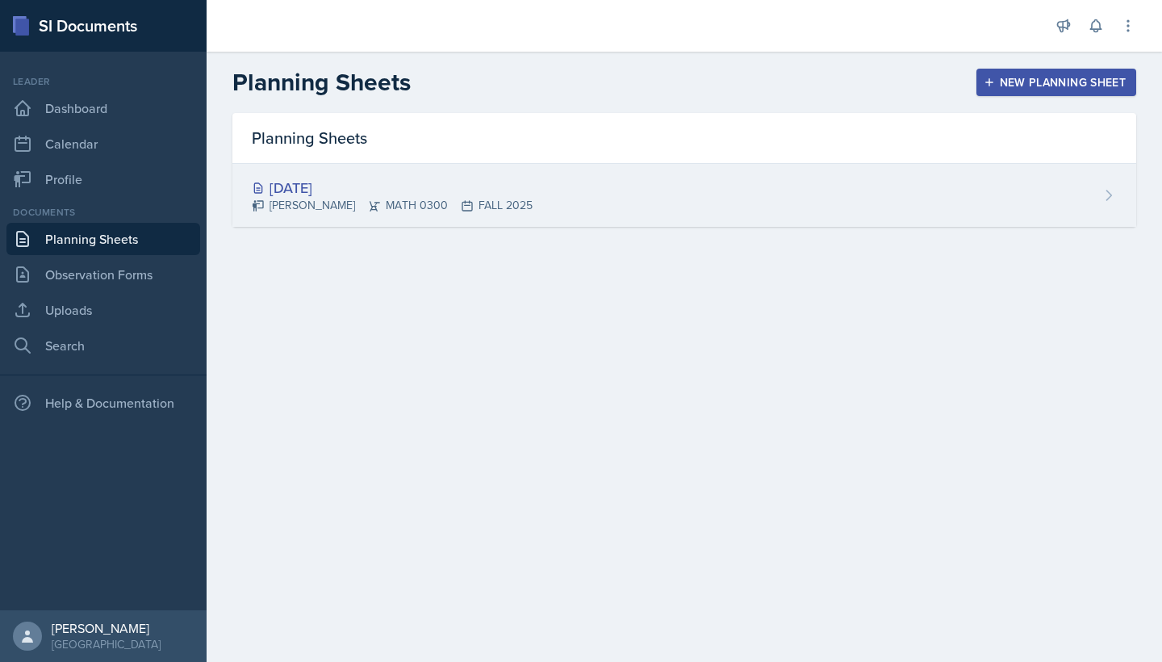
click at [615, 190] on div "Aug 26th, 2025 Shikyna William MATH 0300 FALL 2025" at bounding box center [684, 195] width 904 height 63
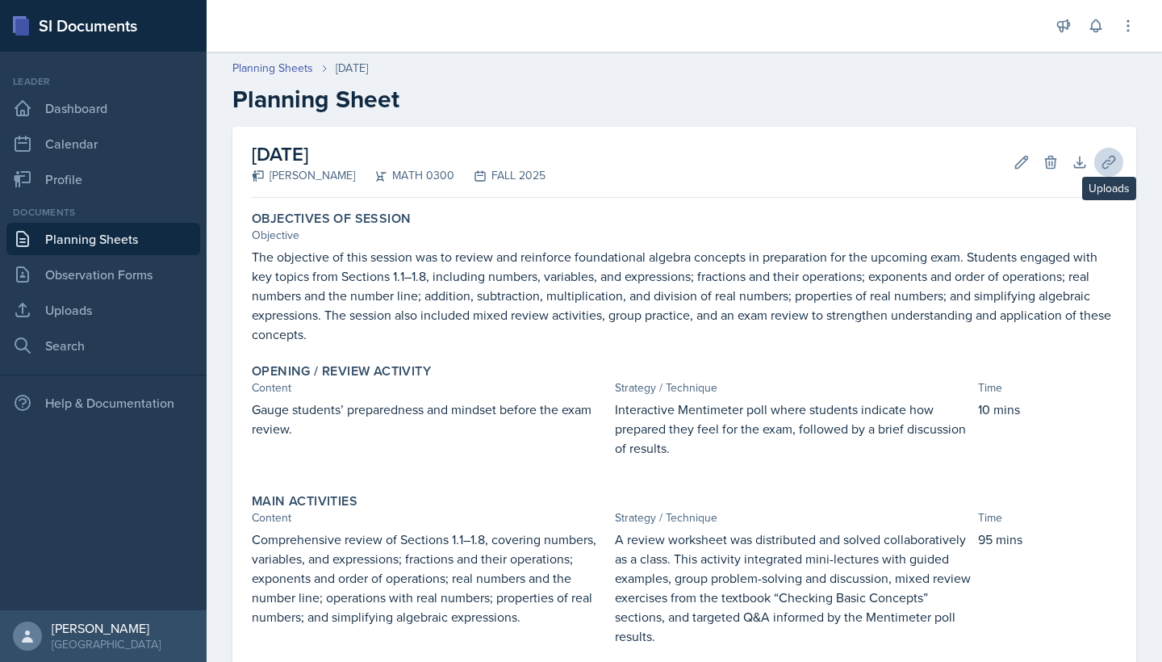
click at [1105, 162] on icon at bounding box center [1108, 162] width 12 height 12
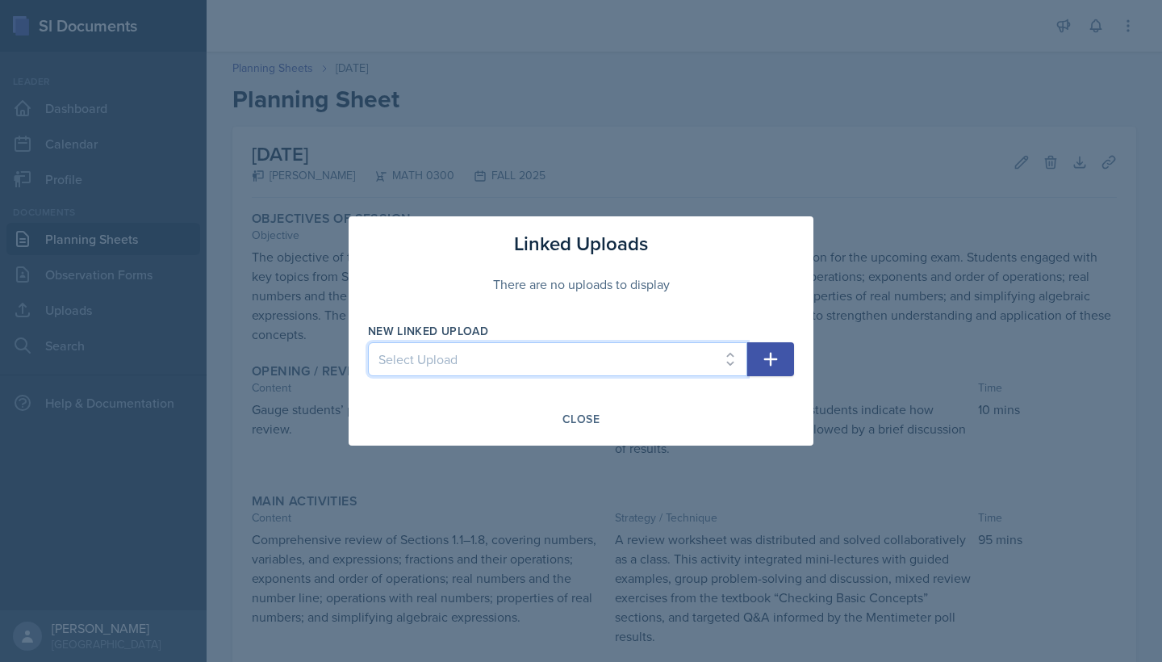
select select "c21b9940-6225-4346-a48f-c83d22beebc5"
click at [780, 370] on button "button" at bounding box center [770, 359] width 47 height 34
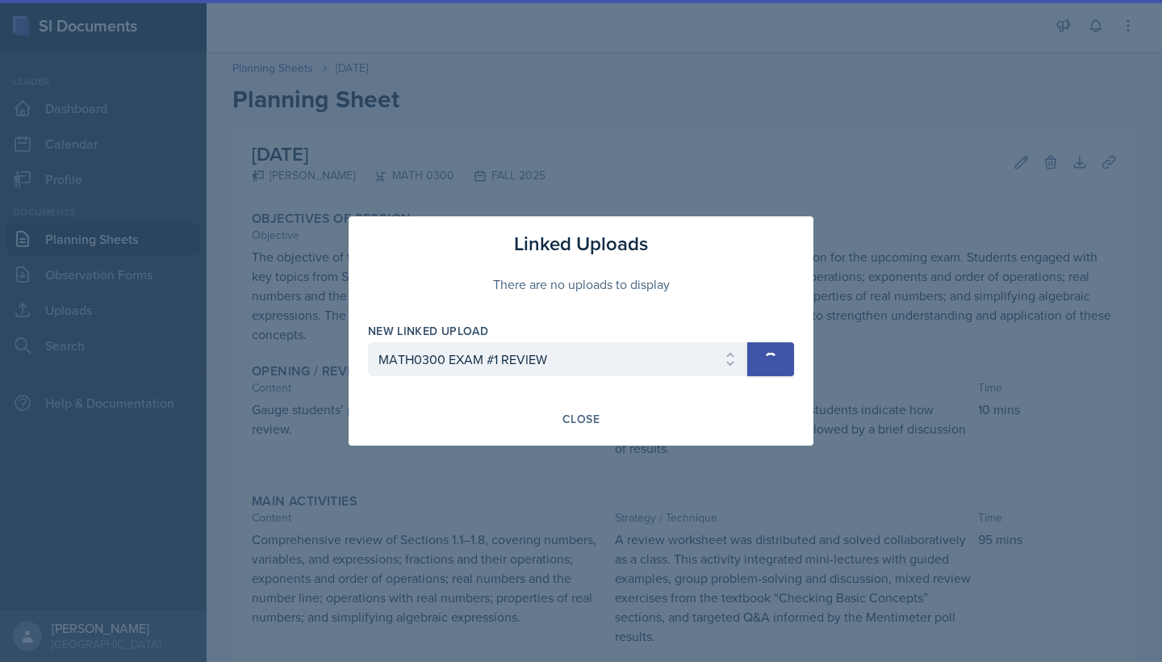
select select
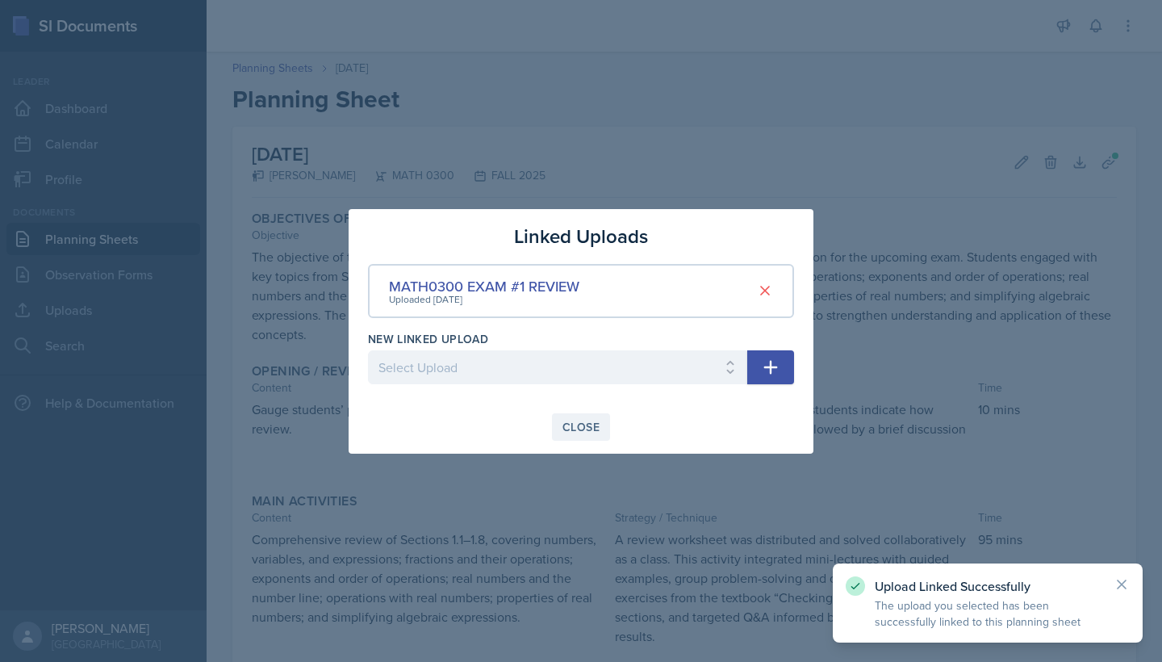
click at [579, 433] on div "Close" at bounding box center [580, 426] width 37 height 13
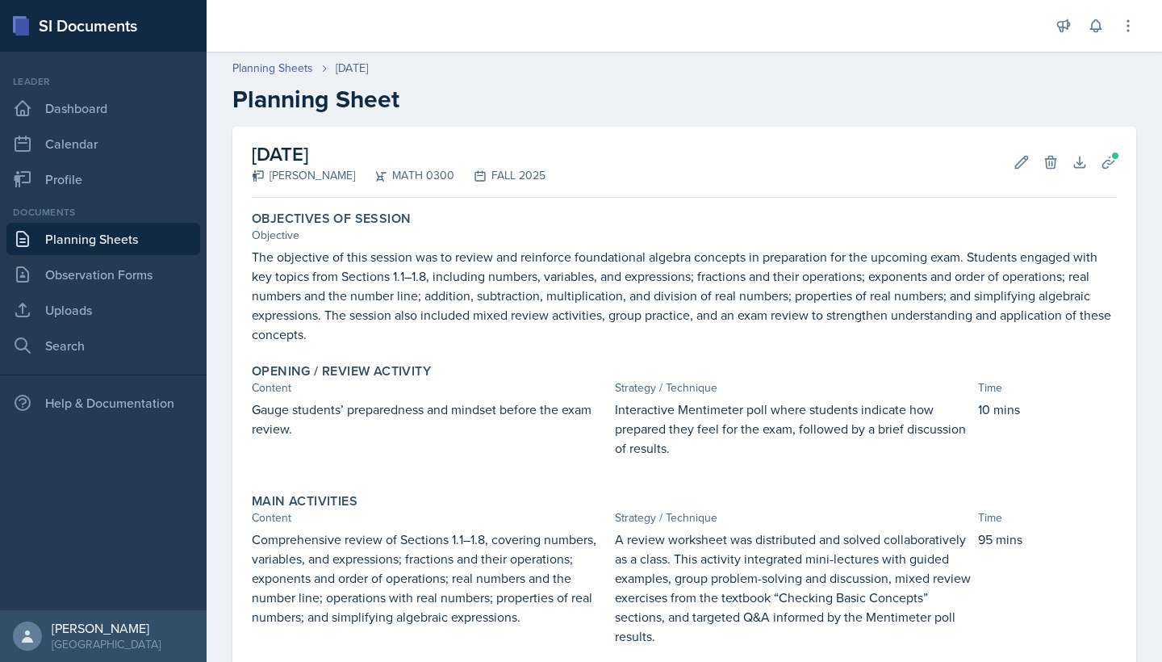
click at [511, 172] on div "FALL 2025" at bounding box center [499, 175] width 91 height 17
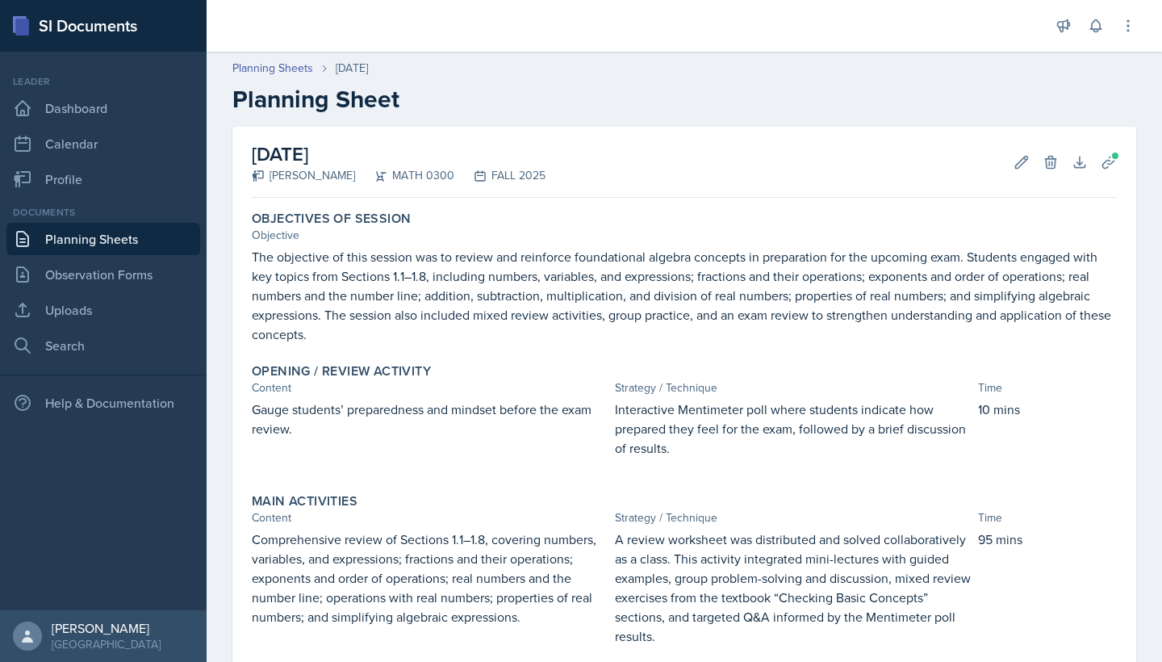
click at [511, 172] on div "FALL 2025" at bounding box center [499, 175] width 91 height 17
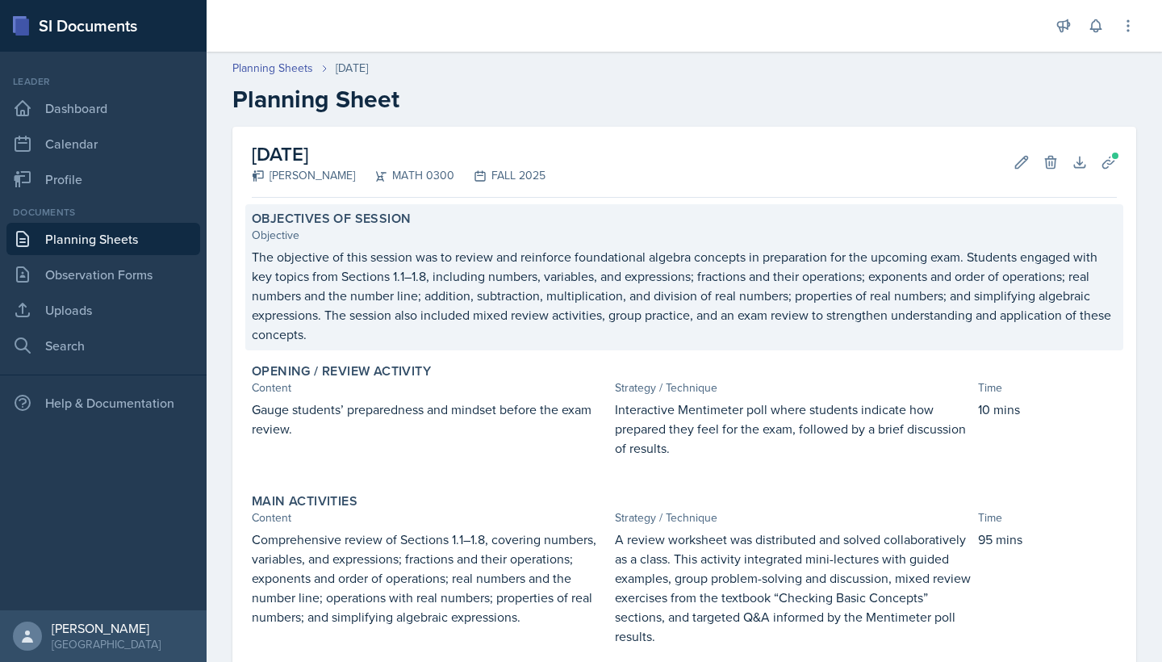
click at [517, 259] on p "The objective of this session was to review and reinforce foundational algebra …" at bounding box center [684, 295] width 865 height 97
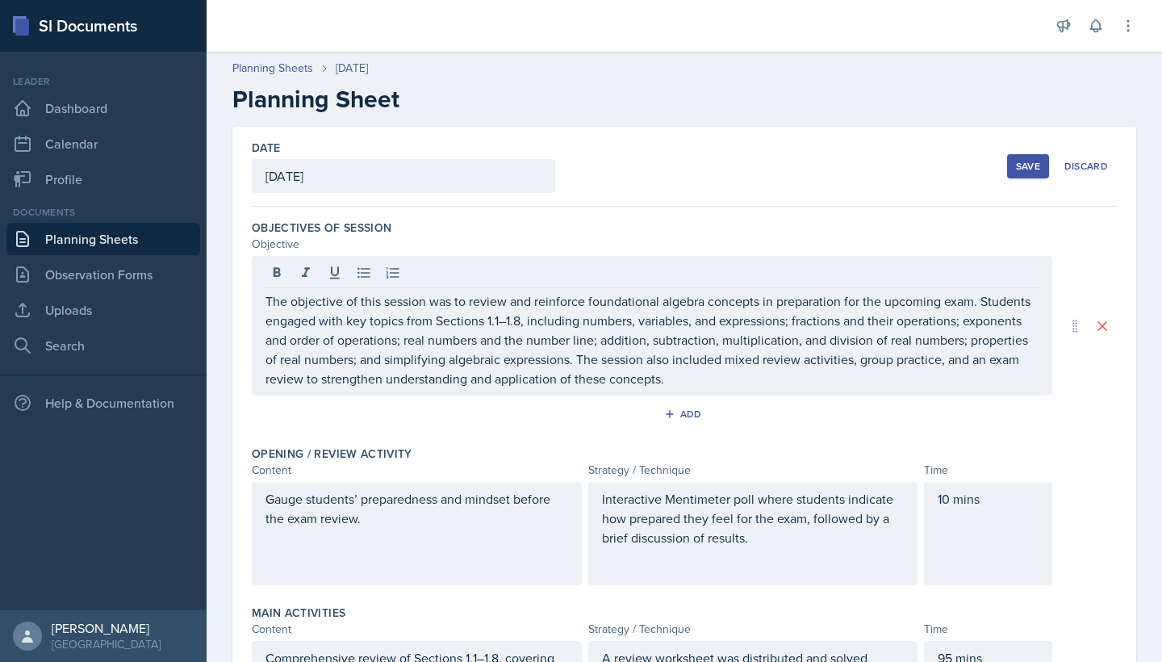
click at [596, 203] on div "Date August 26th, 2025 September 2025 31 1 2 3 4 5 6 7 8 9 10 11 12 13 14 15 16…" at bounding box center [684, 167] width 865 height 80
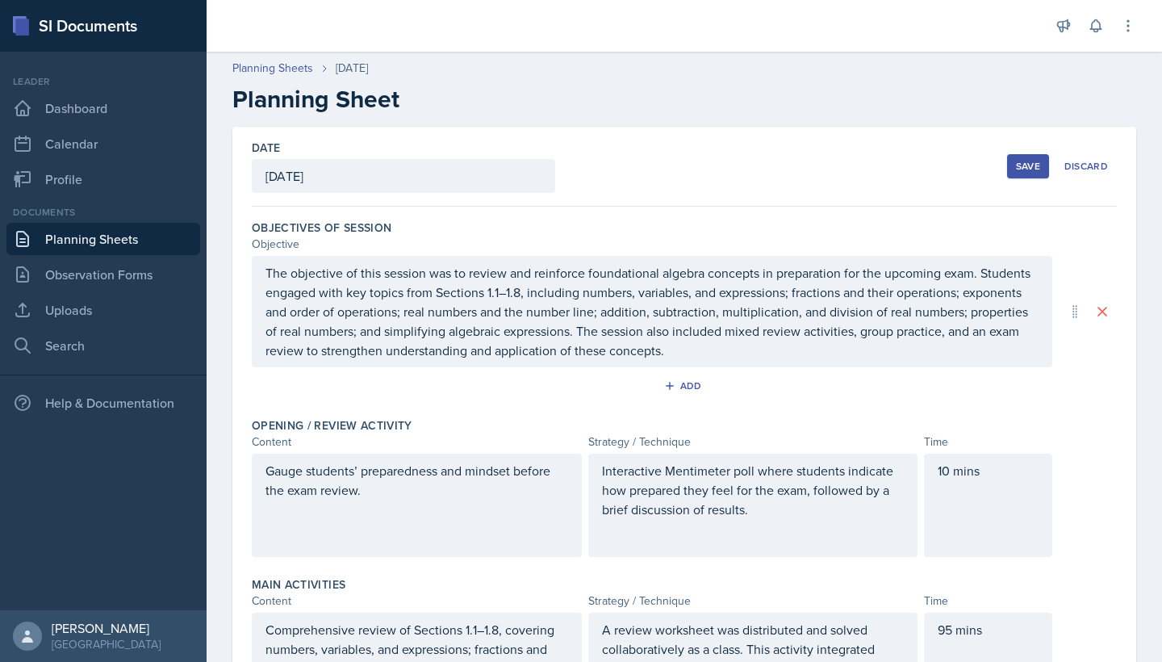
click at [672, 178] on div "Date August 26th, 2025 September 2025 31 1 2 3 4 5 6 7 8 9 10 11 12 13 14 15 16…" at bounding box center [684, 167] width 865 height 80
click at [1031, 163] on div "Save" at bounding box center [1028, 166] width 24 height 13
